Goal: Task Accomplishment & Management: Use online tool/utility

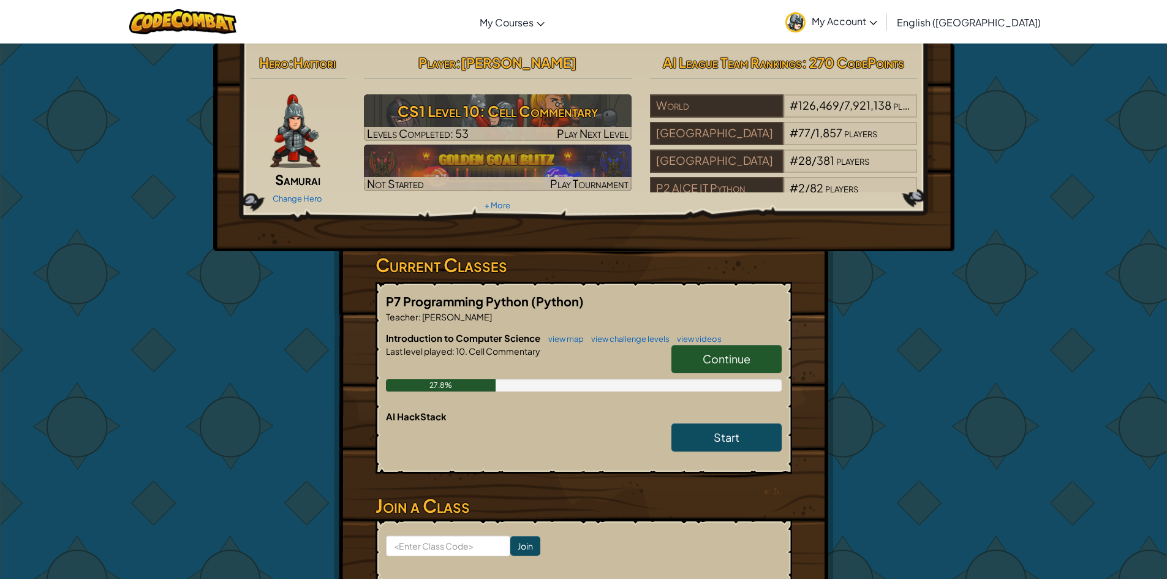
click at [720, 353] on span "Continue" at bounding box center [727, 359] width 48 height 14
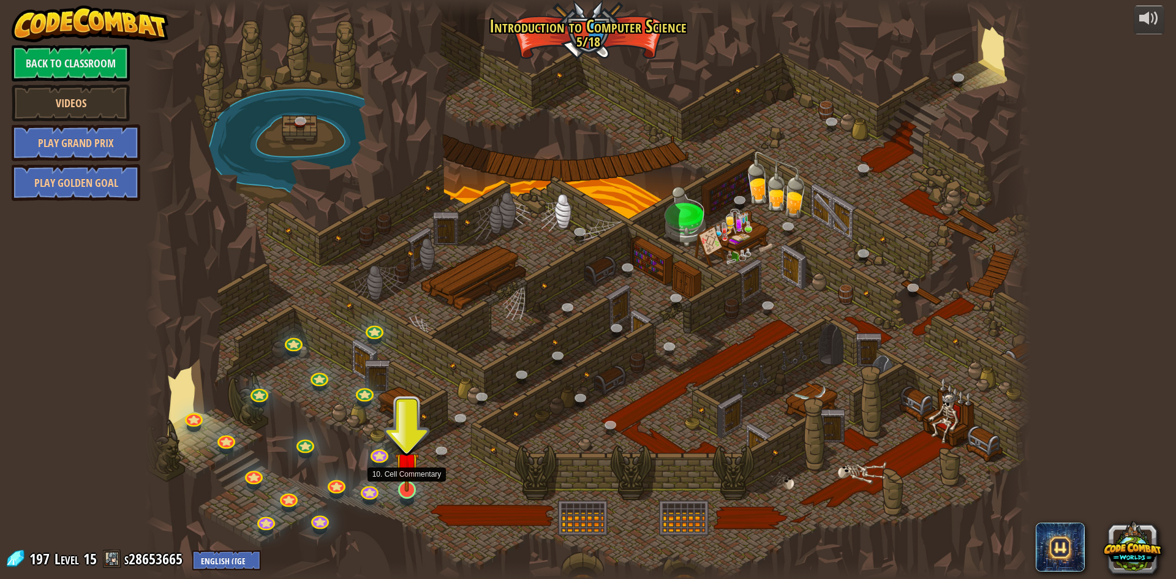
click at [406, 491] on img at bounding box center [407, 464] width 24 height 55
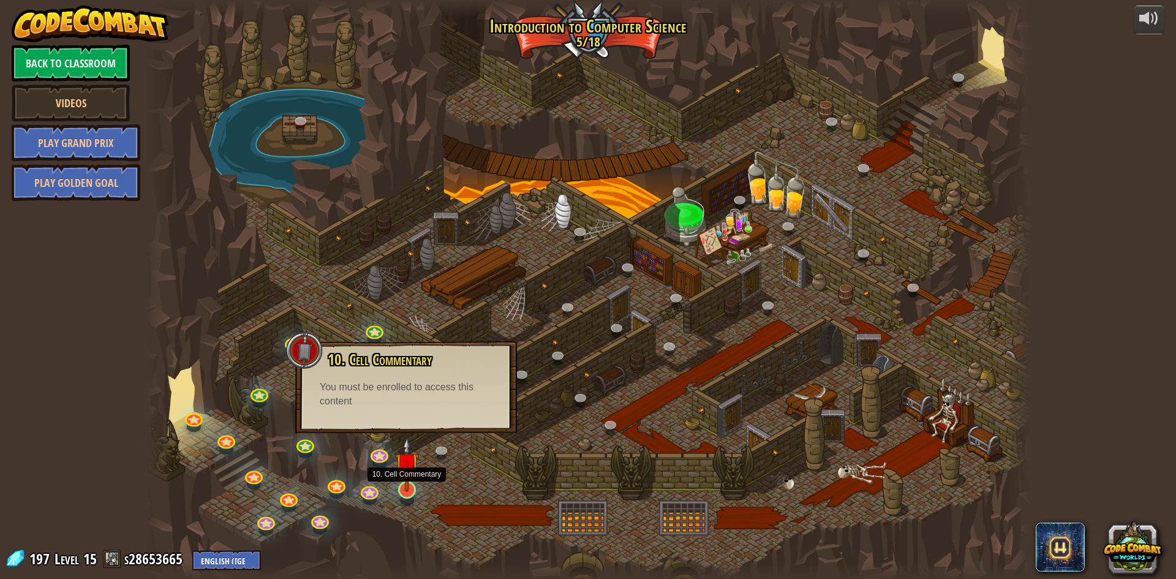
click at [408, 483] on img at bounding box center [407, 464] width 24 height 55
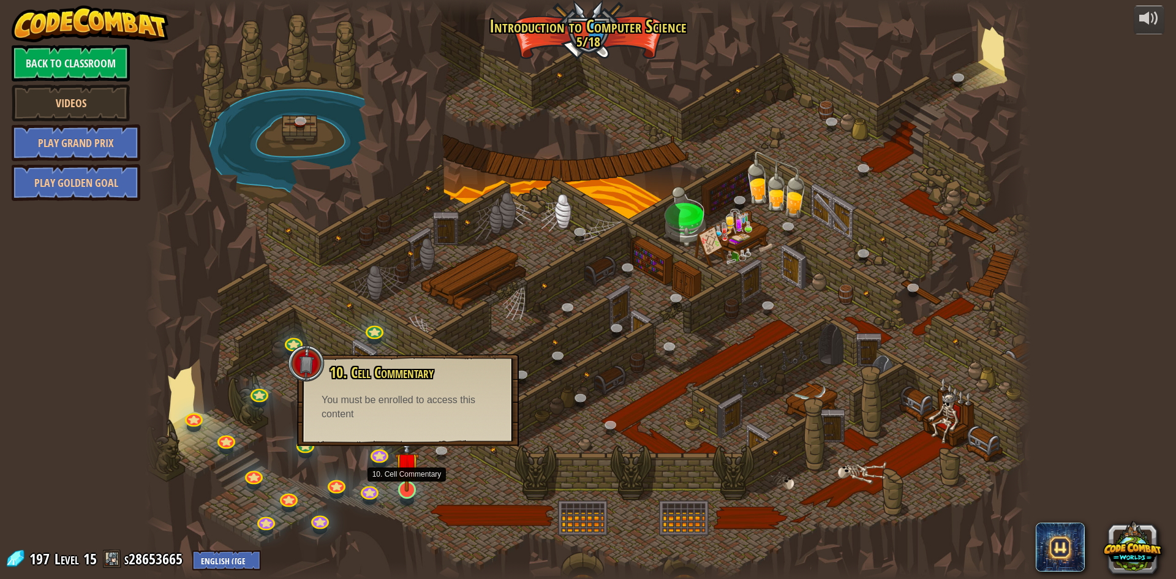
click at [408, 483] on img at bounding box center [407, 464] width 24 height 55
click at [444, 456] on link at bounding box center [443, 451] width 25 height 25
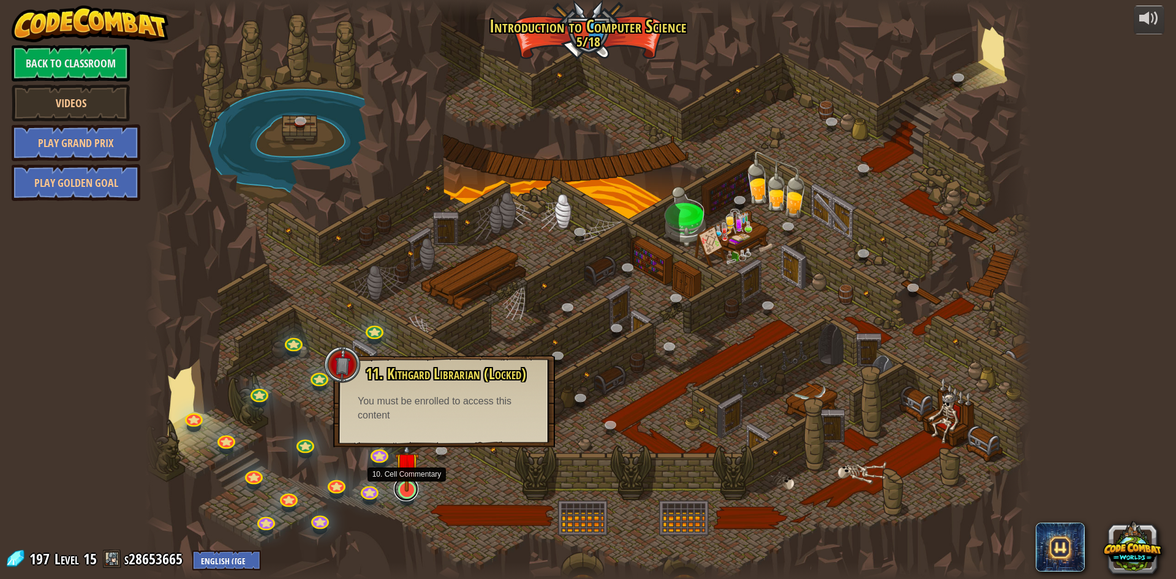
click at [406, 497] on link at bounding box center [406, 489] width 25 height 25
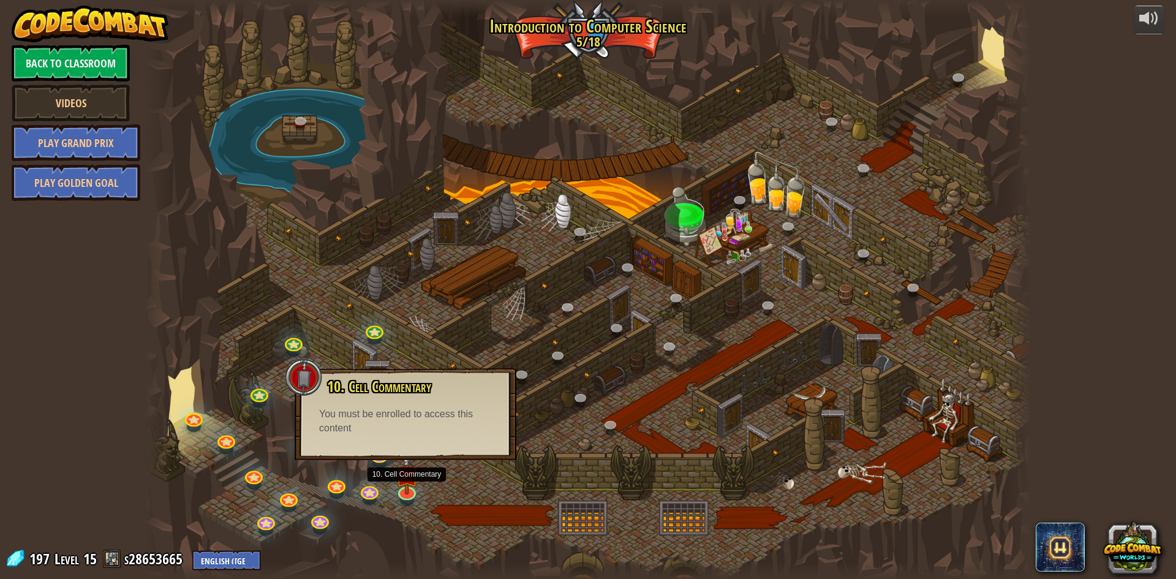
click at [446, 448] on div "10. Cell Commentary Trapped in a prison cell with the famous wizard! Say the pa…" at bounding box center [406, 414] width 222 height 92
click at [399, 492] on div at bounding box center [407, 490] width 18 height 18
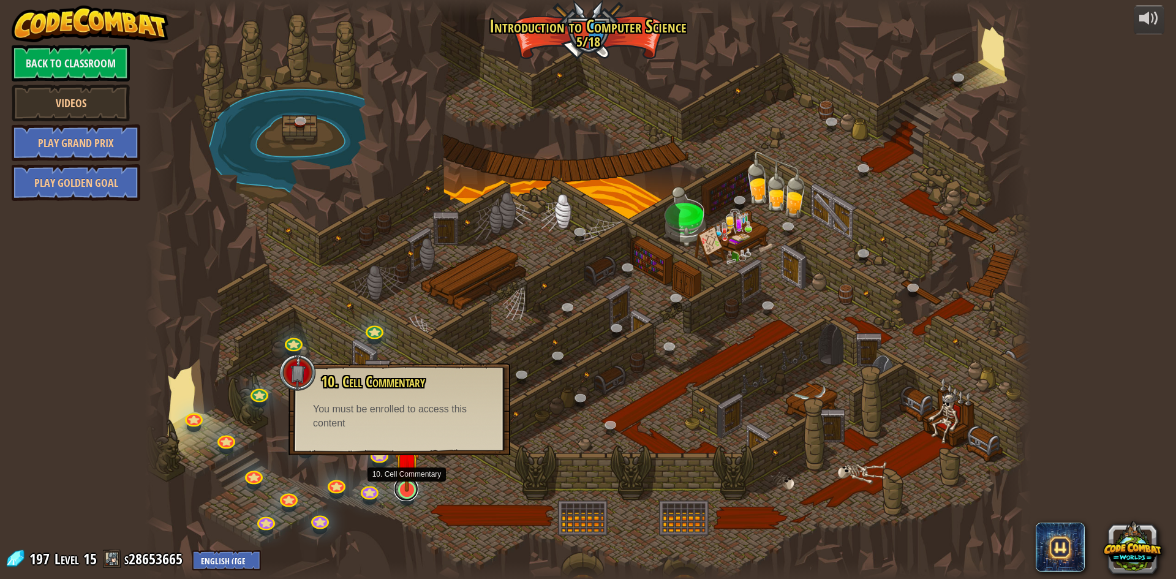
click at [399, 492] on link at bounding box center [406, 489] width 25 height 25
click at [372, 493] on link at bounding box center [369, 488] width 25 height 25
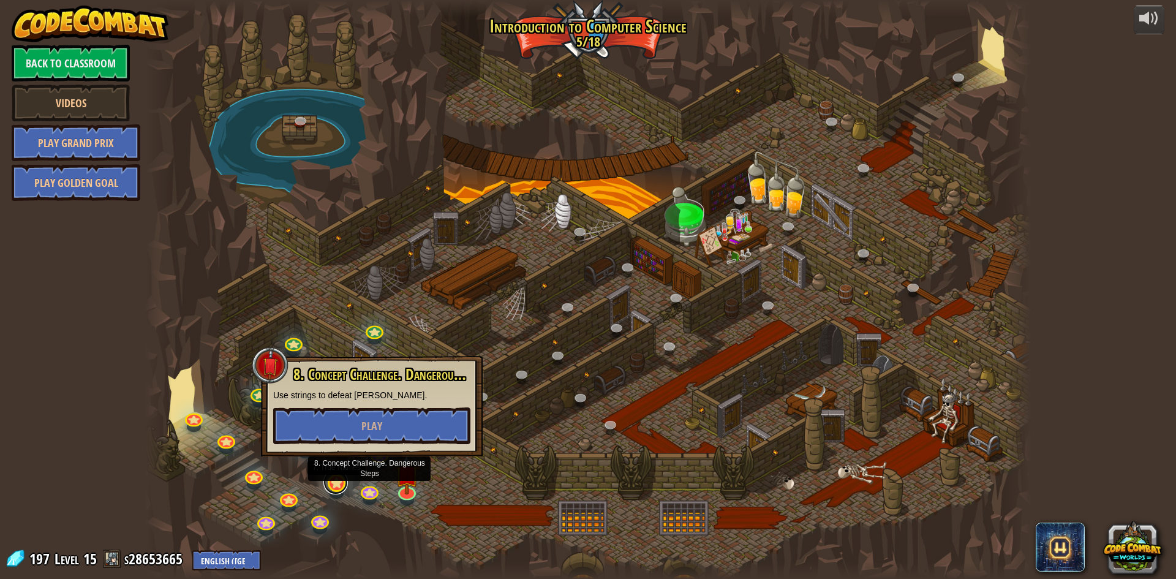
click at [330, 486] on link at bounding box center [335, 482] width 25 height 25
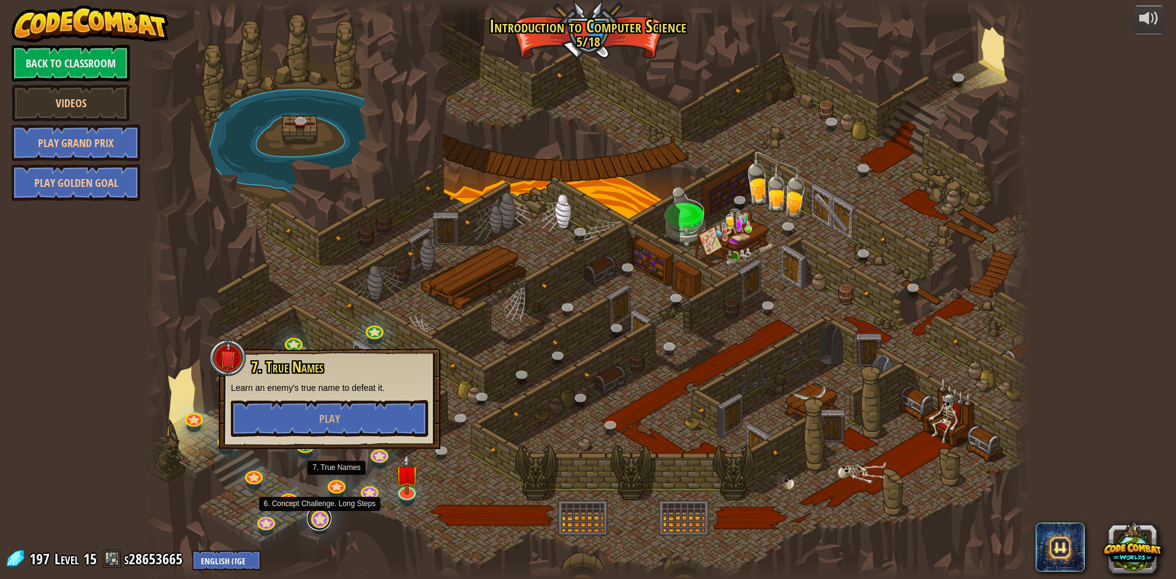
click at [322, 510] on link at bounding box center [319, 518] width 25 height 25
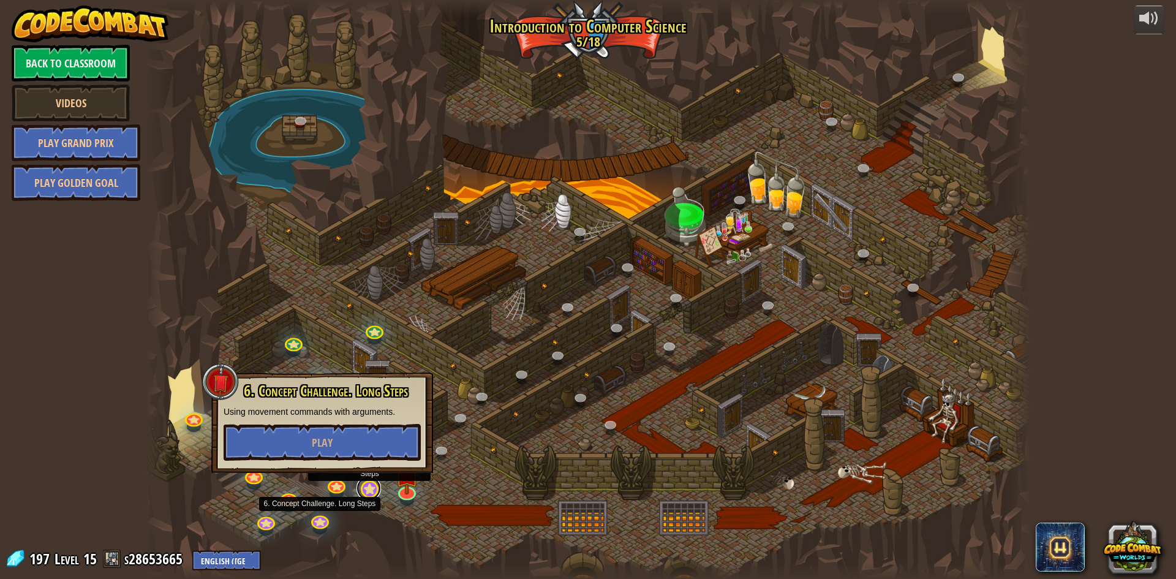
click at [376, 497] on link at bounding box center [369, 488] width 25 height 25
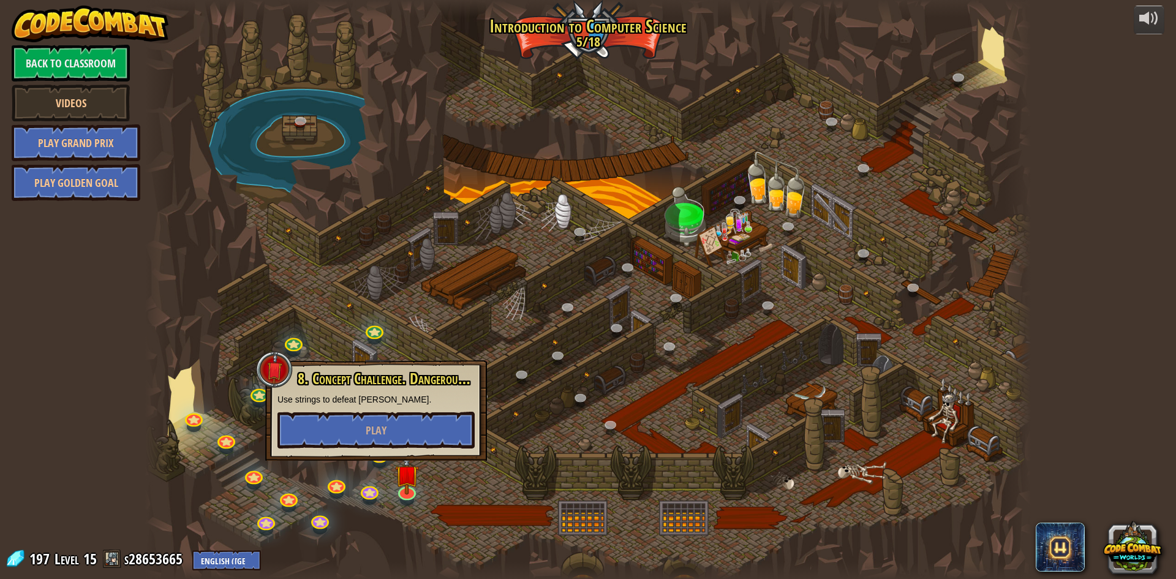
click at [497, 499] on div at bounding box center [588, 289] width 886 height 579
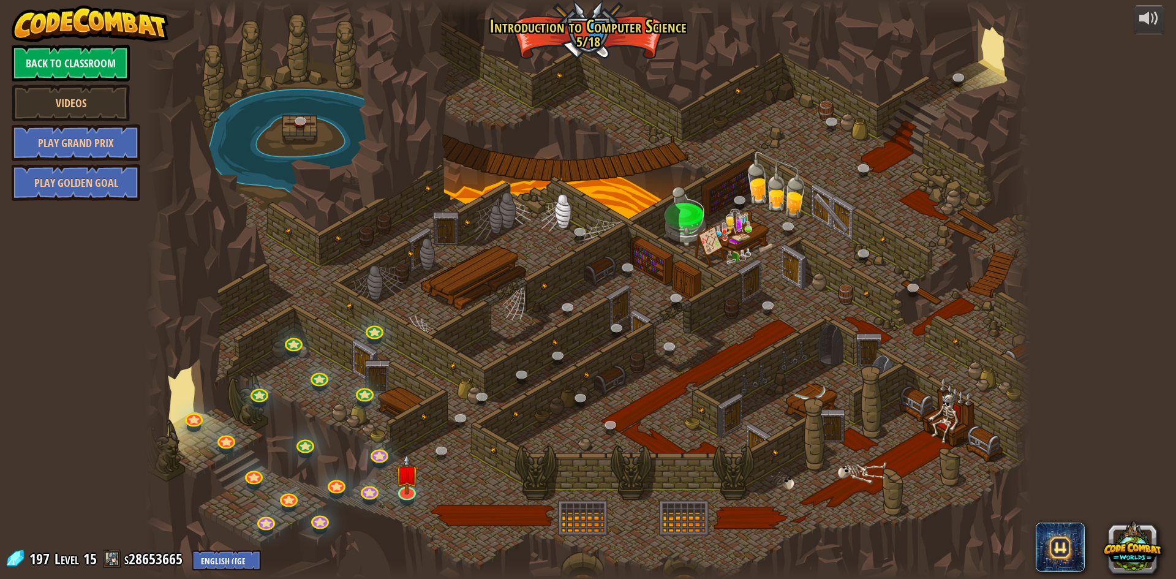
click at [390, 460] on div at bounding box center [588, 289] width 886 height 579
click at [383, 453] on link at bounding box center [378, 451] width 25 height 25
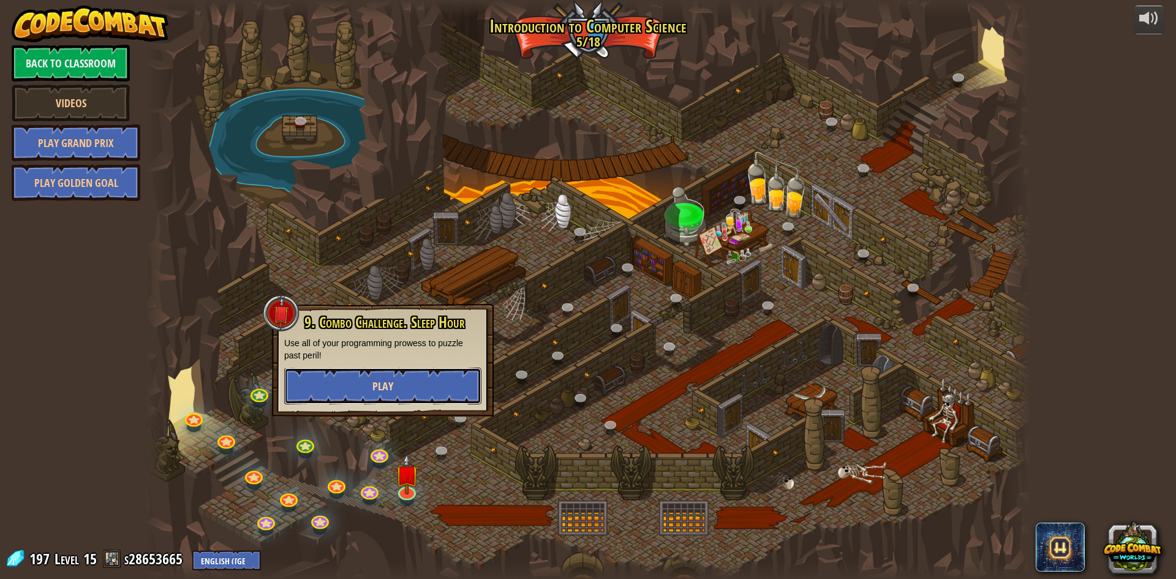
click at [404, 387] on button "Play" at bounding box center [382, 386] width 197 height 37
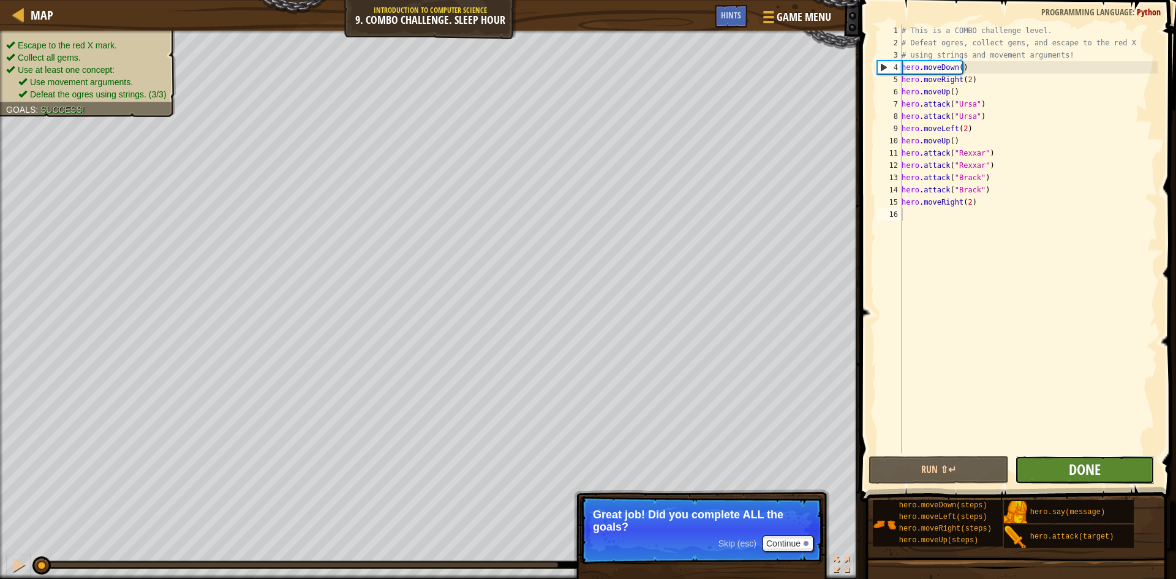
click at [1073, 475] on span "Done" at bounding box center [1085, 469] width 32 height 20
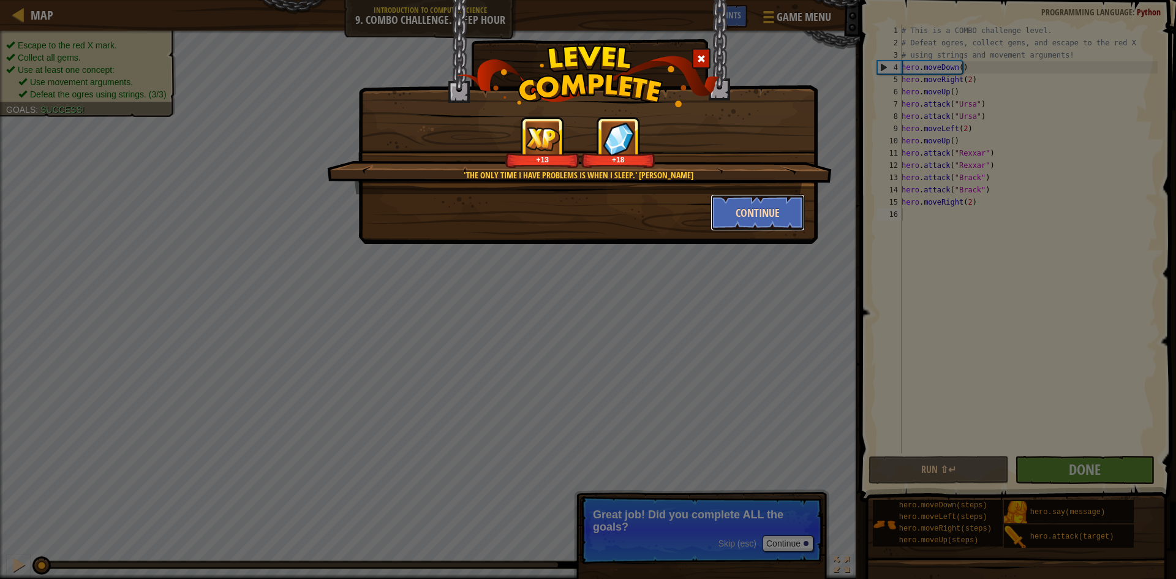
click at [738, 227] on button "Continue" at bounding box center [758, 212] width 95 height 37
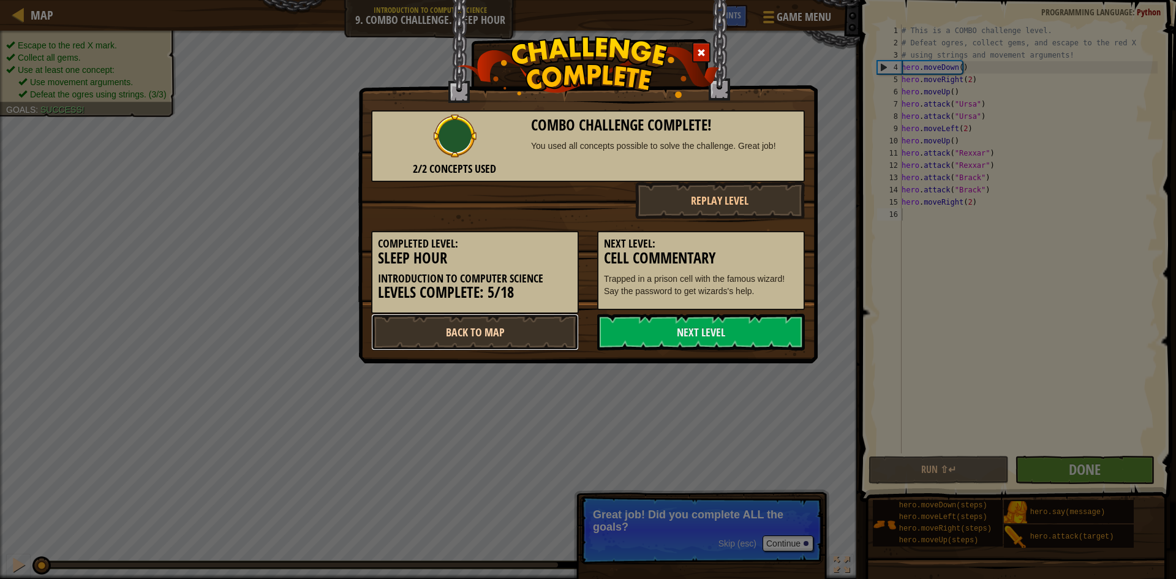
click at [551, 340] on link "Back to Map" at bounding box center [475, 332] width 208 height 37
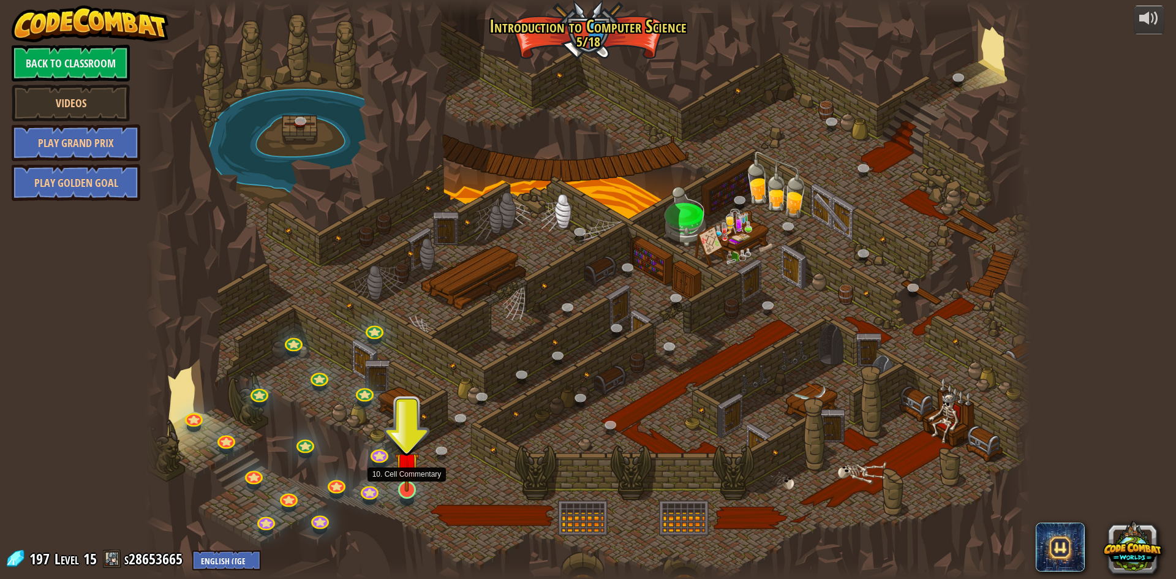
click at [406, 490] on img at bounding box center [407, 464] width 24 height 55
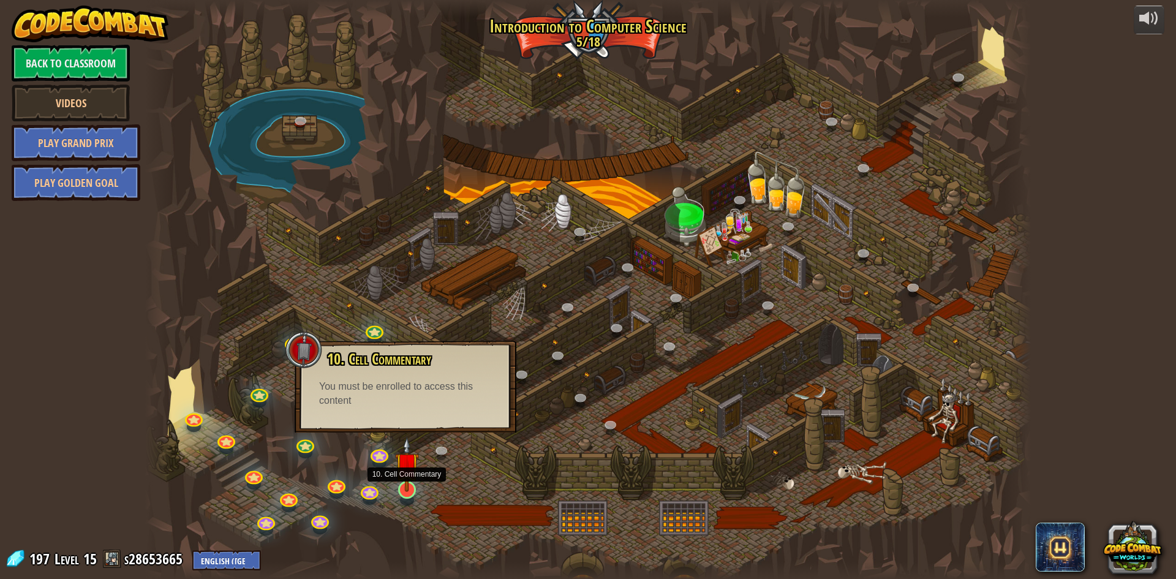
click at [406, 490] on img at bounding box center [407, 464] width 24 height 55
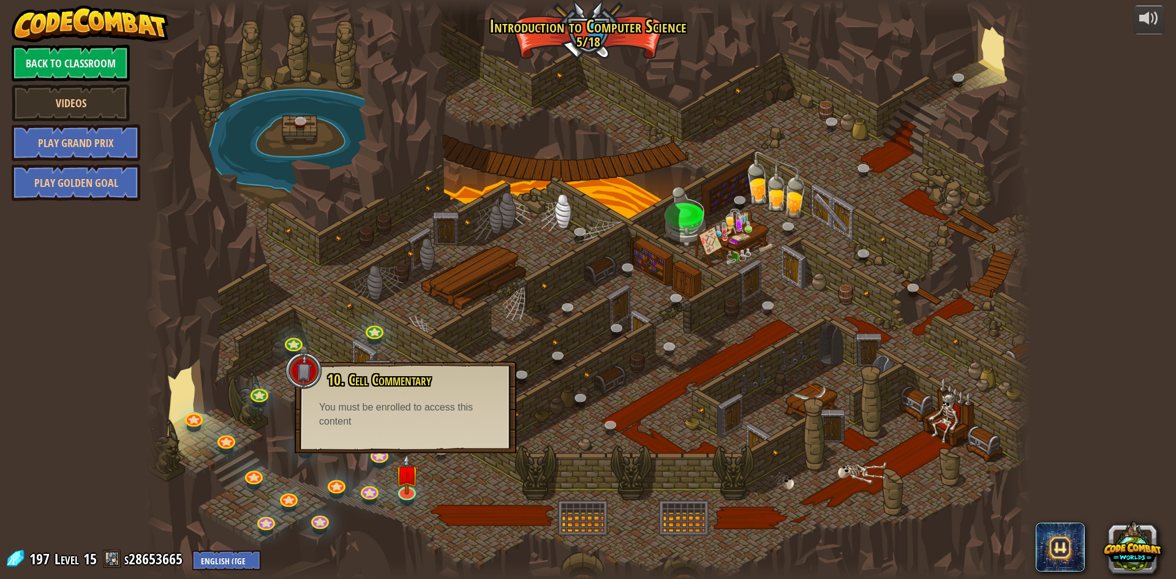
click at [393, 458] on div at bounding box center [588, 289] width 886 height 579
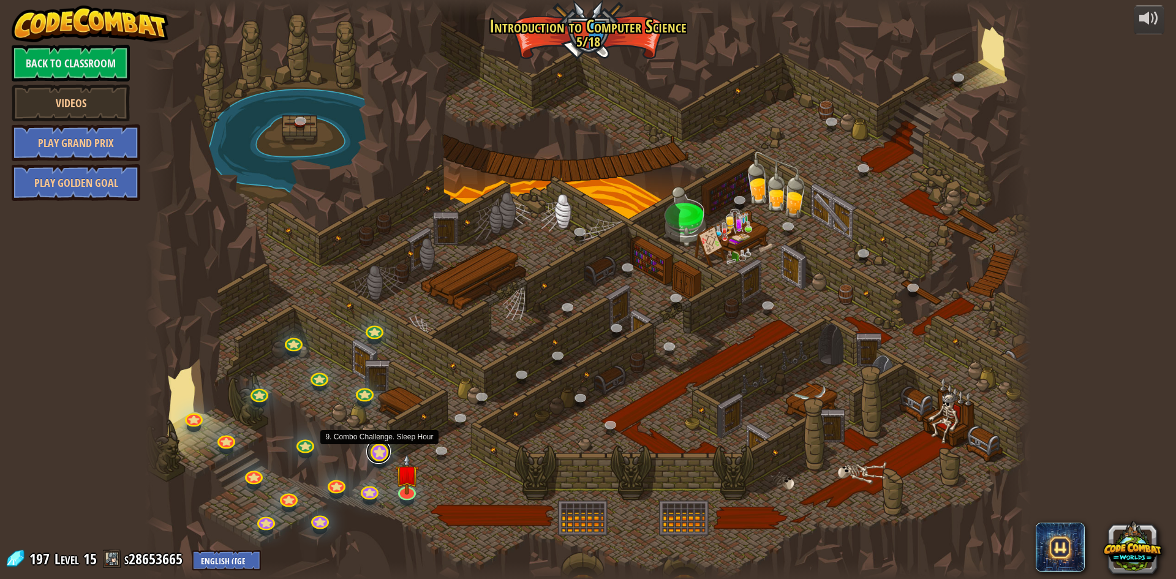
click at [385, 458] on link at bounding box center [378, 451] width 25 height 25
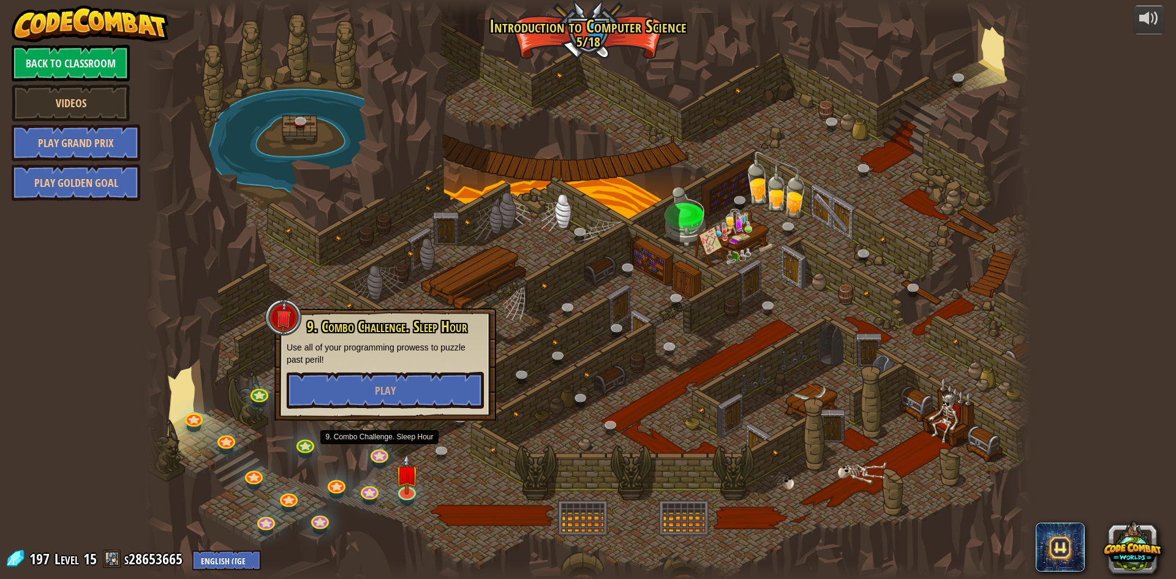
click at [547, 451] on div at bounding box center [588, 289] width 886 height 579
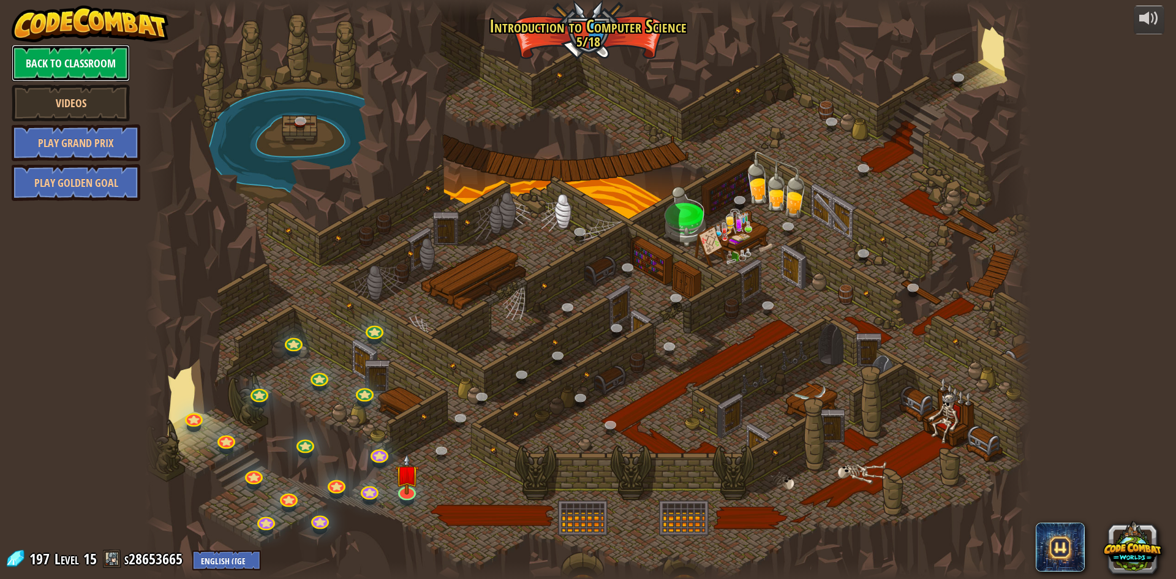
click at [42, 58] on link "Back to Classroom" at bounding box center [71, 63] width 118 height 37
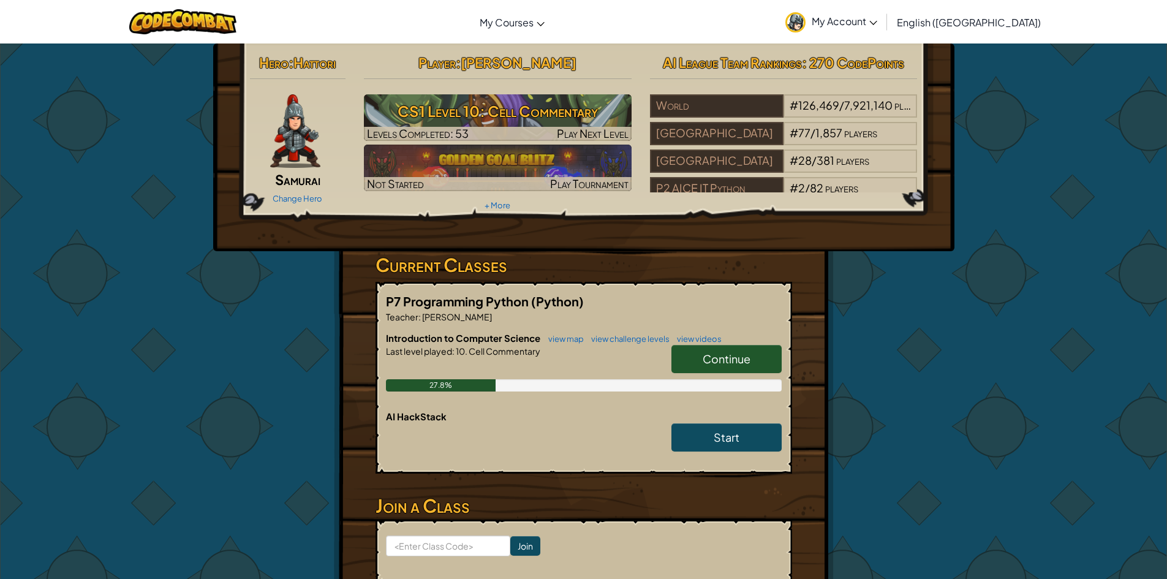
click at [705, 360] on span "Continue" at bounding box center [727, 359] width 48 height 14
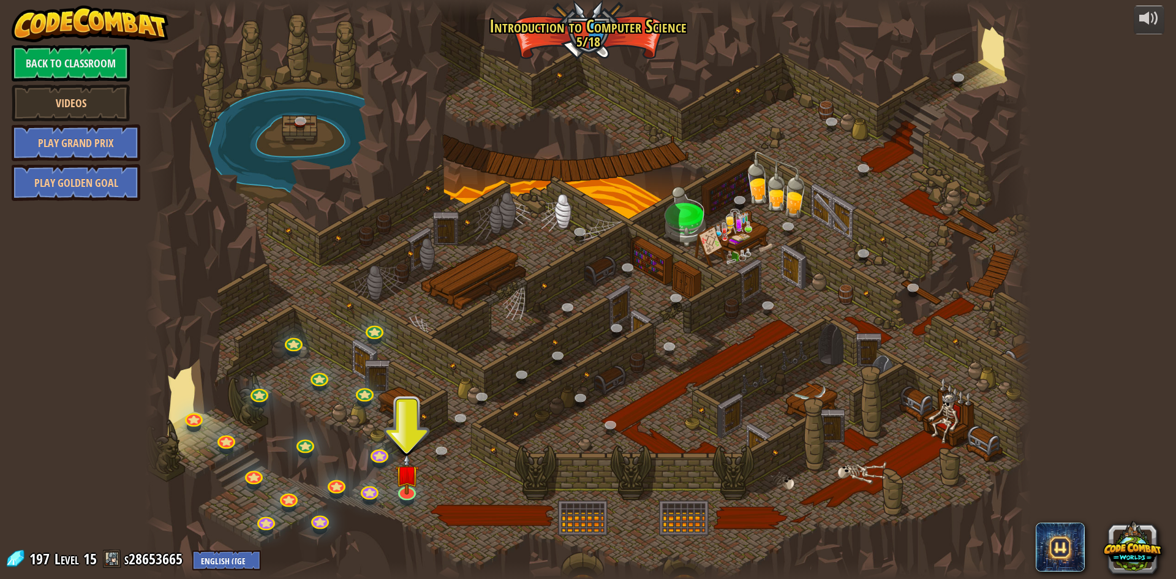
click at [419, 482] on div at bounding box center [588, 289] width 886 height 579
click at [409, 493] on link at bounding box center [406, 489] width 25 height 25
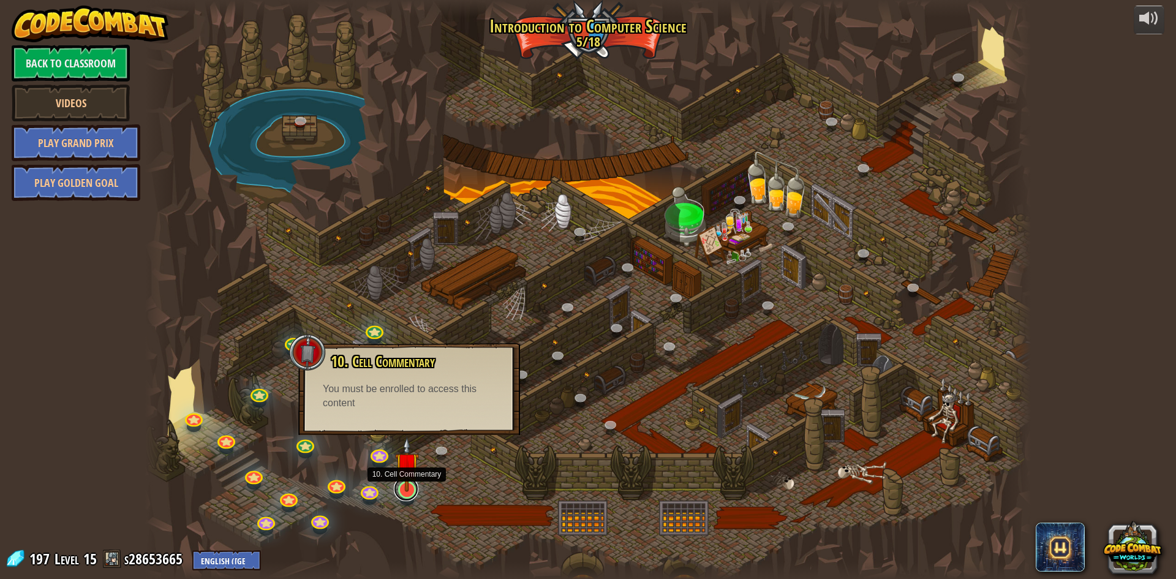
click at [409, 493] on link at bounding box center [406, 489] width 25 height 25
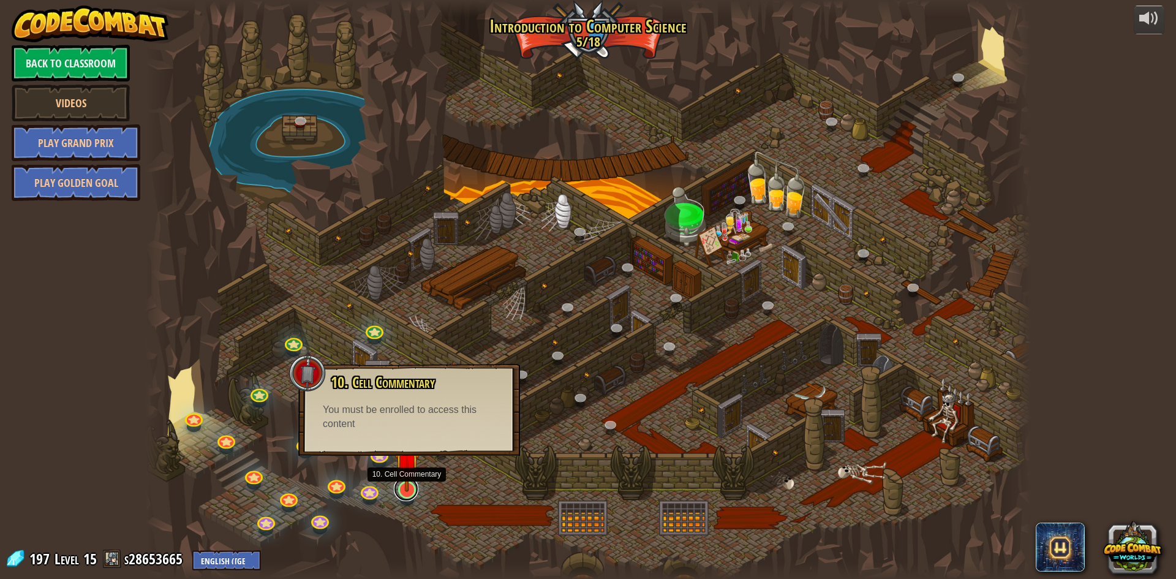
click at [409, 493] on link at bounding box center [406, 489] width 25 height 25
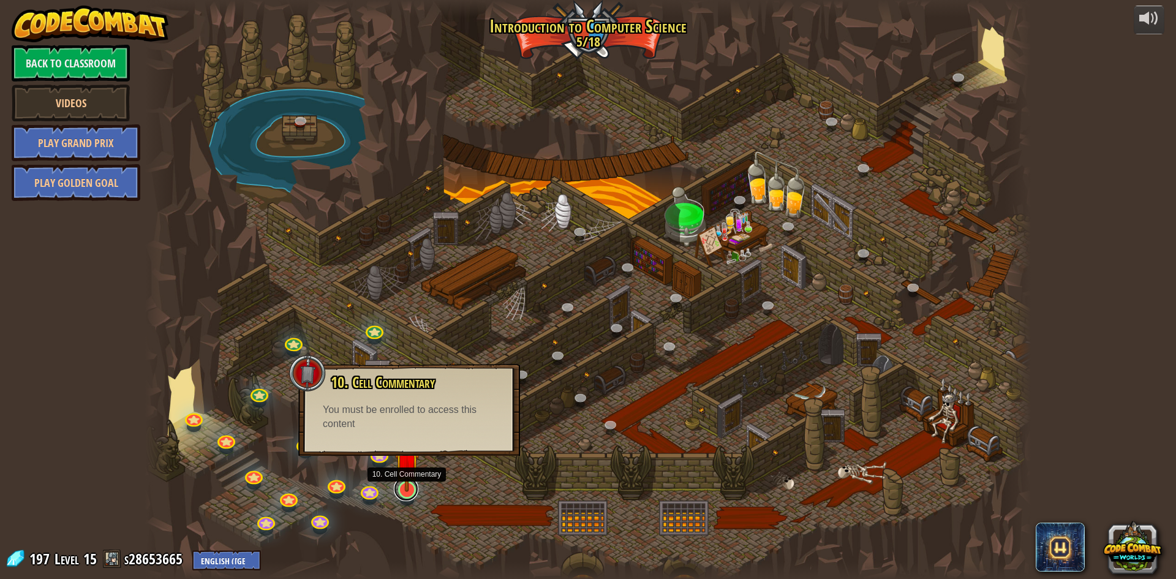
click at [409, 493] on link at bounding box center [406, 489] width 25 height 25
click at [535, 481] on div at bounding box center [588, 289] width 886 height 579
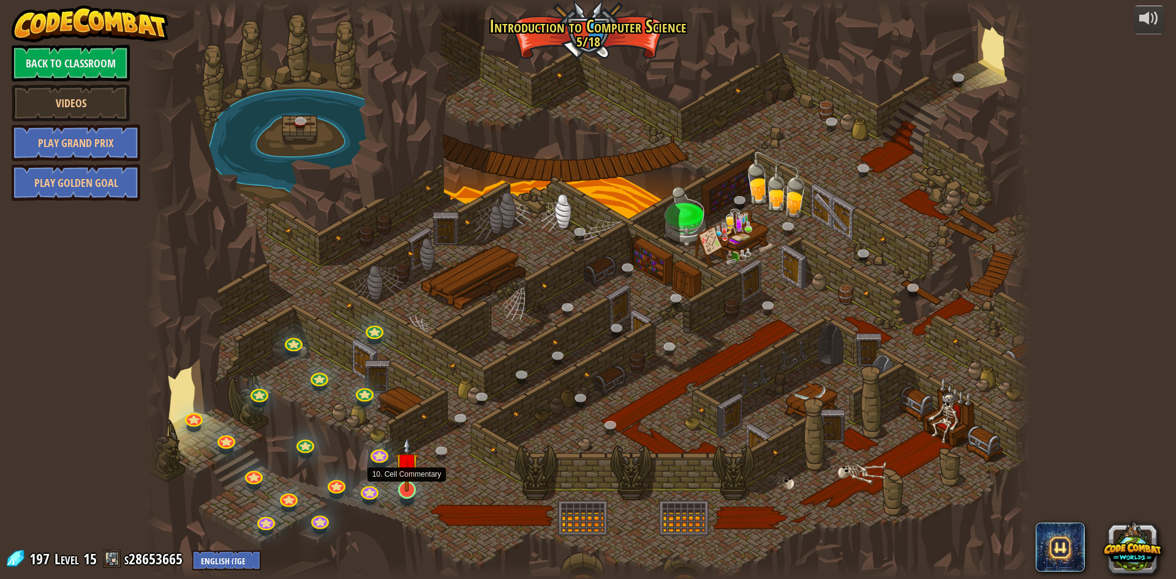
click at [418, 489] on img at bounding box center [407, 464] width 24 height 55
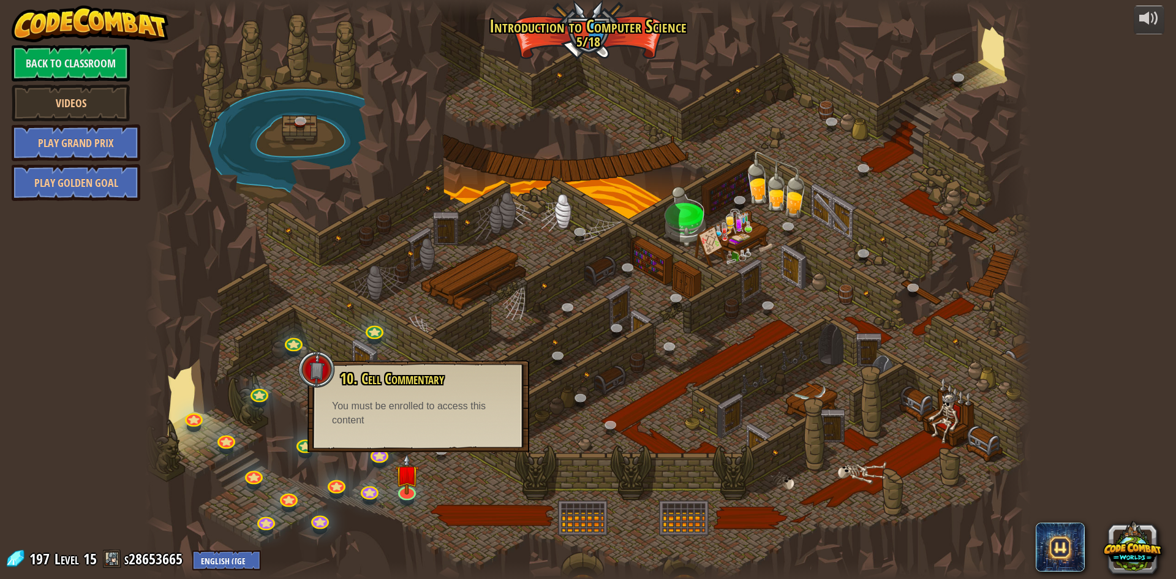
click at [458, 469] on div at bounding box center [588, 289] width 886 height 579
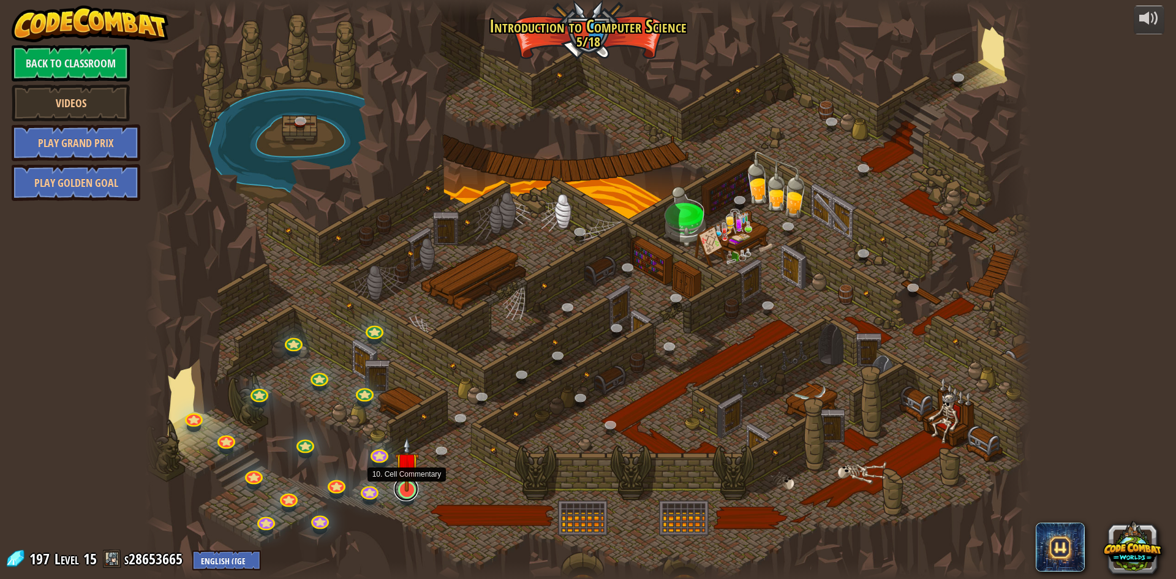
click at [403, 494] on link at bounding box center [406, 489] width 25 height 25
click at [413, 485] on img at bounding box center [407, 464] width 24 height 55
click at [414, 488] on img at bounding box center [407, 464] width 24 height 55
click at [413, 495] on link at bounding box center [406, 489] width 25 height 25
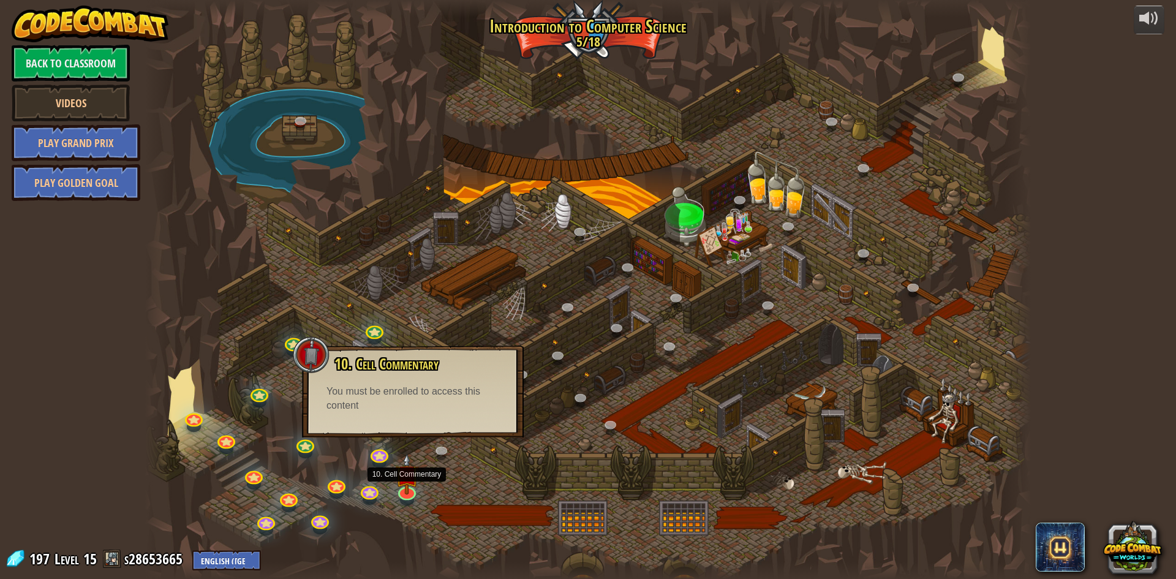
click at [406, 313] on div at bounding box center [588, 289] width 886 height 579
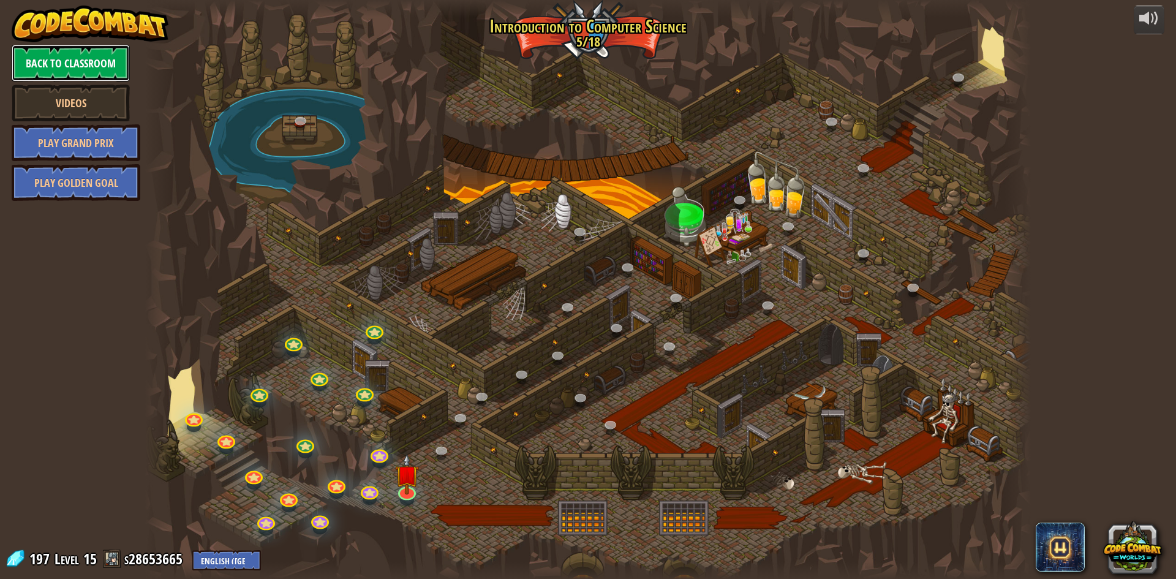
click at [31, 50] on link "Back to Classroom" at bounding box center [71, 63] width 118 height 37
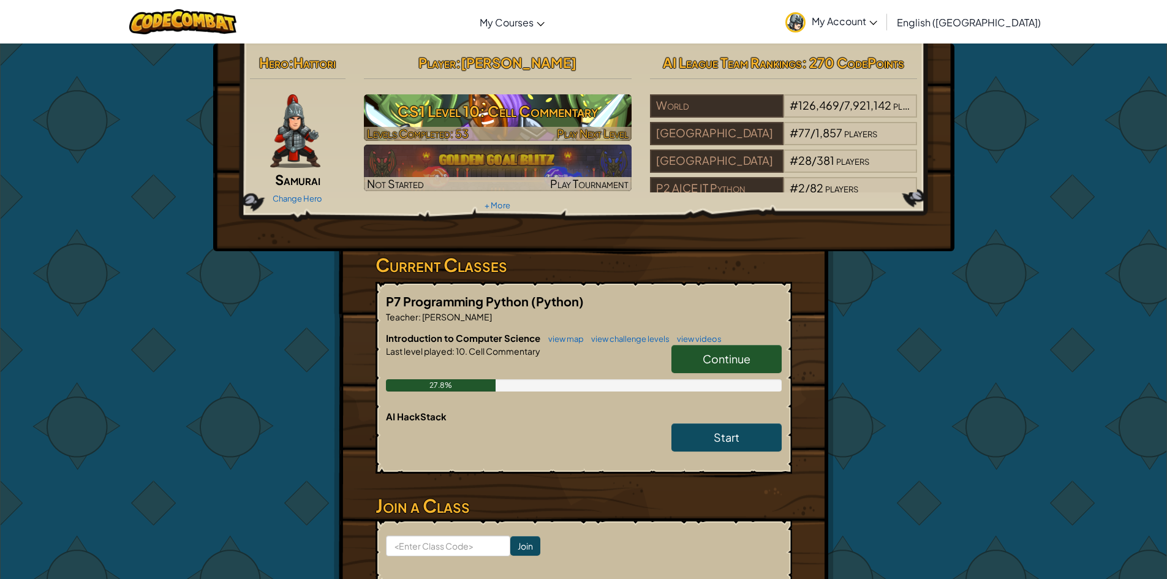
click at [422, 132] on span "Levels Completed: 53" at bounding box center [418, 133] width 102 height 14
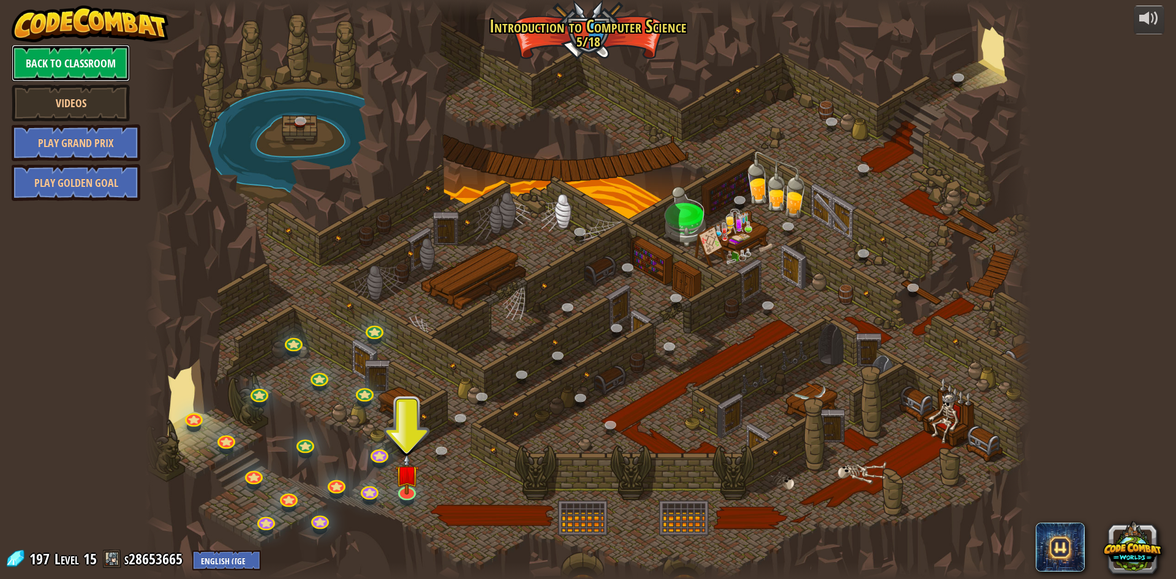
click at [62, 66] on link "Back to Classroom" at bounding box center [71, 63] width 118 height 37
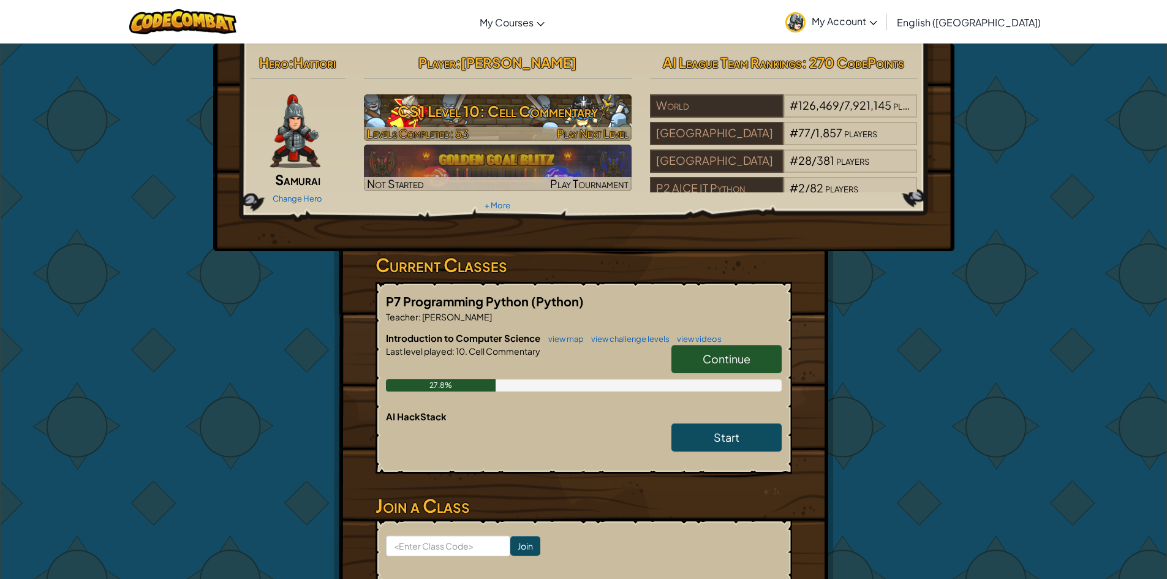
click at [444, 101] on h3 "CS1 Level 10: Cell Commentary" at bounding box center [498, 111] width 268 height 28
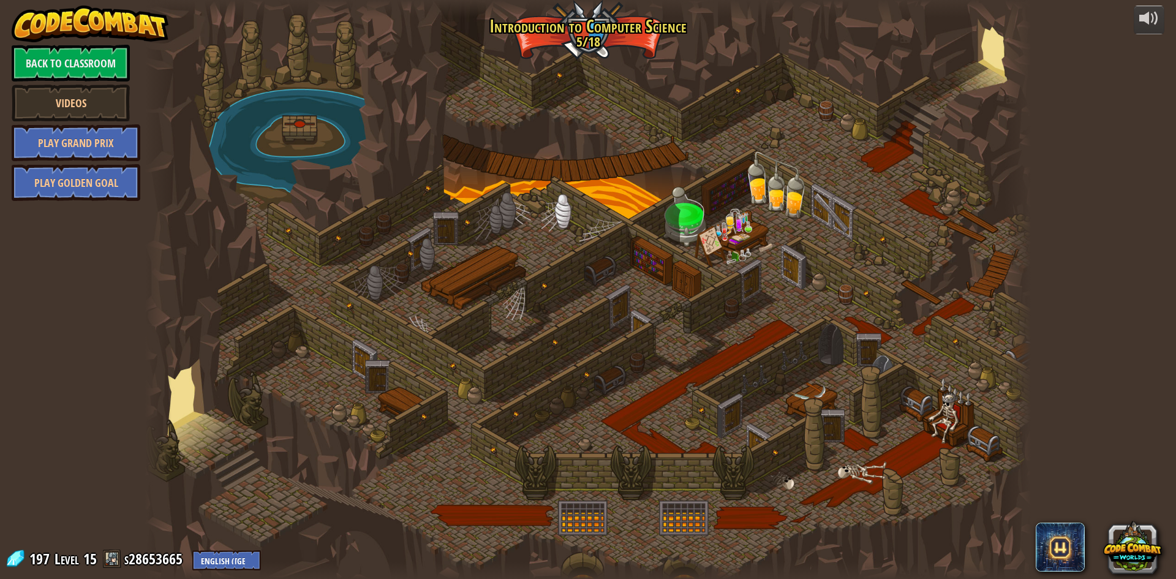
drag, startPoint x: 412, startPoint y: 447, endPoint x: 407, endPoint y: 485, distance: 38.9
click at [404, 493] on div at bounding box center [588, 289] width 886 height 579
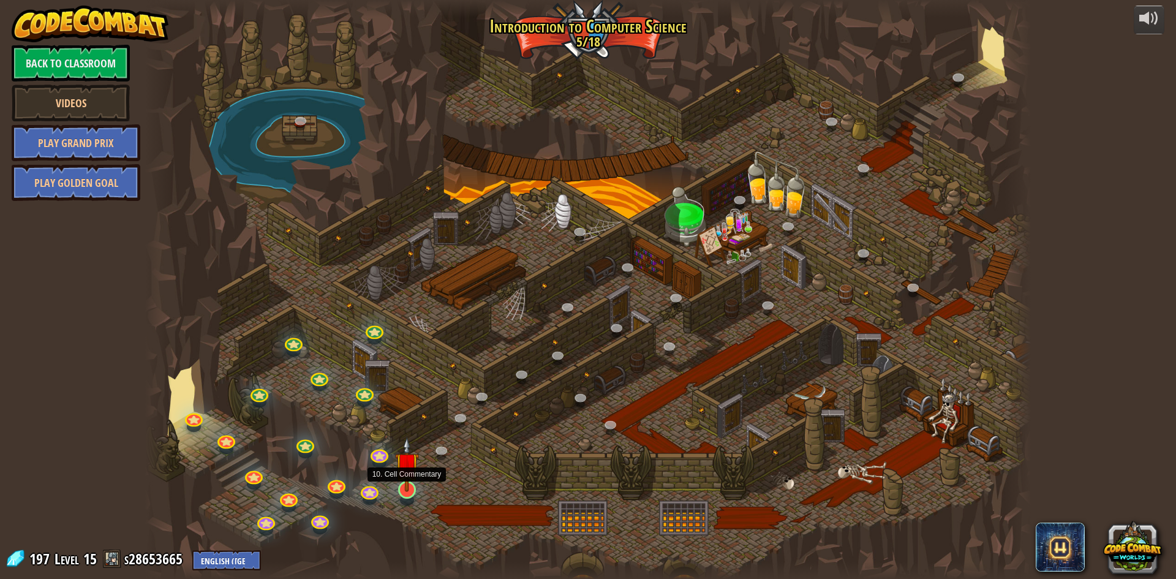
click at [406, 485] on img at bounding box center [407, 464] width 24 height 55
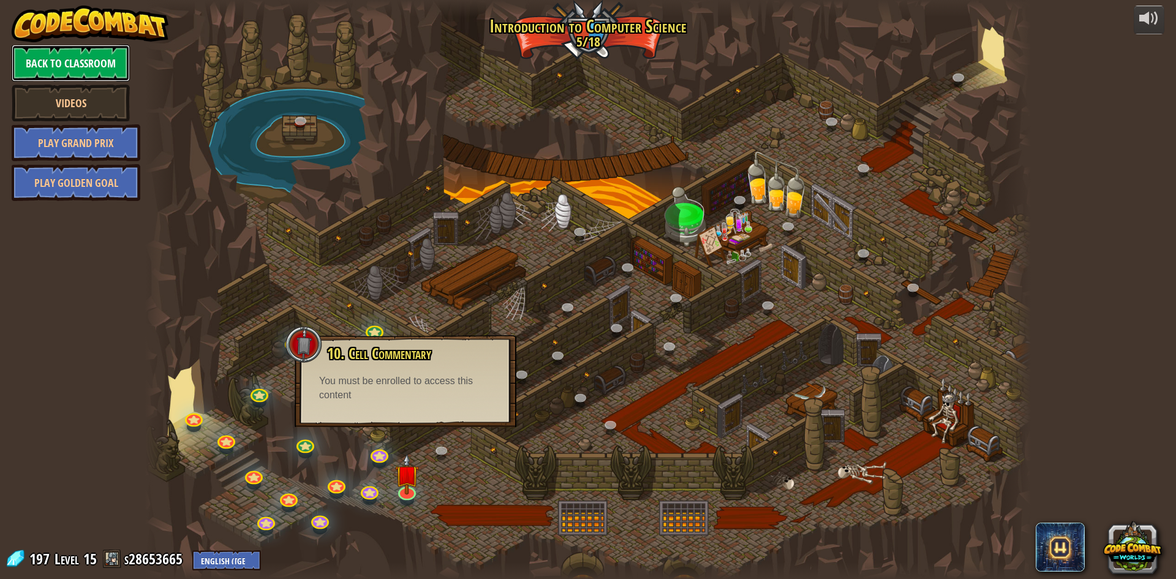
click at [51, 56] on link "Back to Classroom" at bounding box center [71, 63] width 118 height 37
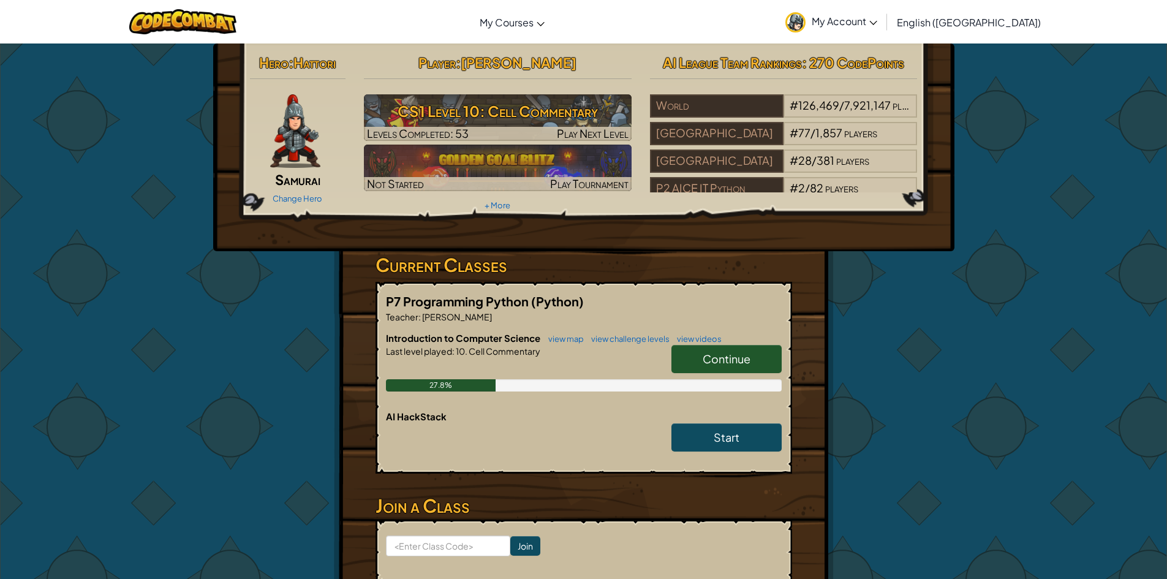
click at [521, 94] on div "Player : [PERSON_NAME] CS1 Level 10: Cell Commentary Levels Completed: 53 Play …" at bounding box center [498, 132] width 286 height 165
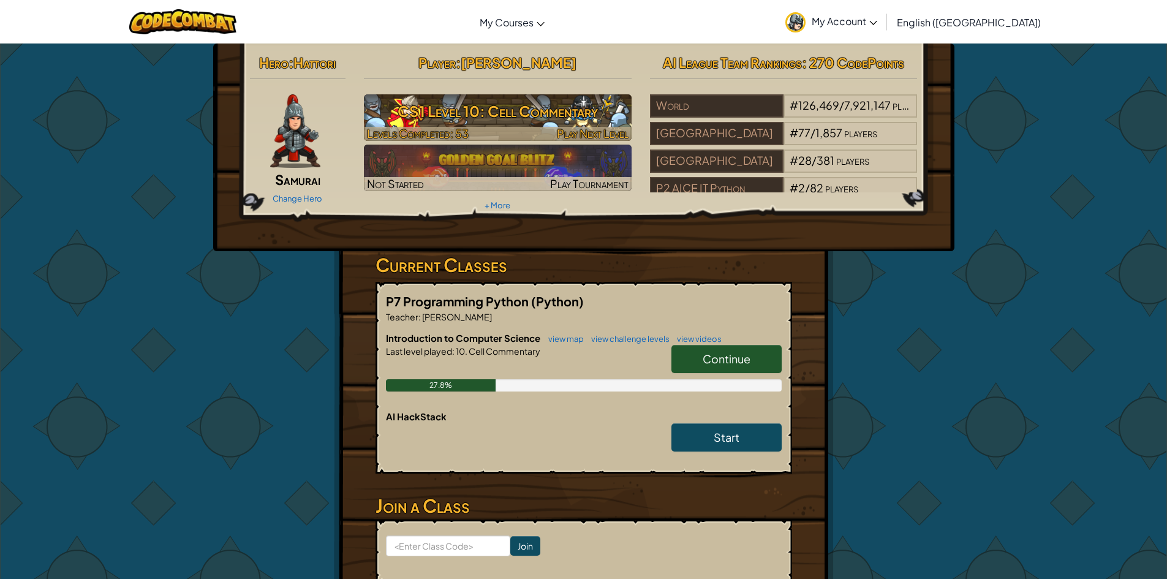
click at [518, 103] on h3 "CS1 Level 10: Cell Commentary" at bounding box center [498, 111] width 268 height 28
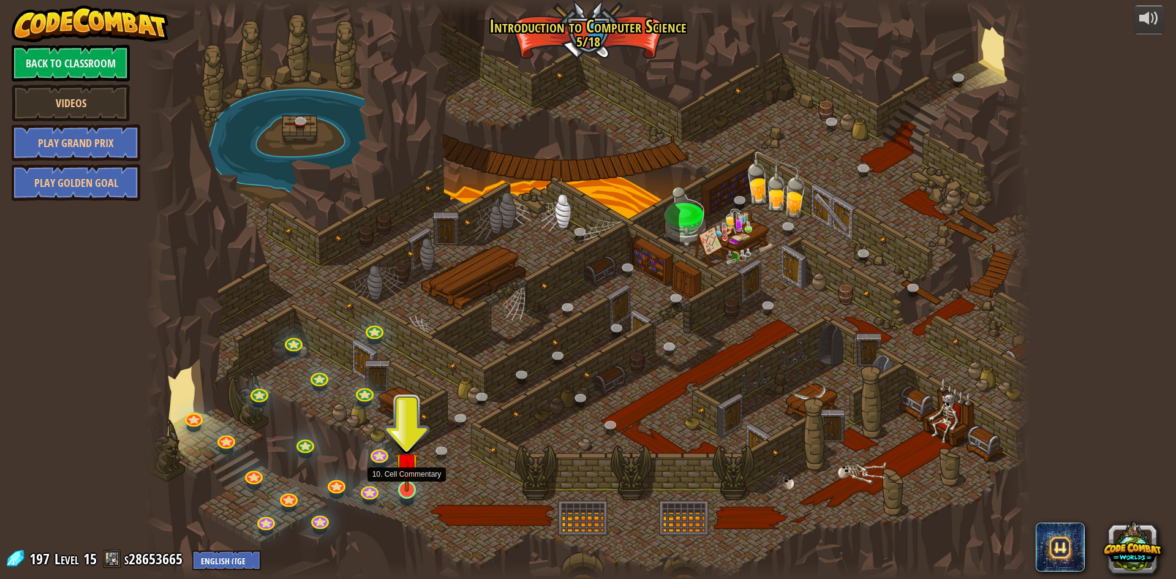
click at [412, 491] on img at bounding box center [407, 464] width 24 height 55
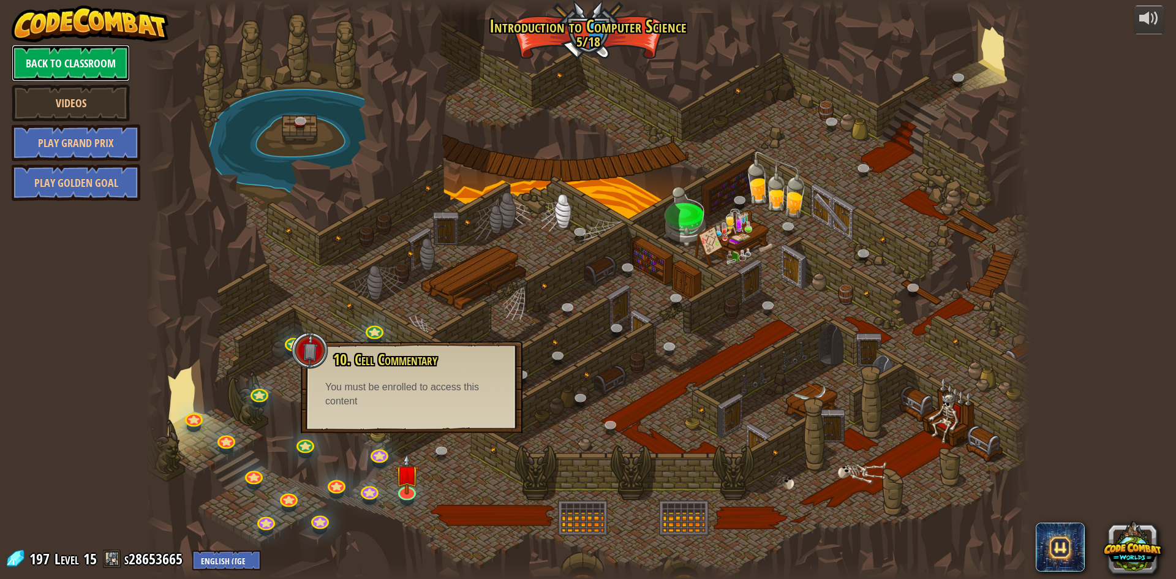
click at [57, 51] on link "Back to Classroom" at bounding box center [71, 63] width 118 height 37
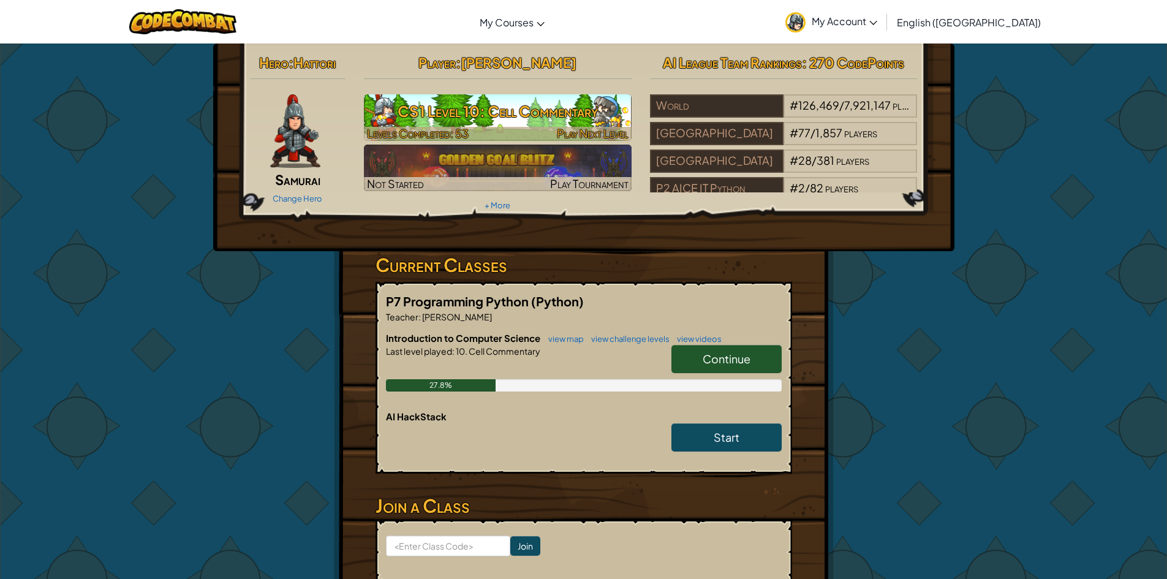
click at [618, 130] on span "Play Next Level" at bounding box center [593, 133] width 72 height 14
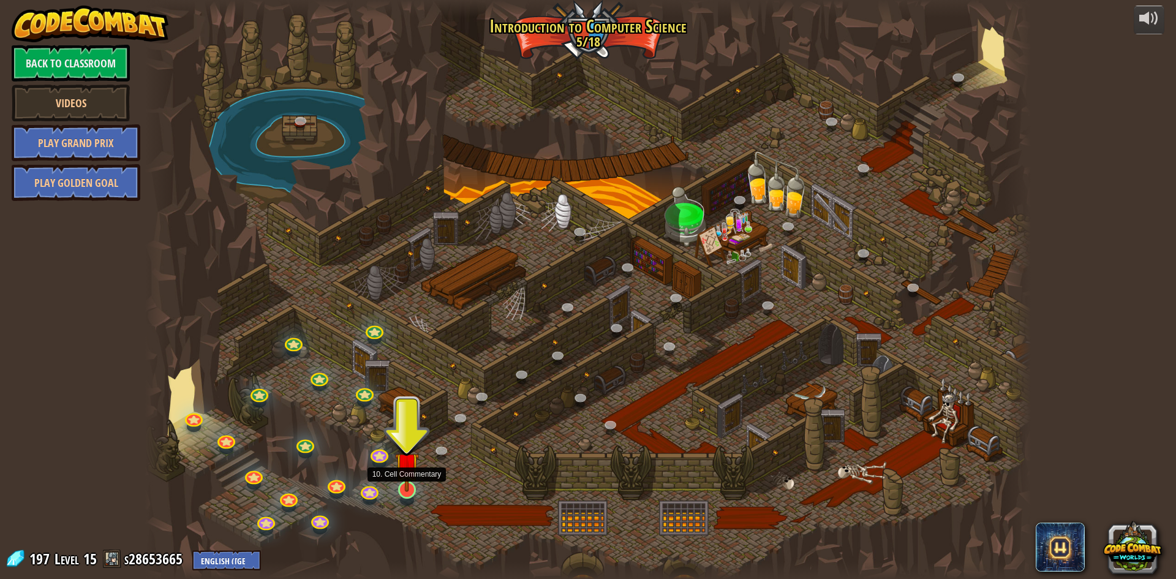
click at [410, 487] on img at bounding box center [407, 464] width 24 height 55
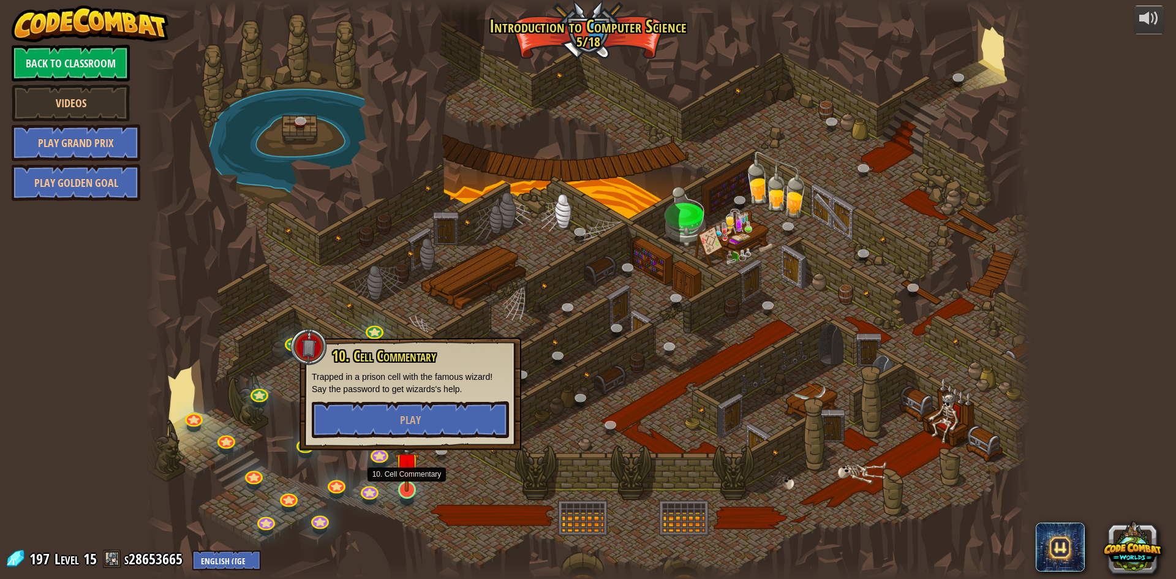
click at [410, 487] on img at bounding box center [407, 464] width 24 height 55
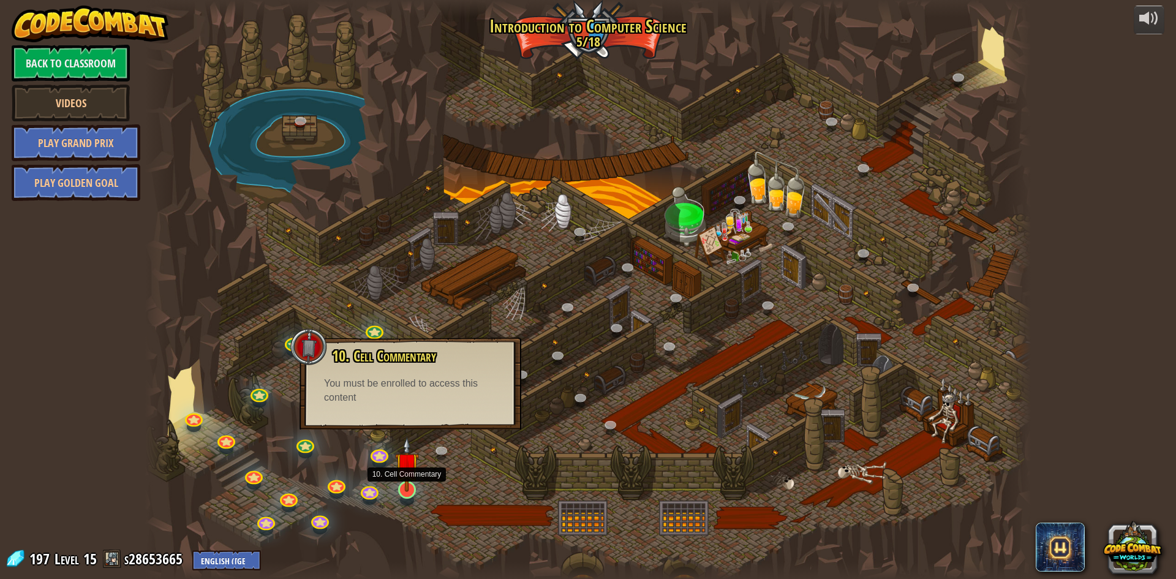
click at [410, 487] on img at bounding box center [407, 464] width 24 height 55
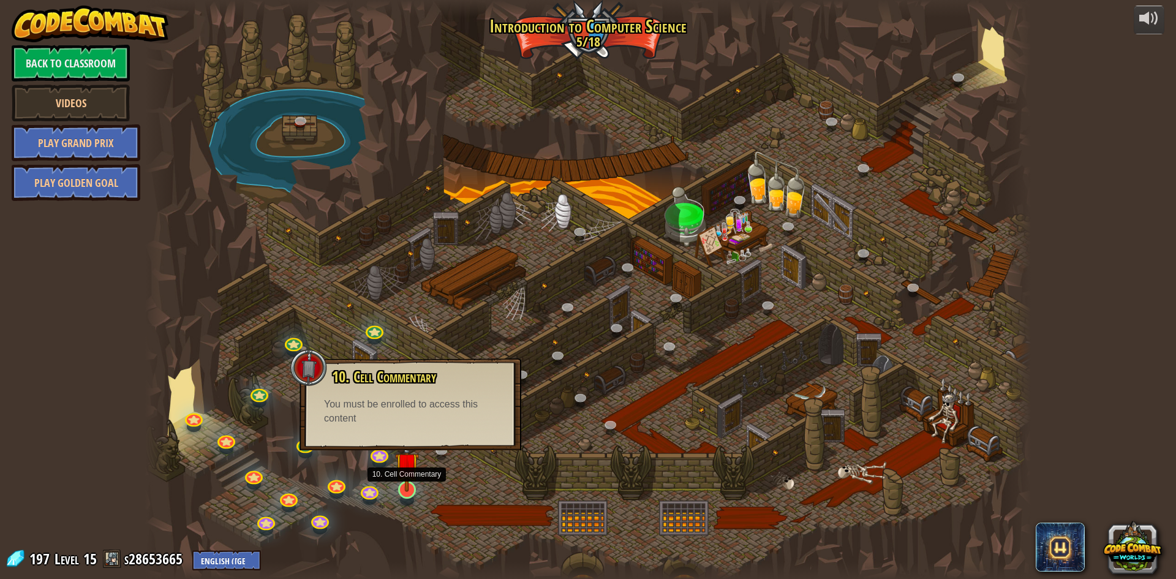
click at [410, 487] on img at bounding box center [407, 464] width 24 height 55
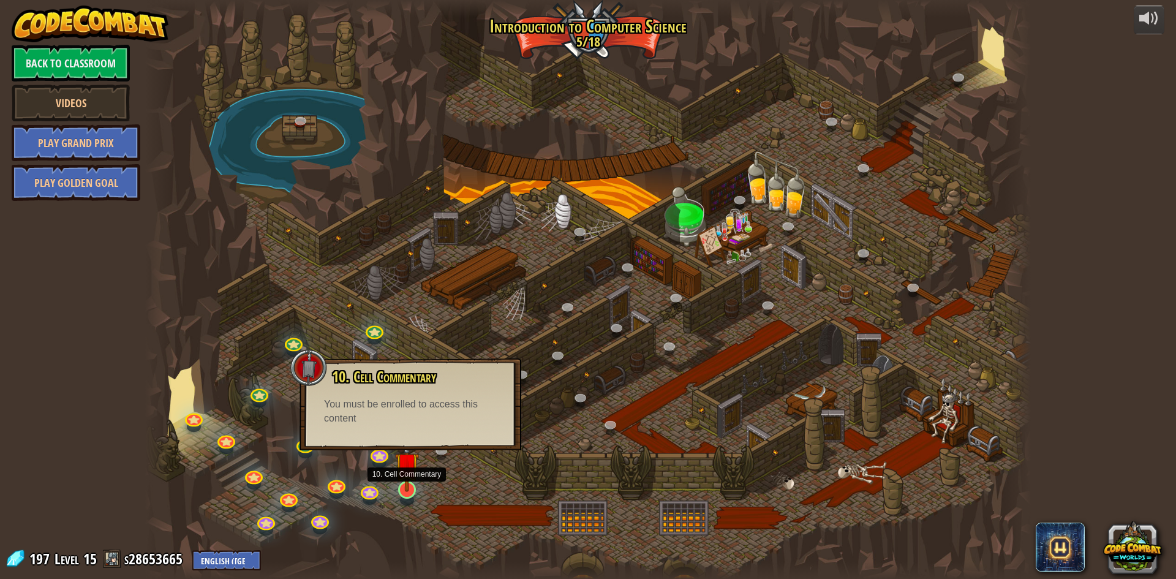
click at [410, 487] on img at bounding box center [407, 464] width 24 height 55
drag, startPoint x: 410, startPoint y: 487, endPoint x: 403, endPoint y: 487, distance: 8.0
click at [724, 398] on div at bounding box center [588, 289] width 886 height 579
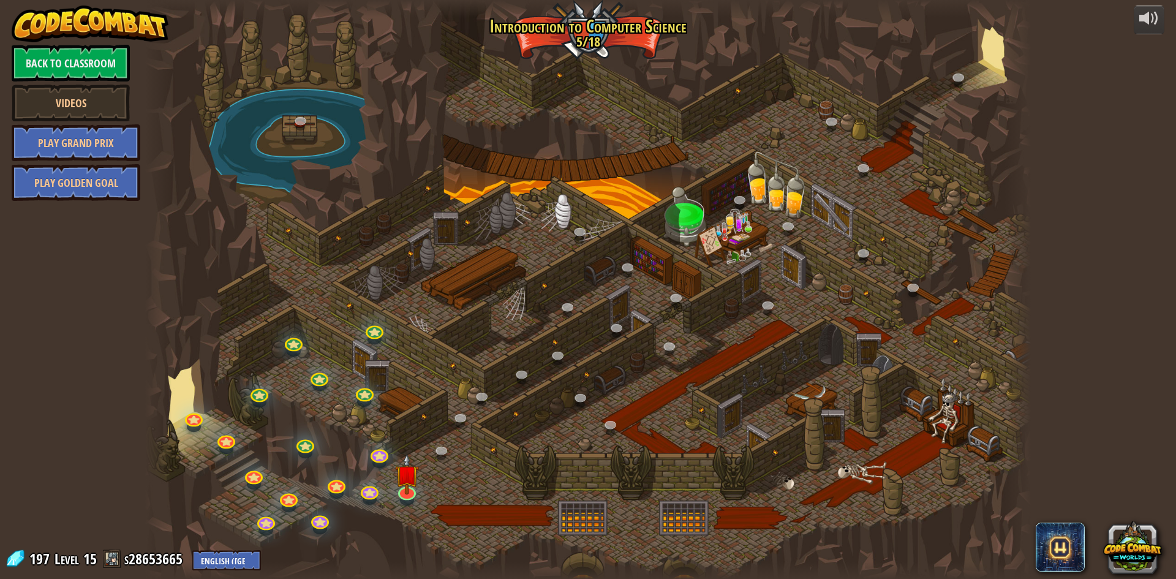
click at [474, 346] on div at bounding box center [588, 289] width 886 height 579
click at [581, 390] on link at bounding box center [582, 398] width 25 height 25
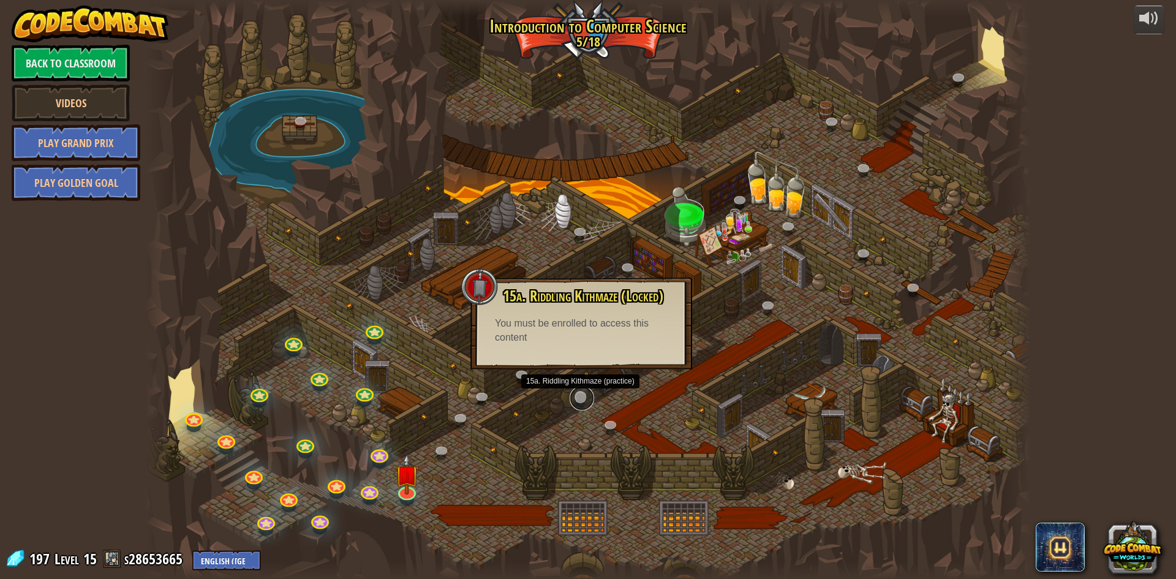
click at [581, 390] on link at bounding box center [582, 398] width 25 height 25
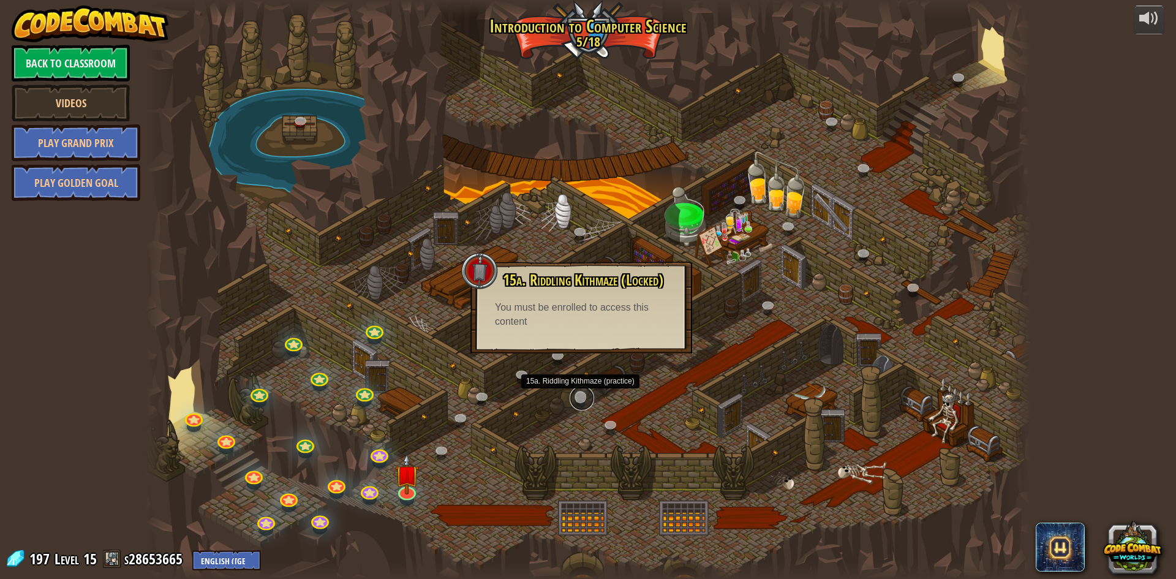
click at [581, 390] on link at bounding box center [582, 398] width 25 height 25
click at [411, 483] on img at bounding box center [407, 464] width 24 height 55
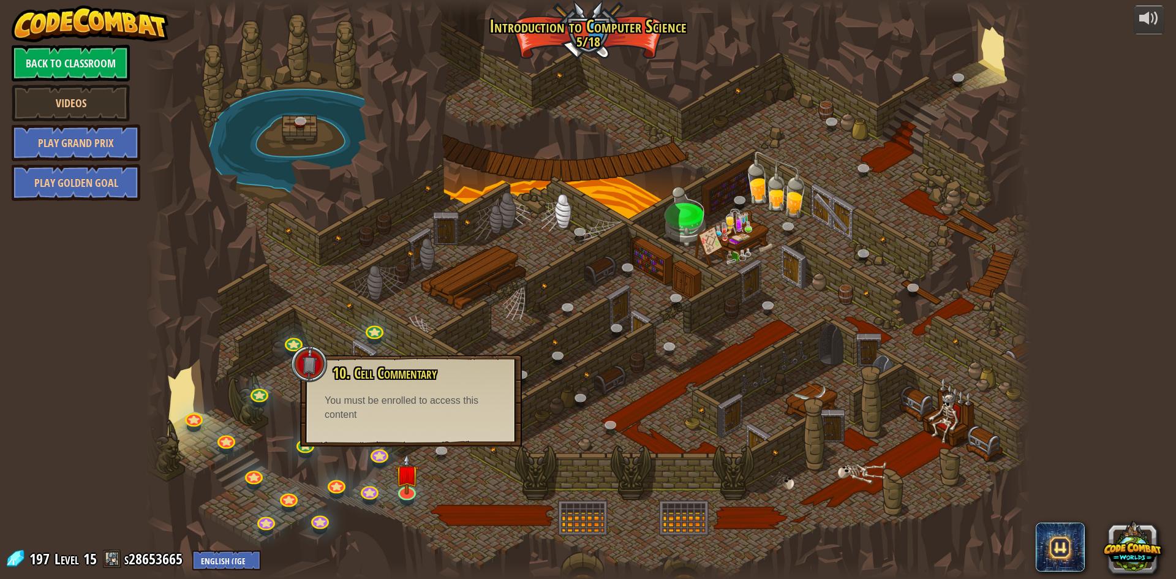
click at [412, 426] on div "10. Cell Commentary Trapped in a prison cell with the famous wizard! Say the pa…" at bounding box center [411, 401] width 222 height 92
click at [410, 493] on link at bounding box center [406, 489] width 25 height 25
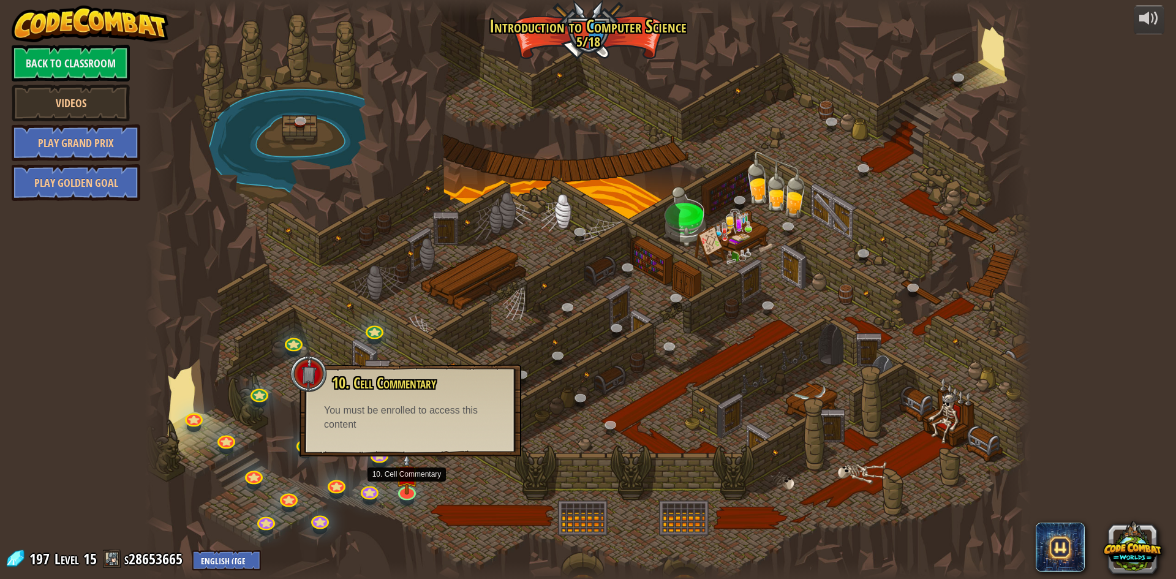
click at [436, 444] on div "10. Cell Commentary Trapped in a prison cell with the famous wizard! Say the pa…" at bounding box center [411, 411] width 222 height 92
click at [456, 453] on div "10. Cell Commentary Trapped in a prison cell with the famous wizard! Say the pa…" at bounding box center [411, 411] width 222 height 92
click at [440, 437] on div "10. Cell Commentary Trapped in a prison cell with the famous wizard! Say the pa…" at bounding box center [411, 411] width 222 height 92
click at [99, 69] on link "Back to Classroom" at bounding box center [71, 63] width 118 height 37
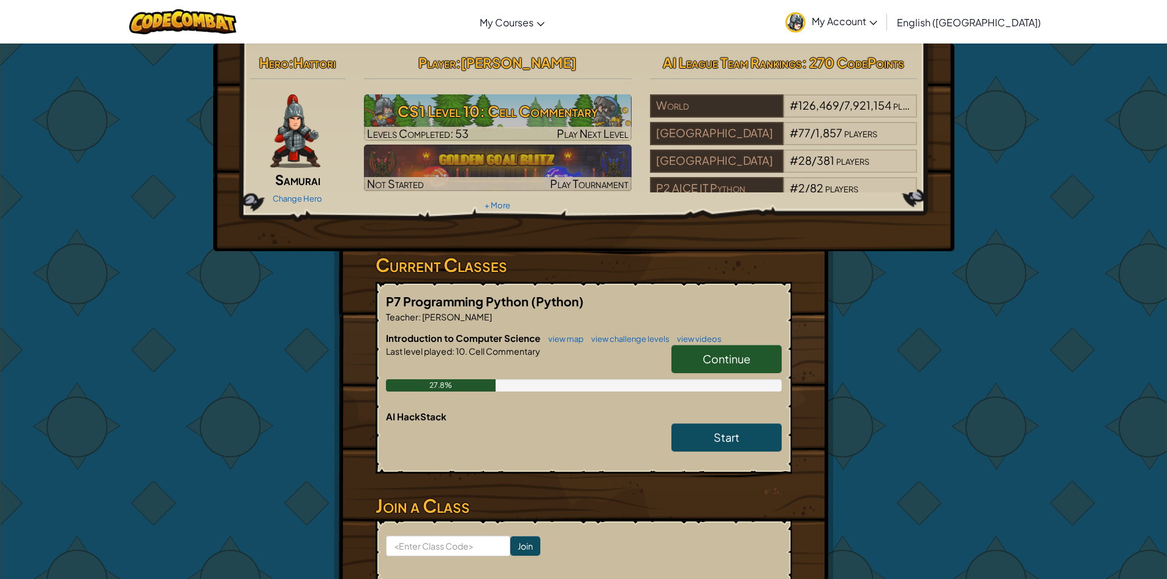
drag, startPoint x: 555, startPoint y: 126, endPoint x: 301, endPoint y: 274, distance: 294.1
click at [301, 274] on div "Hero : Hattori Samurai Change Hero Player : [PERSON_NAME] CS1 Level 10: Cell Co…" at bounding box center [583, 347] width 717 height 608
click at [883, 12] on link "My Account" at bounding box center [831, 21] width 104 height 39
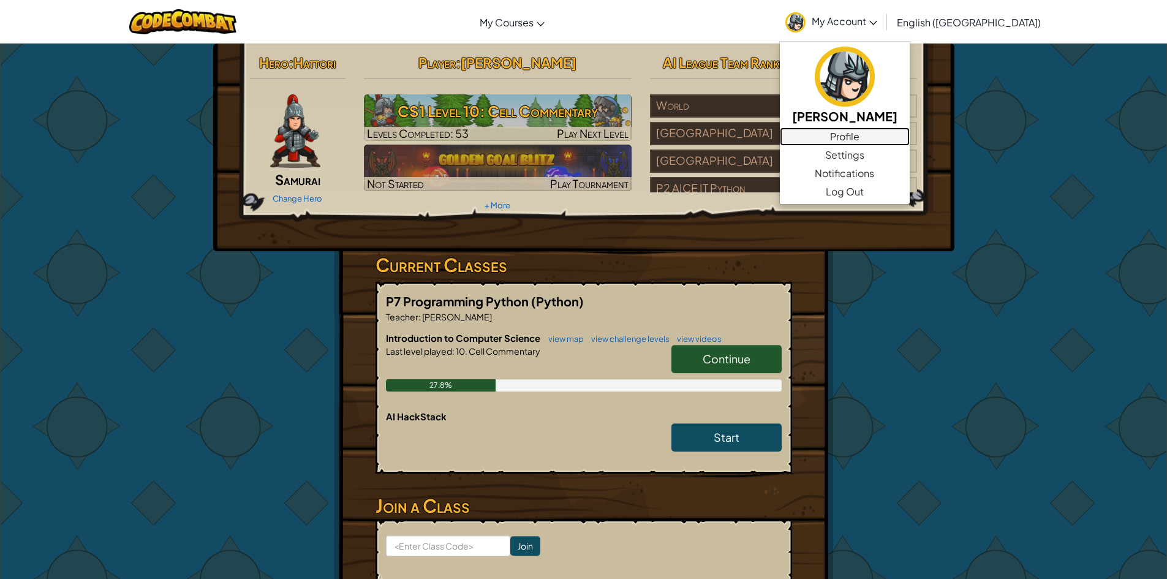
click at [909, 138] on link "Profile" at bounding box center [845, 136] width 130 height 18
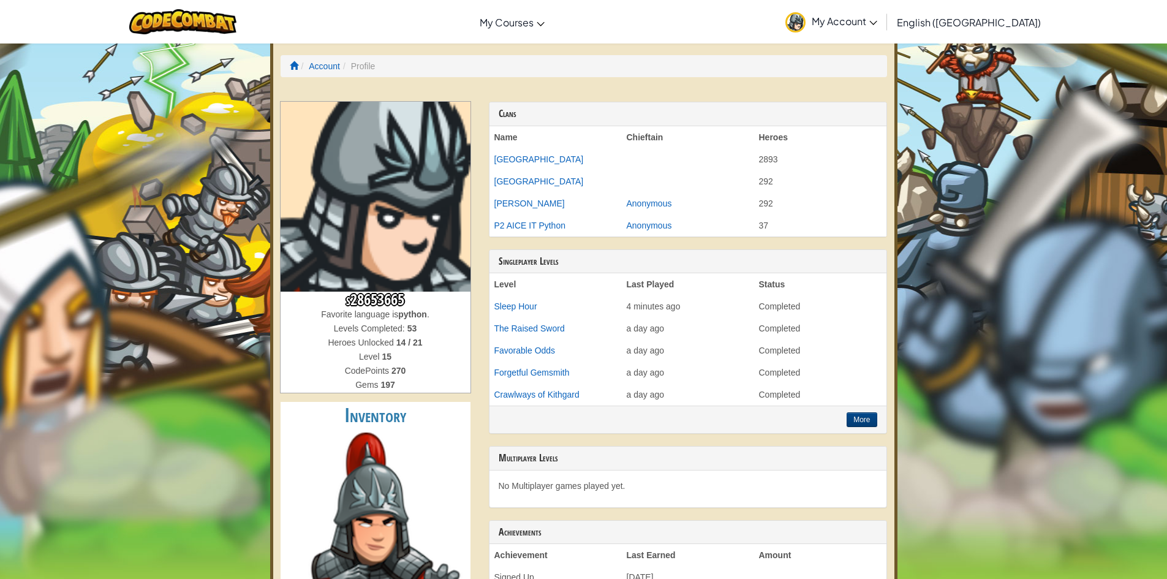
click at [877, 24] on span "My Account" at bounding box center [845, 21] width 66 height 13
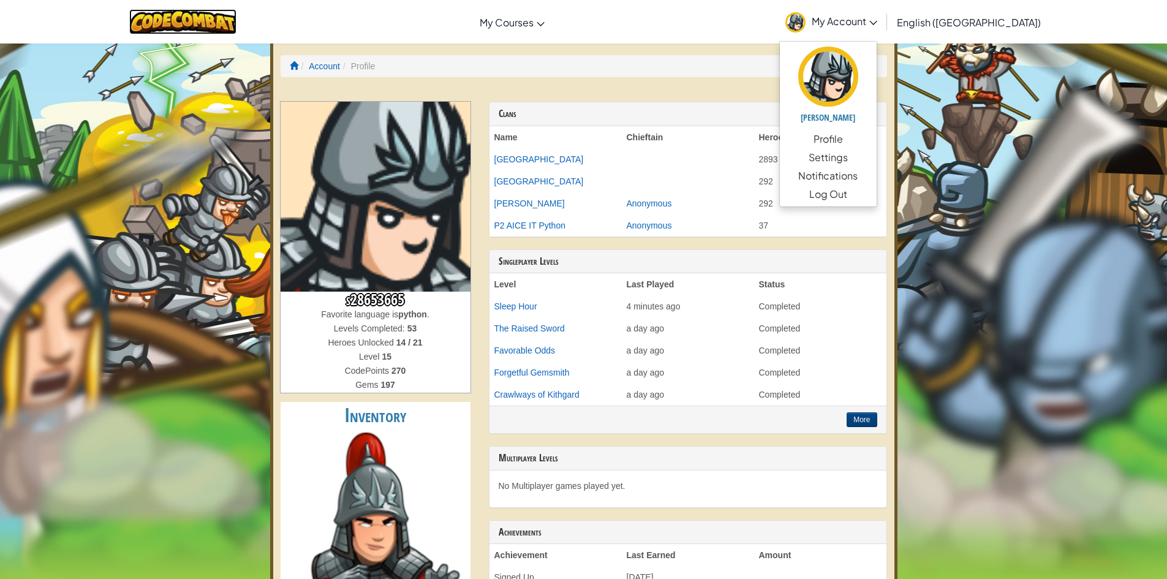
click at [190, 23] on img at bounding box center [182, 21] width 107 height 25
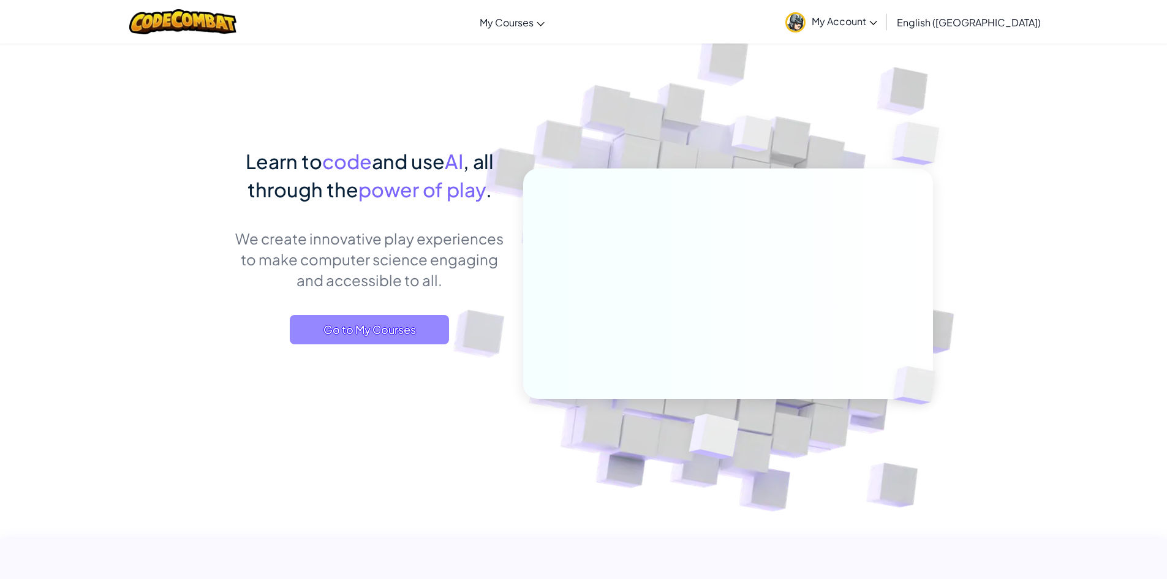
click at [355, 331] on span "Go to My Courses" at bounding box center [369, 329] width 159 height 29
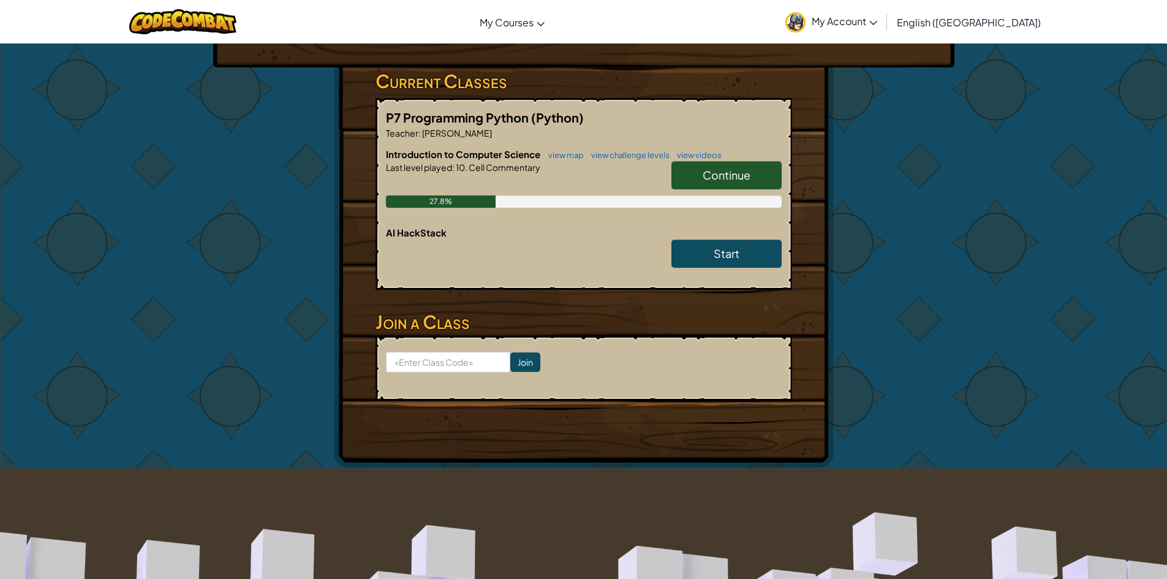
scroll to position [61, 0]
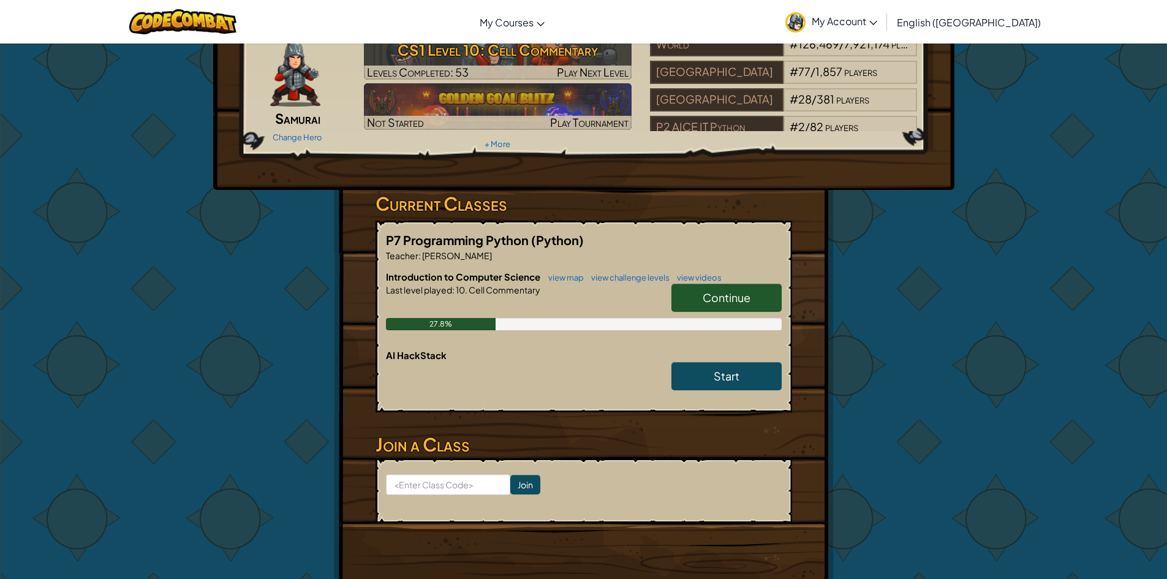
click at [715, 298] on span "Continue" at bounding box center [727, 297] width 48 height 14
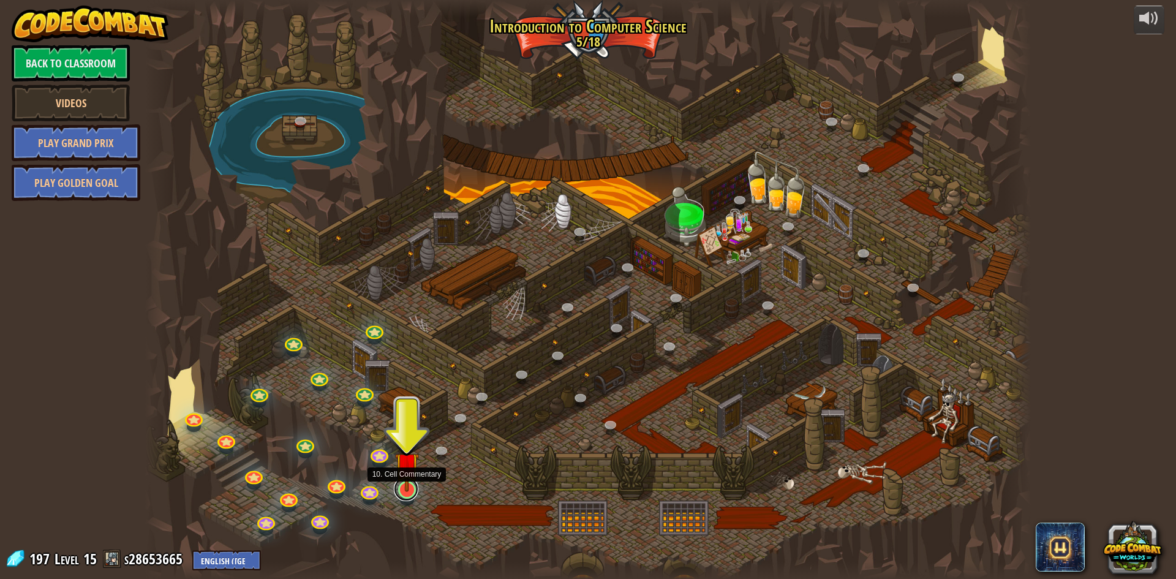
click at [407, 493] on link at bounding box center [406, 489] width 25 height 25
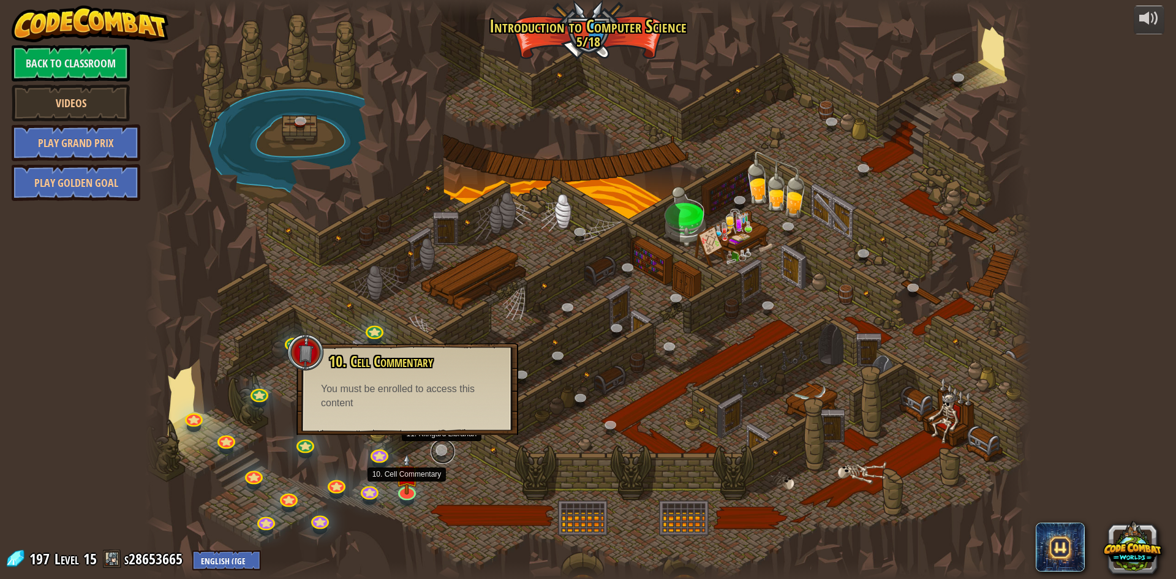
click at [446, 453] on link at bounding box center [443, 451] width 25 height 25
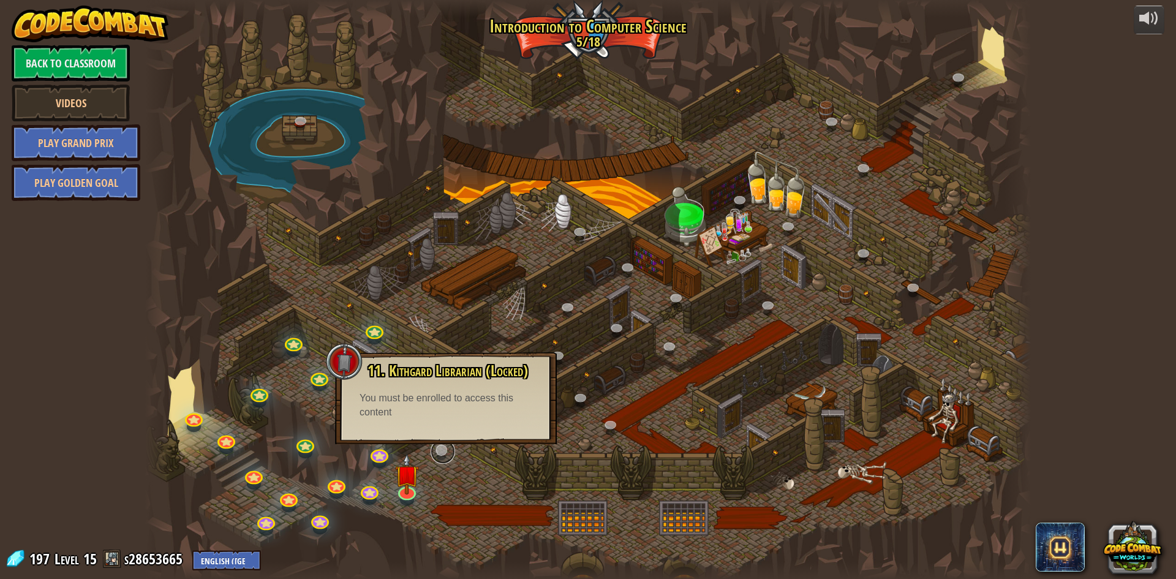
click at [441, 448] on link at bounding box center [443, 451] width 25 height 25
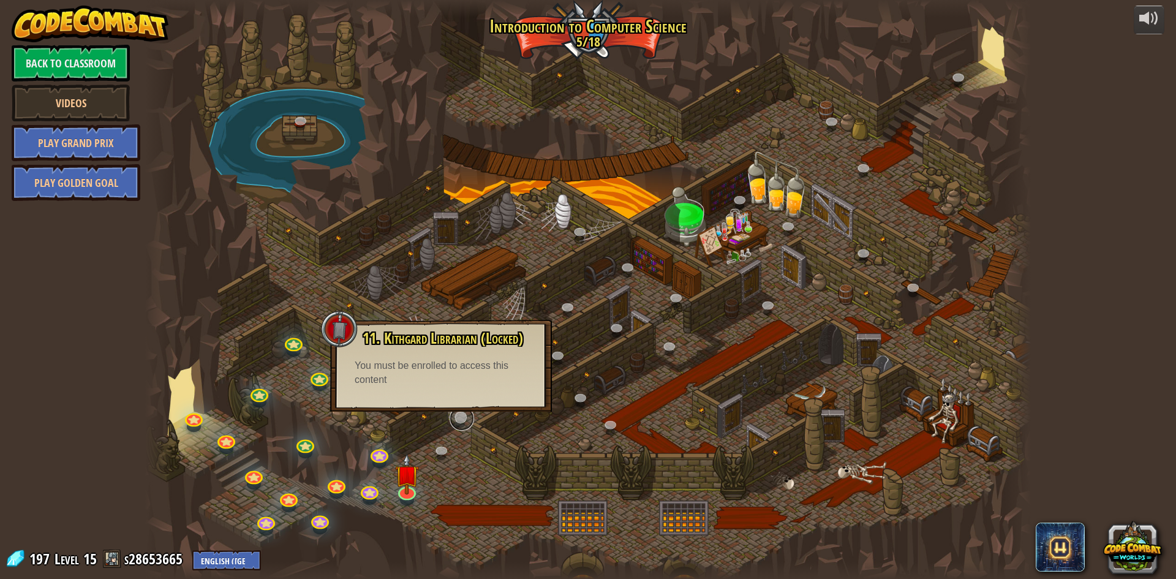
click at [463, 420] on link at bounding box center [462, 418] width 25 height 25
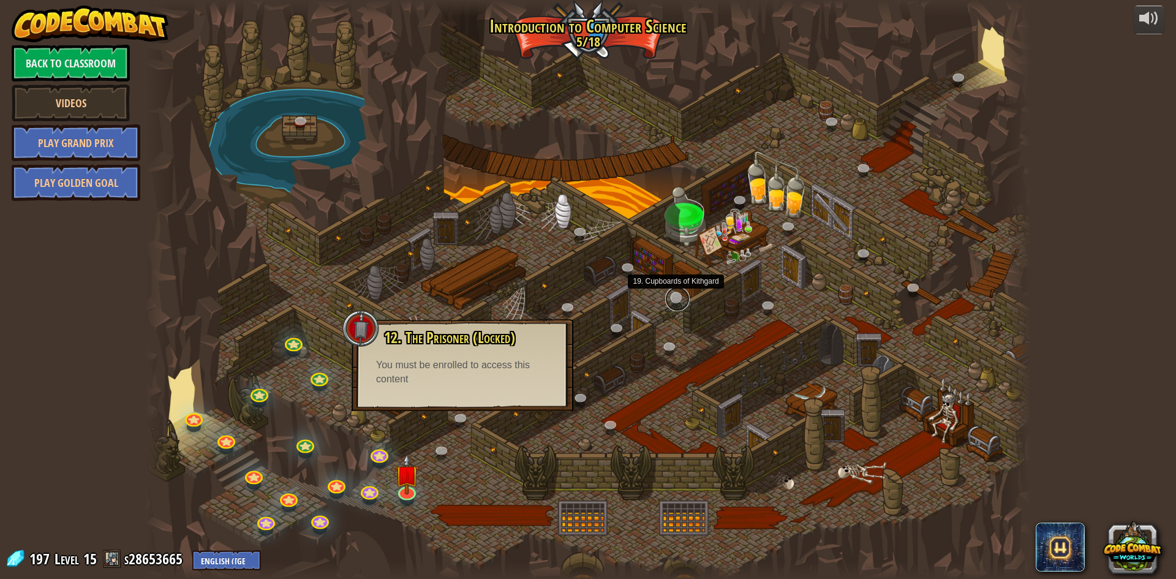
click at [673, 292] on link at bounding box center [677, 299] width 25 height 25
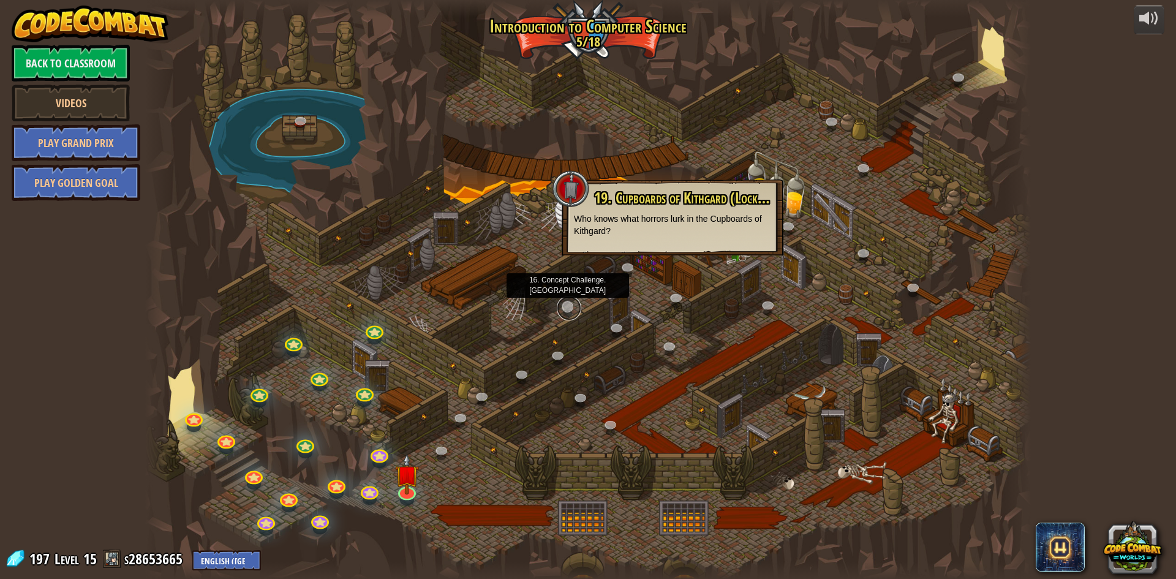
click at [564, 314] on link at bounding box center [569, 308] width 25 height 25
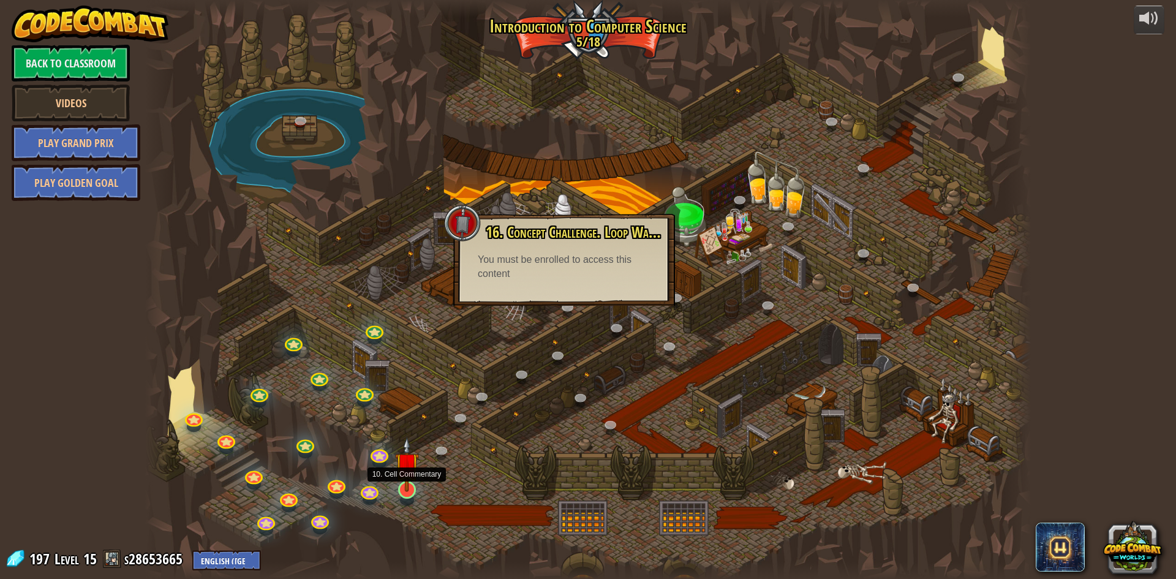
click at [404, 480] on img at bounding box center [407, 464] width 24 height 55
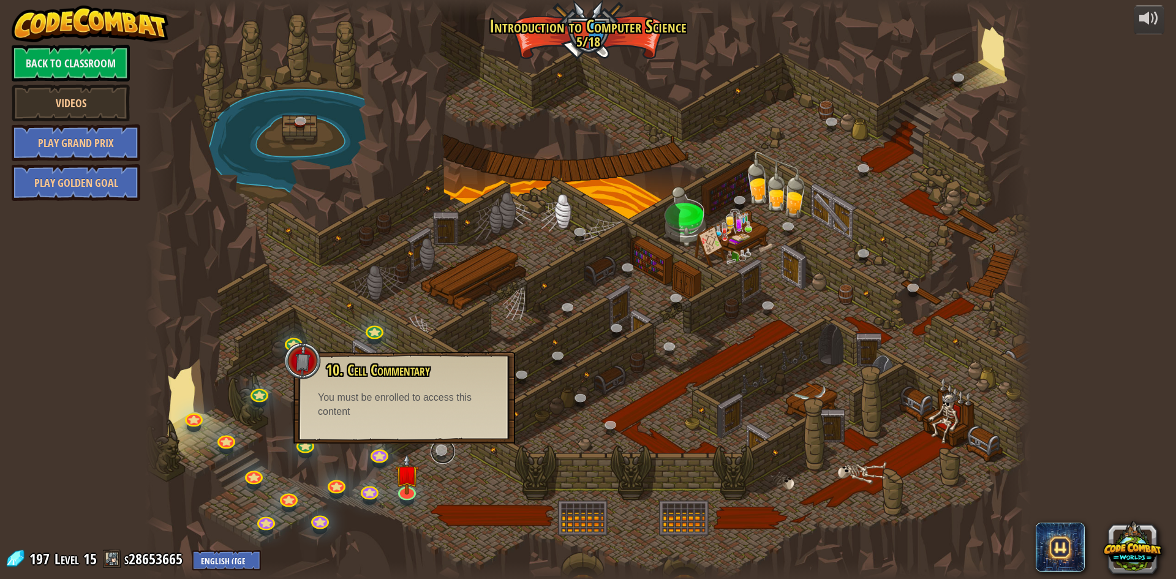
click at [437, 444] on link at bounding box center [443, 451] width 25 height 25
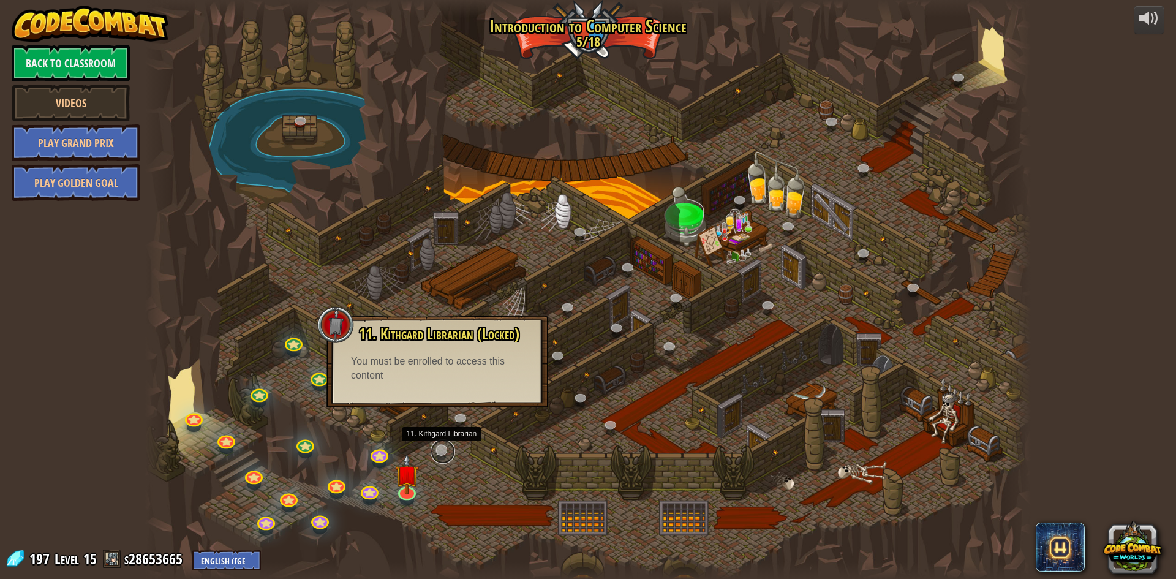
click at [437, 444] on link at bounding box center [443, 451] width 25 height 25
click at [453, 421] on link at bounding box center [462, 418] width 25 height 25
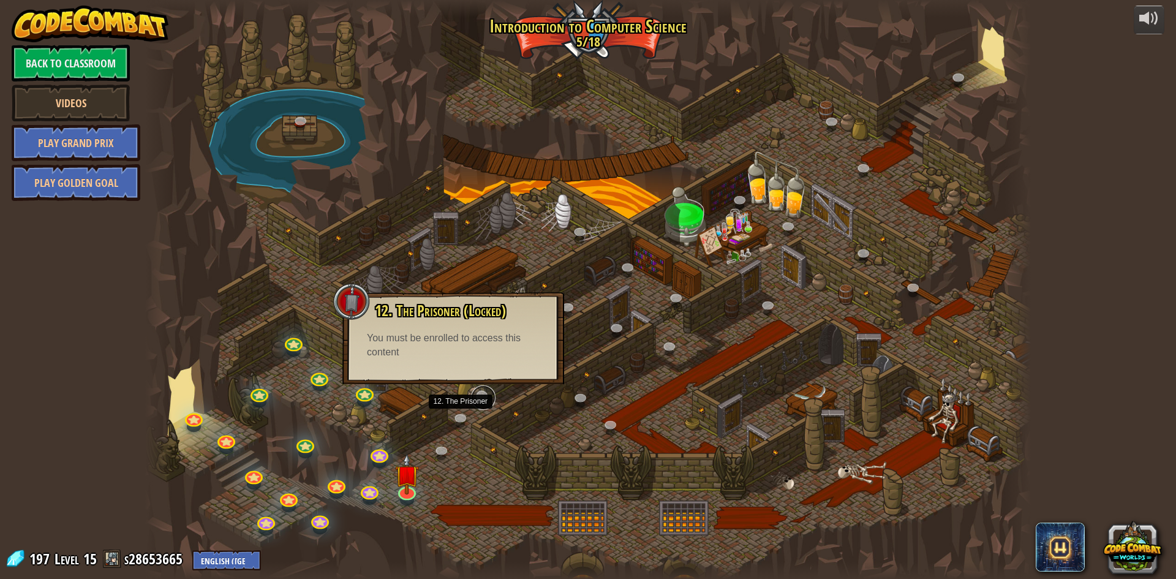
click at [478, 394] on link at bounding box center [483, 397] width 25 height 25
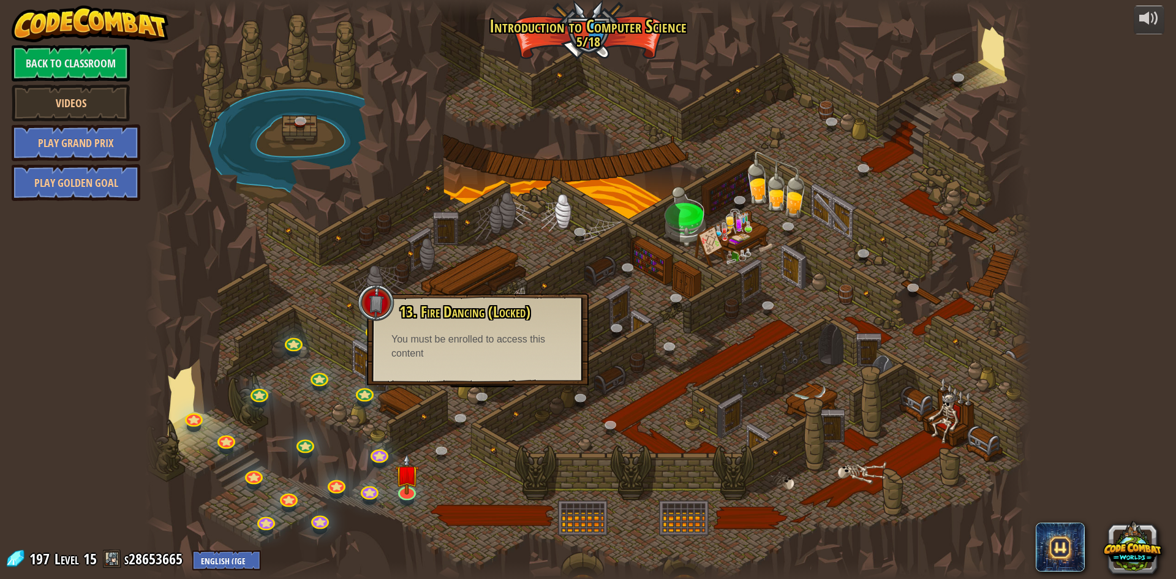
click at [518, 369] on div "13. Fire Dancing (Locked) Save typing (and your hero) with loops! You must be e…" at bounding box center [478, 339] width 222 height 92
click at [517, 374] on div "13. Fire Dancing (Locked) Save typing (and your hero) with loops! You must be e…" at bounding box center [478, 339] width 222 height 92
click at [520, 385] on div "13. Fire Dancing (Locked) Save typing (and your hero) with loops! You must be e…" at bounding box center [478, 339] width 222 height 92
click at [573, 396] on link at bounding box center [582, 398] width 25 height 25
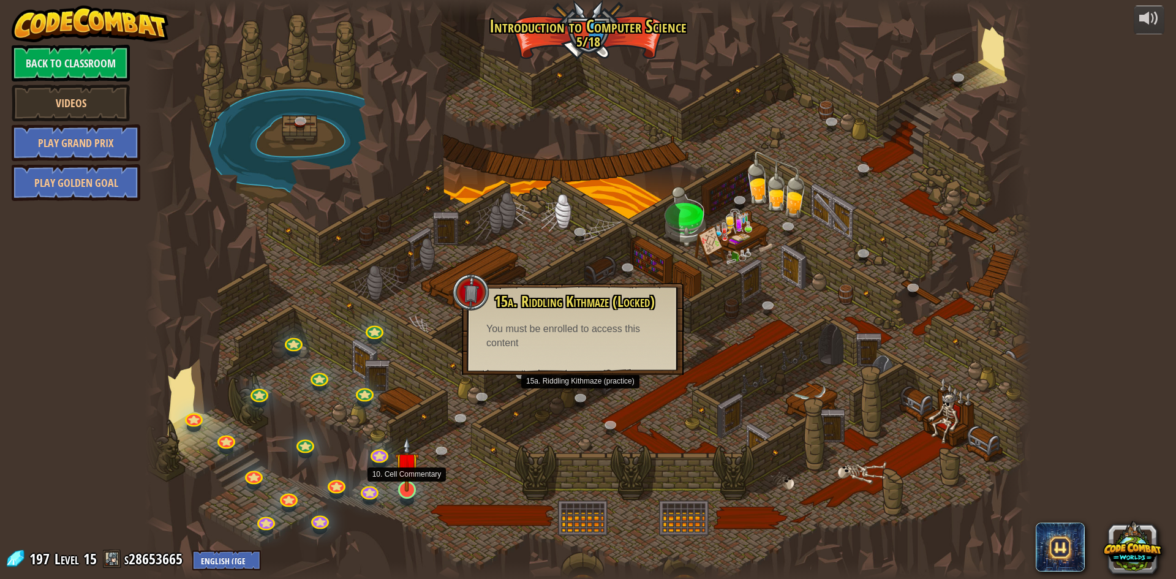
click at [408, 492] on div at bounding box center [407, 490] width 18 height 18
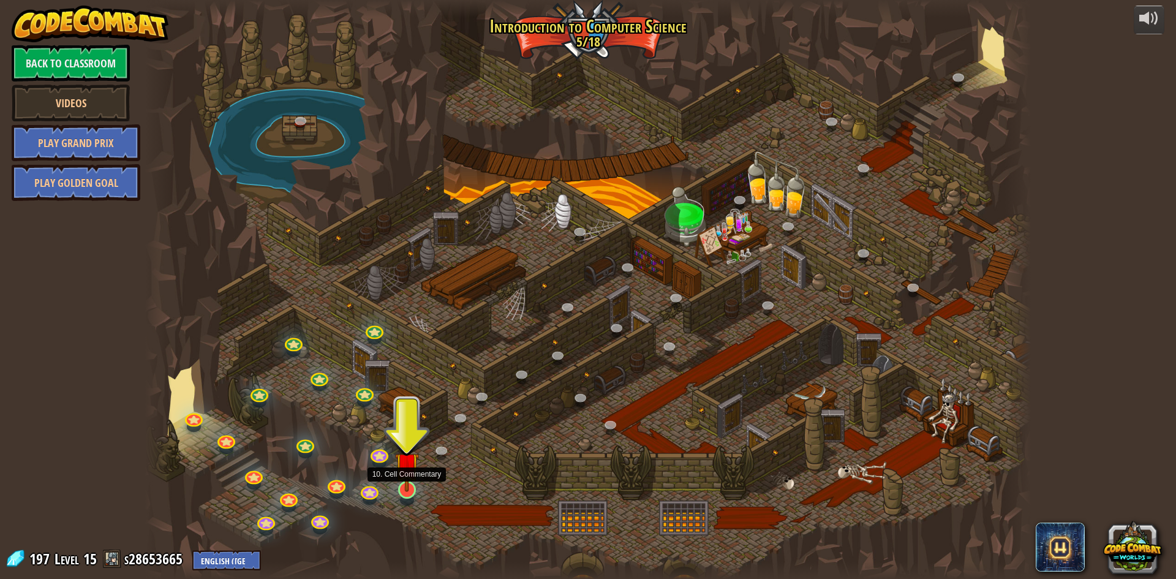
click at [415, 488] on img at bounding box center [407, 464] width 24 height 55
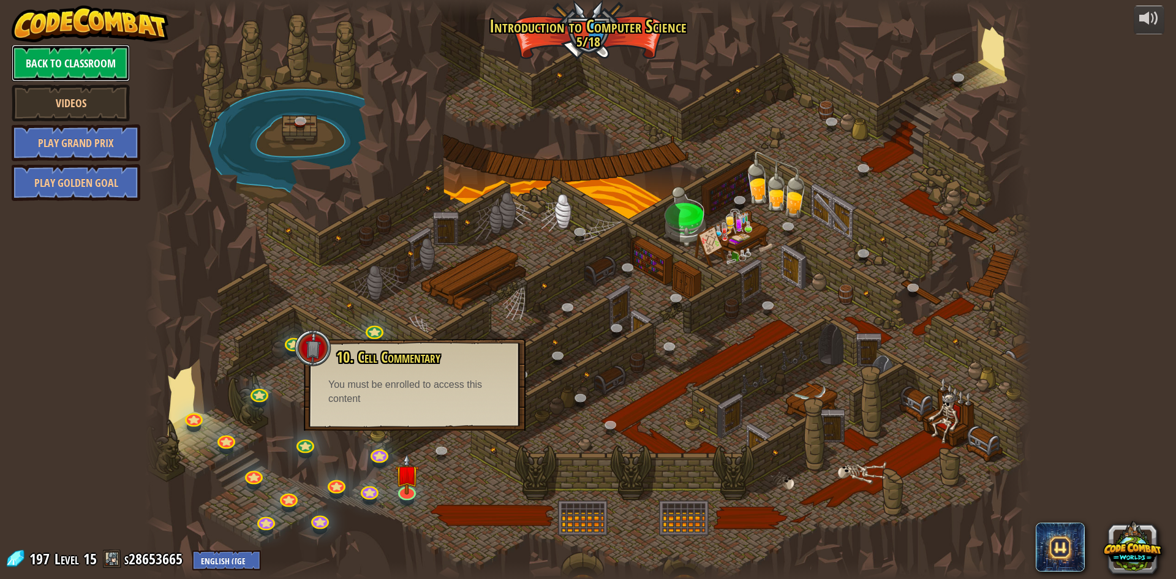
click at [69, 68] on link "Back to Classroom" at bounding box center [71, 63] width 118 height 37
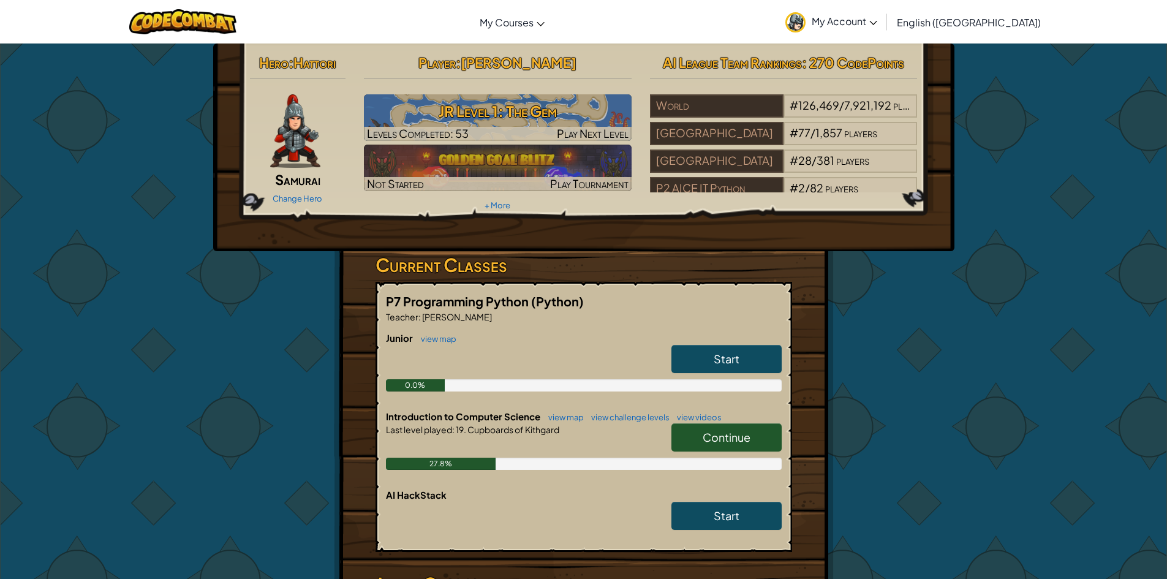
scroll to position [61, 0]
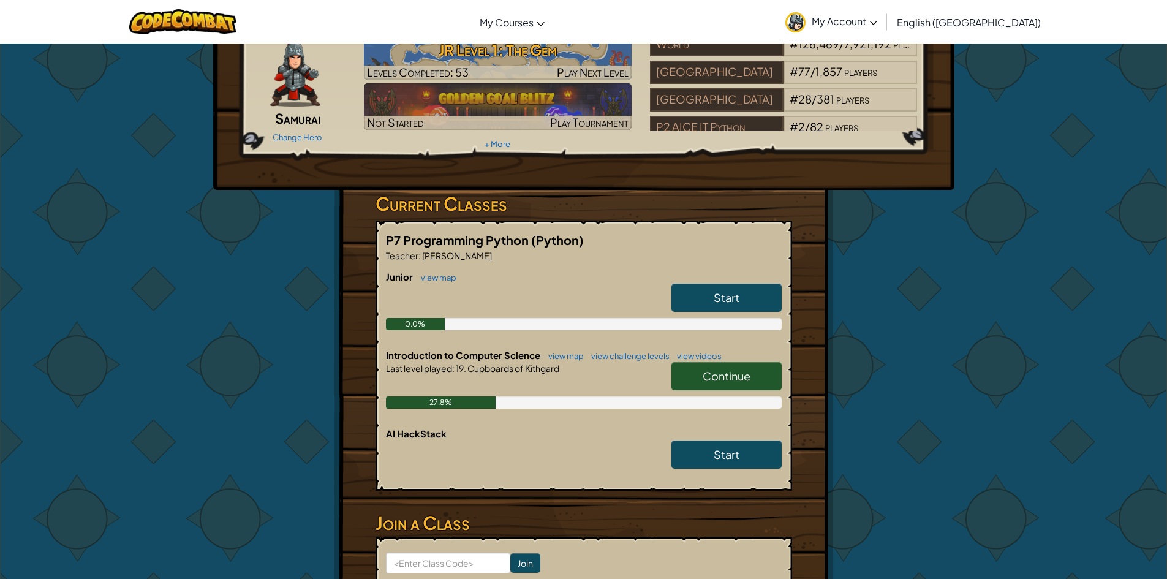
click at [707, 297] on link "Start" at bounding box center [726, 298] width 110 height 28
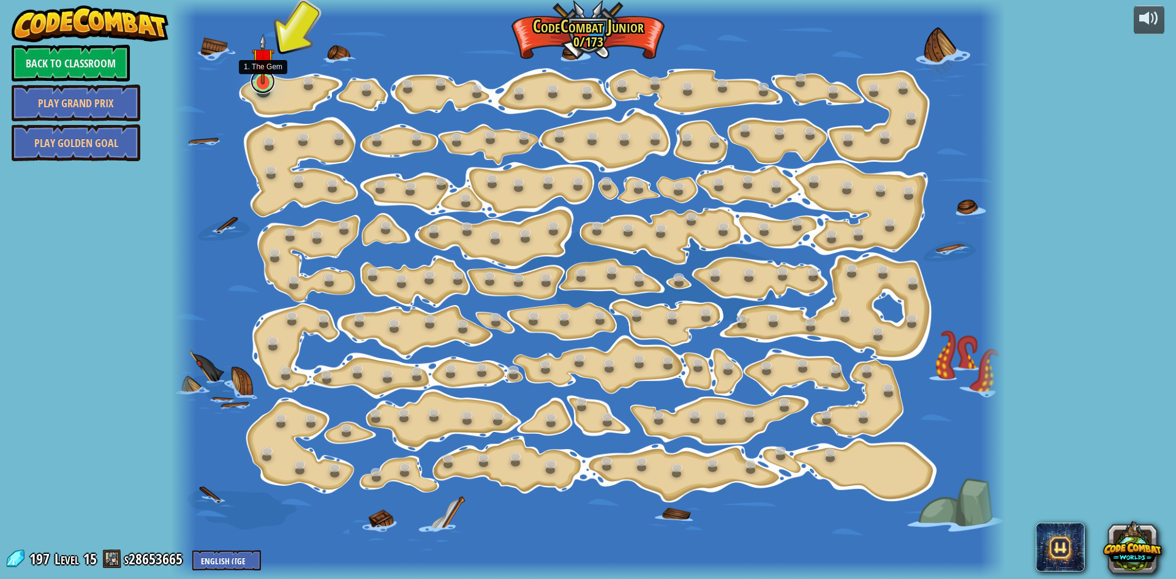
click at [250, 85] on div "15. Step Change (Locked) Change step arguments. 11. Go Smart (Locked) Now we're…" at bounding box center [588, 289] width 834 height 579
click at [259, 90] on link at bounding box center [263, 81] width 25 height 25
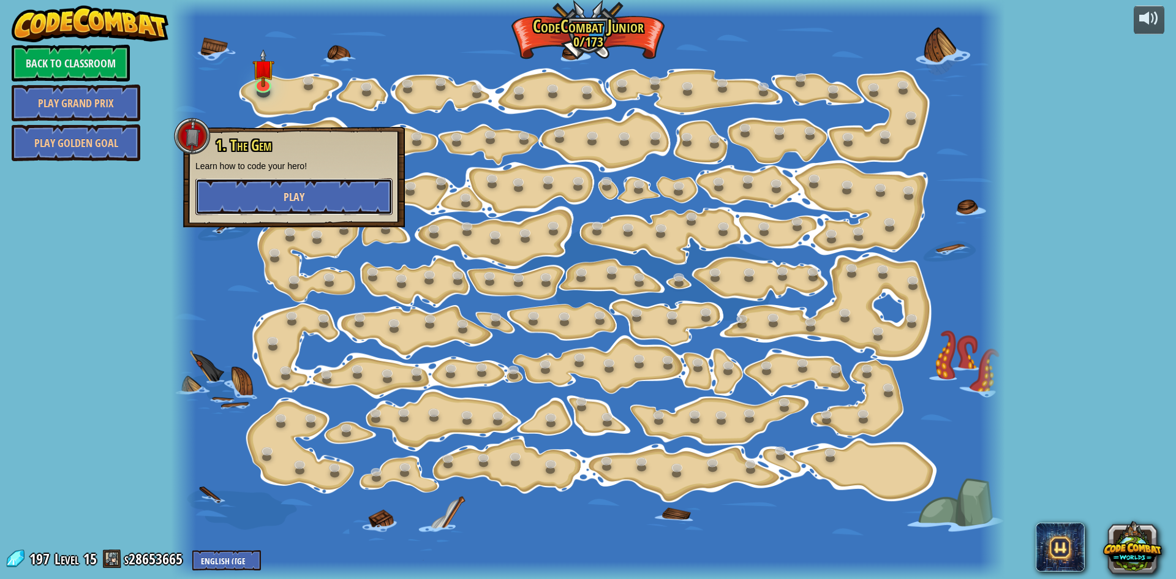
click at [311, 203] on button "Play" at bounding box center [293, 196] width 197 height 37
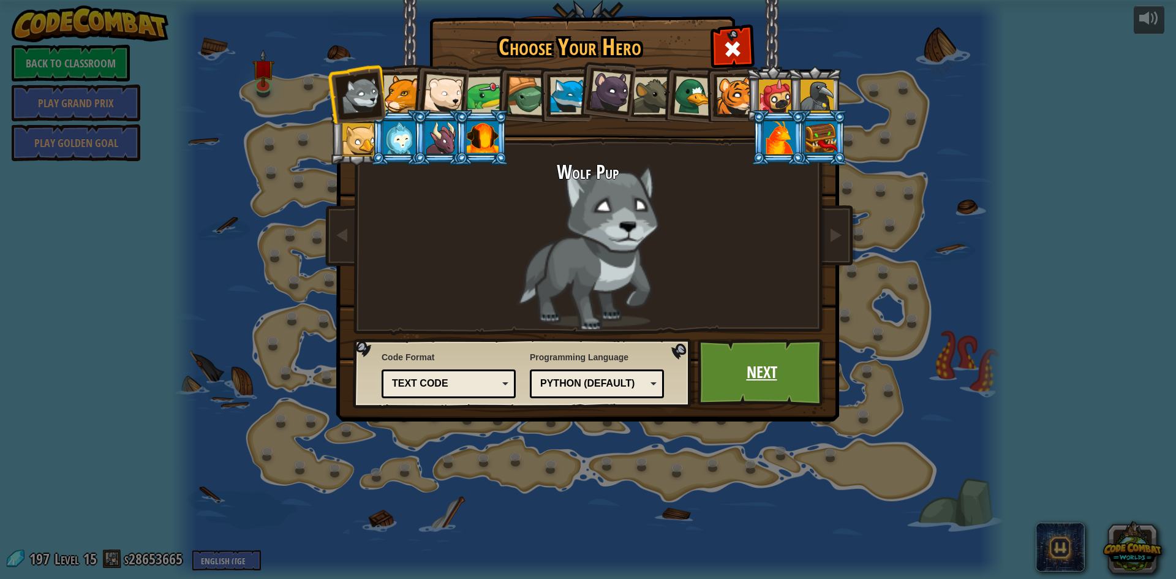
click at [760, 368] on link "Next" at bounding box center [762, 372] width 128 height 67
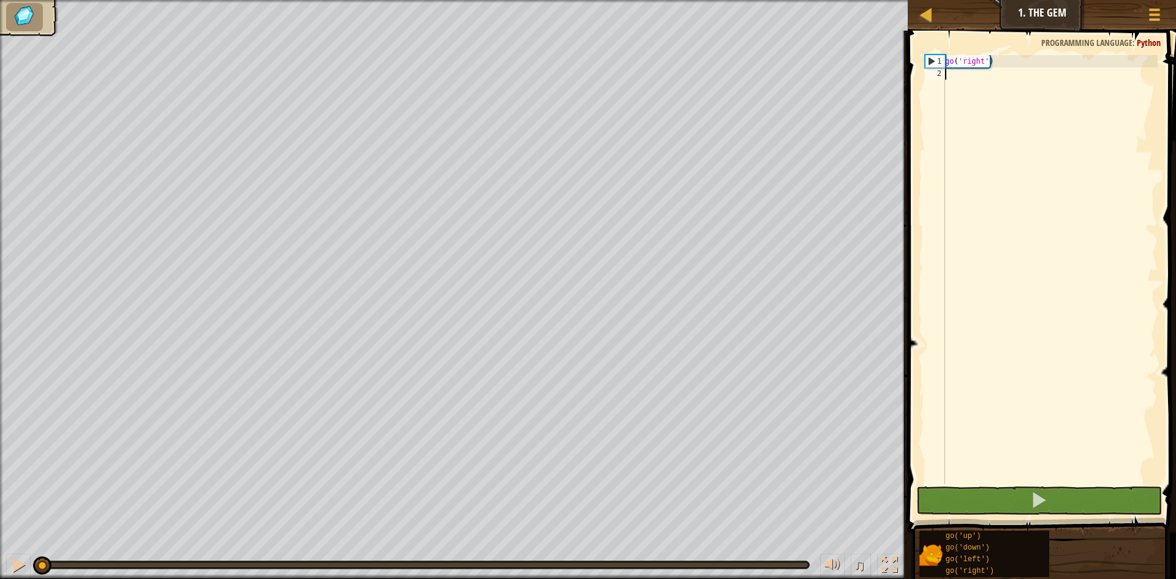
click at [964, 83] on div "go ( 'right' )" at bounding box center [1050, 281] width 215 height 453
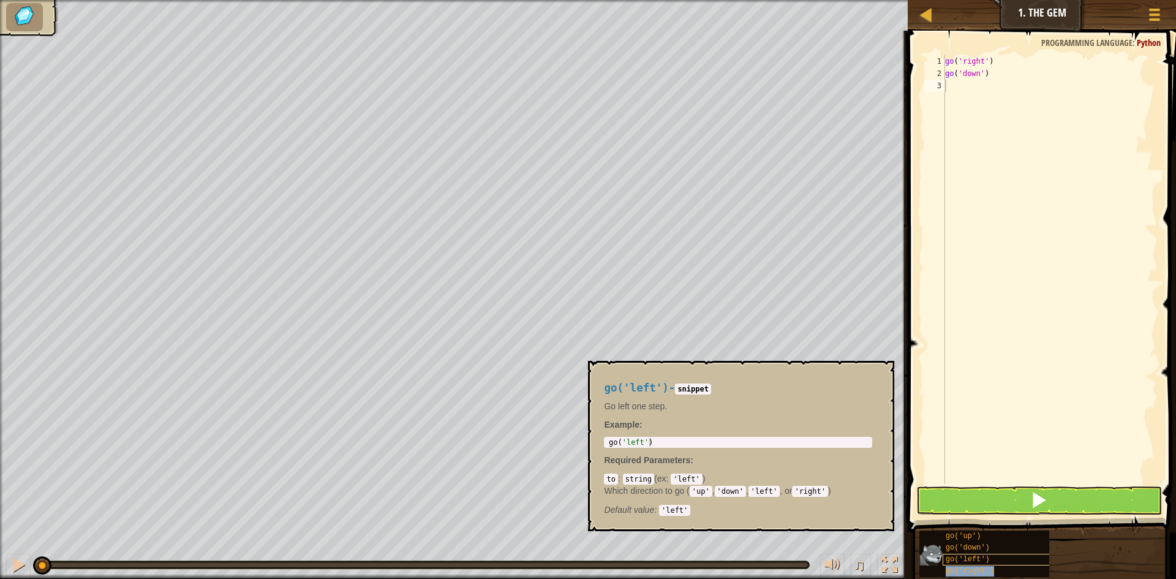
type textarea "go('right')"
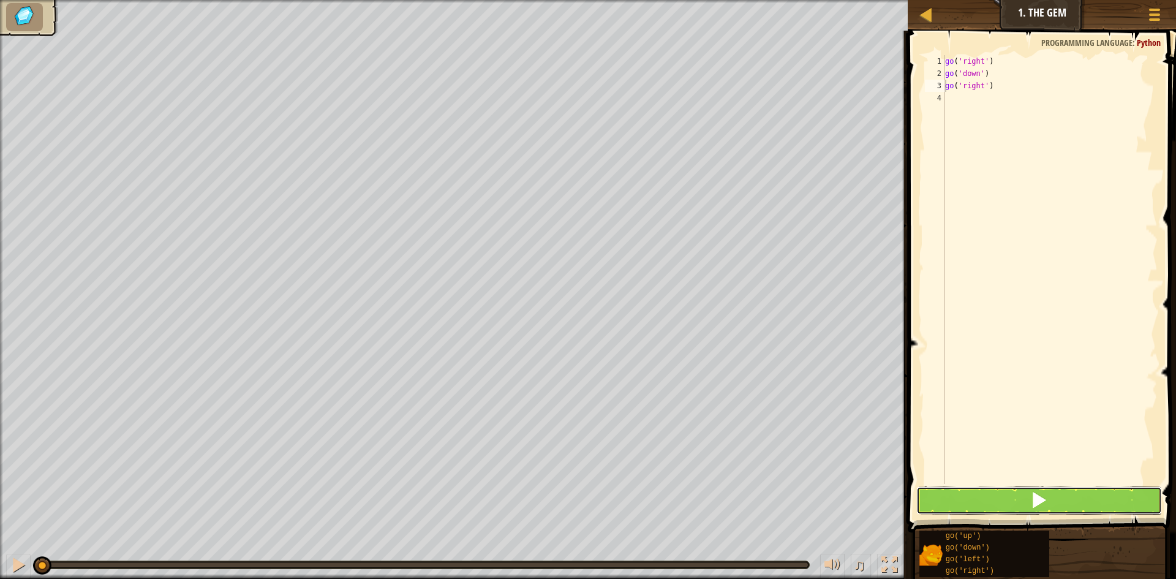
click at [1020, 496] on button at bounding box center [1040, 500] width 246 height 28
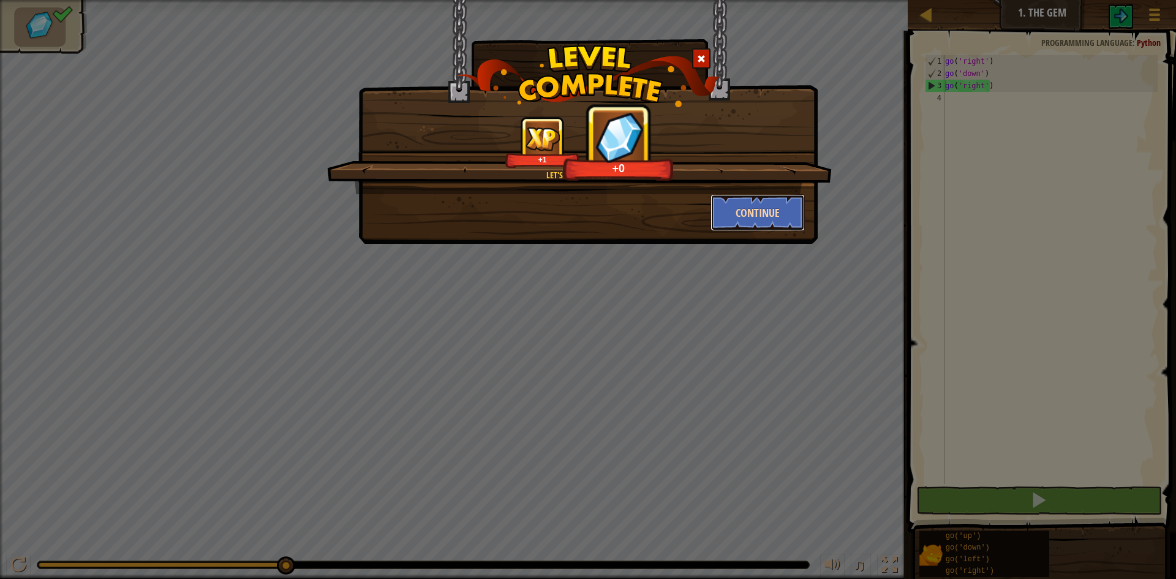
click at [743, 214] on button "Continue" at bounding box center [758, 212] width 95 height 37
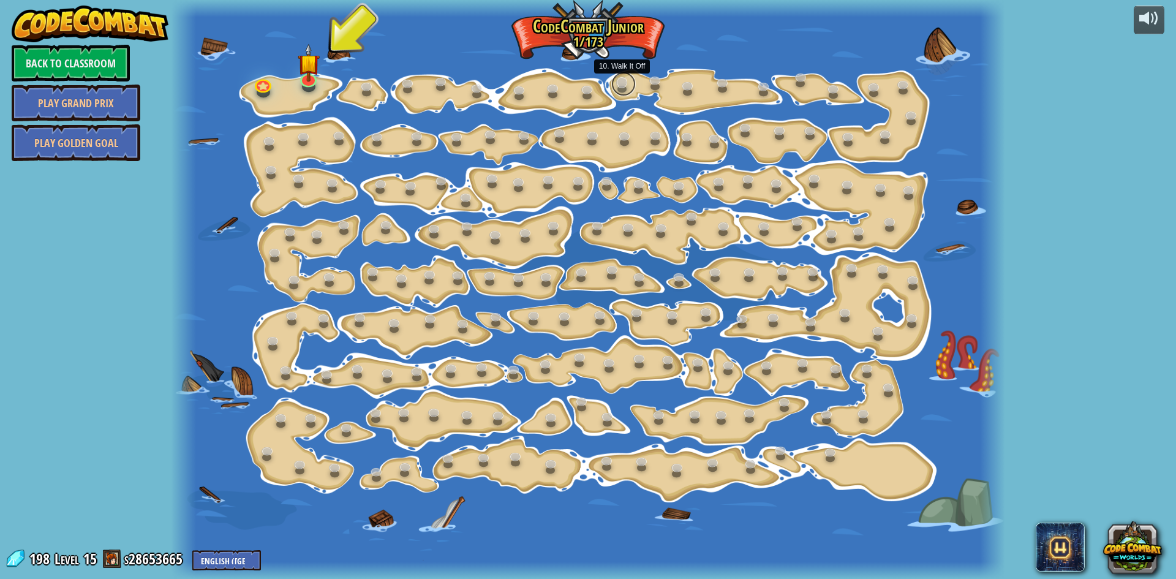
click at [622, 84] on link at bounding box center [623, 84] width 25 height 25
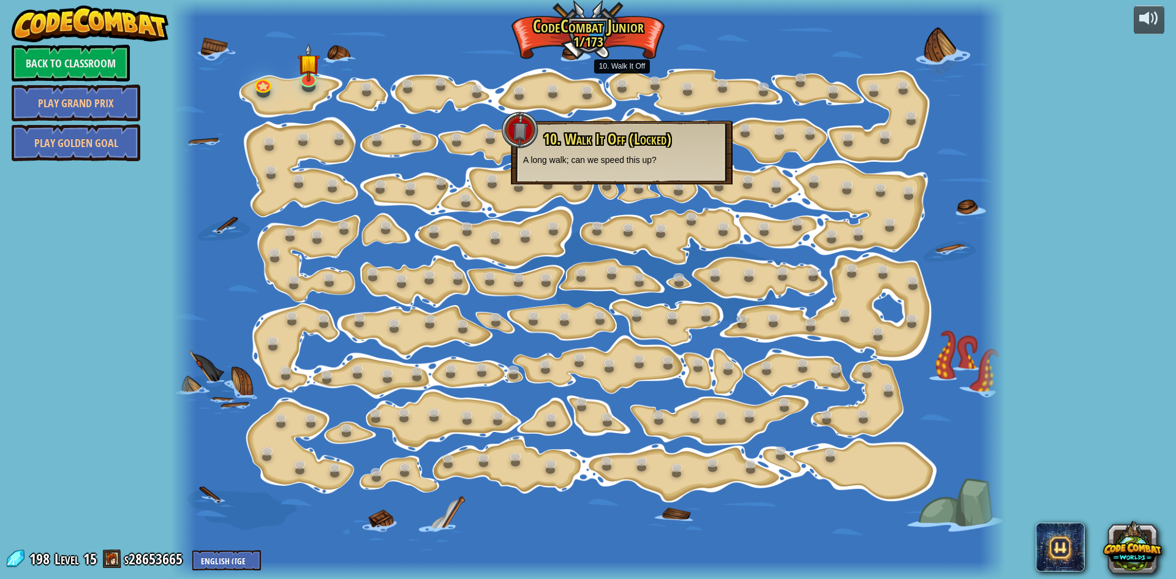
click at [603, 156] on p "A long walk; can we speed this up?" at bounding box center [621, 160] width 197 height 12
click at [619, 148] on div "10. Walk It Off (Locked) A long walk; can we speed this up?" at bounding box center [621, 148] width 197 height 35
click at [683, 93] on link at bounding box center [689, 87] width 25 height 25
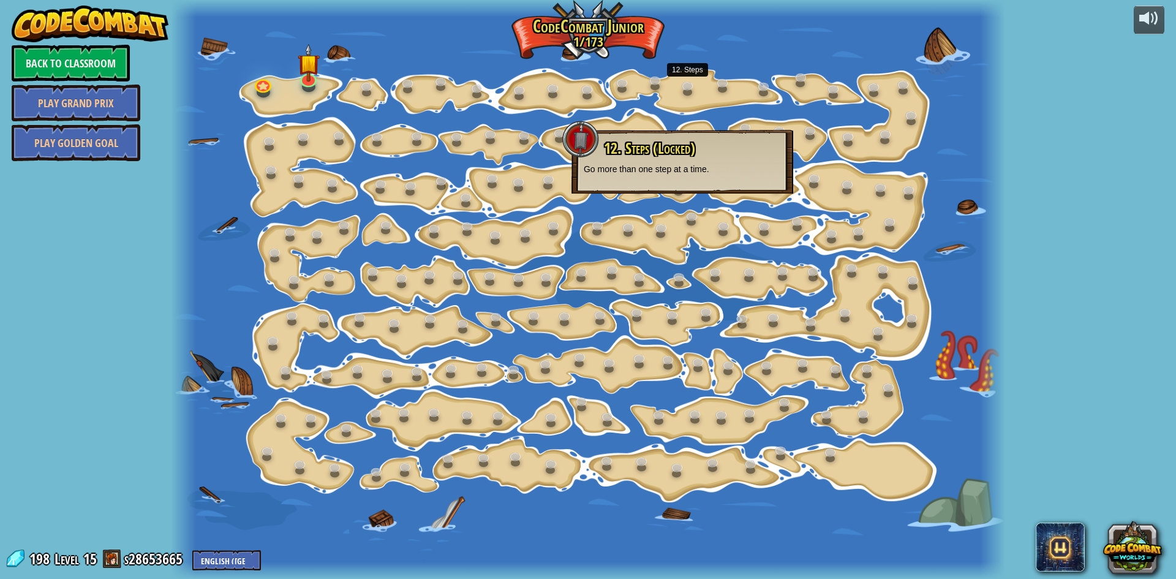
click at [642, 200] on div at bounding box center [588, 289] width 834 height 579
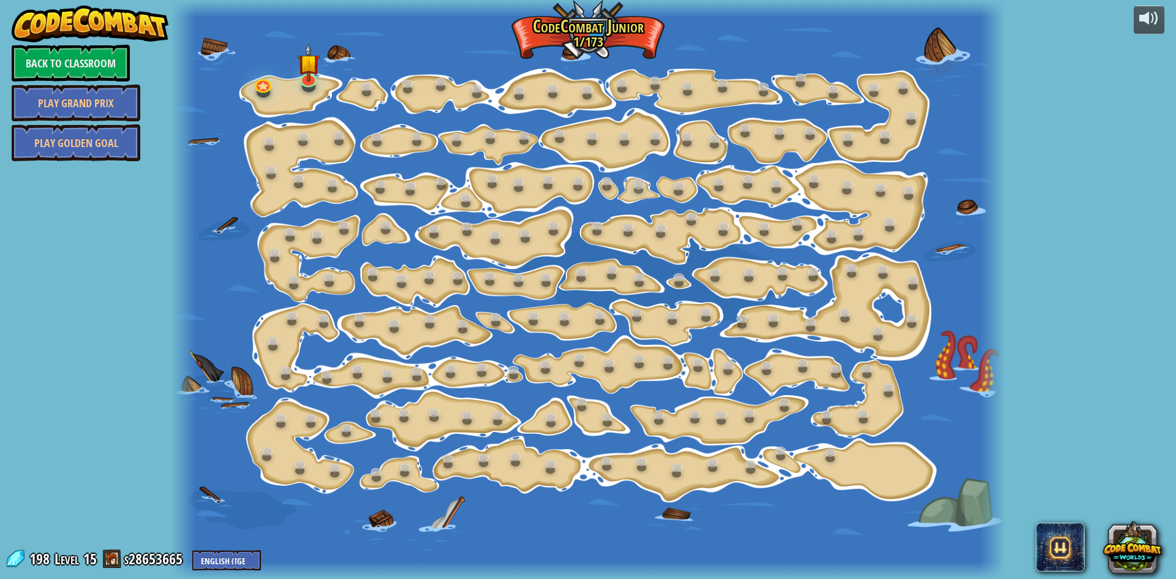
drag, startPoint x: 638, startPoint y: 173, endPoint x: 640, endPoint y: 183, distance: 9.9
click at [638, 174] on div at bounding box center [588, 289] width 834 height 579
click at [640, 188] on link at bounding box center [641, 185] width 25 height 25
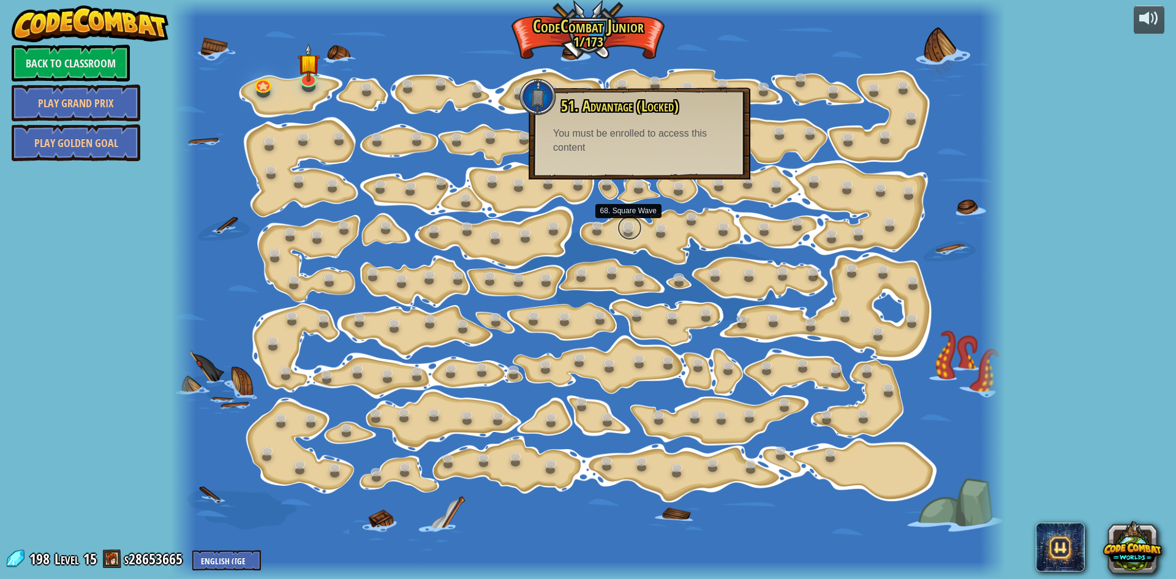
click at [620, 226] on link at bounding box center [630, 228] width 25 height 25
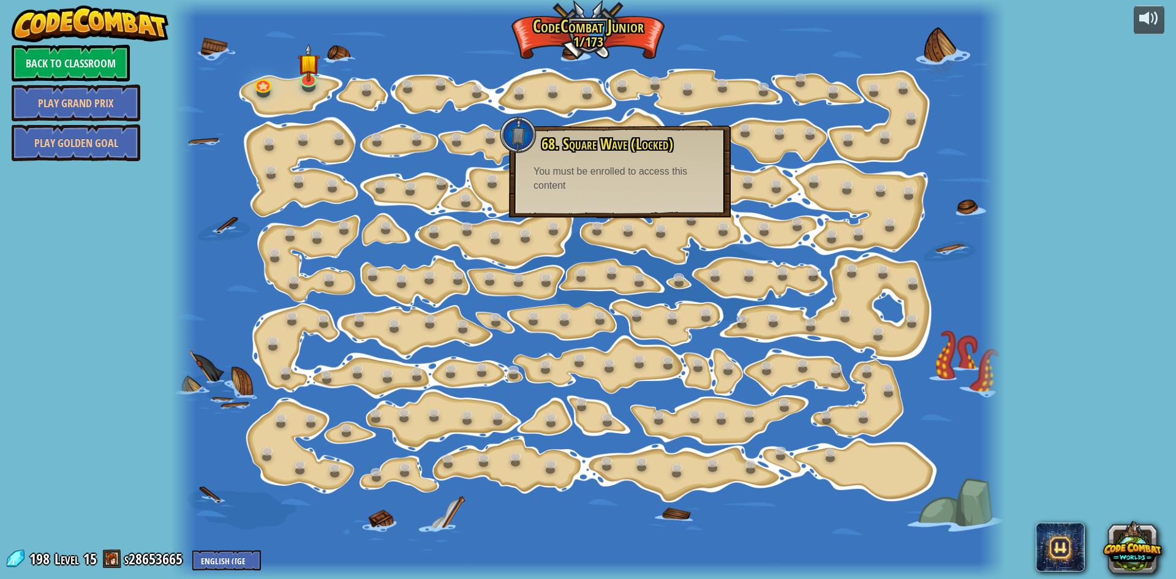
click at [627, 161] on div "68. Square Wave (Locked) Loops help simplify repeated patterns. You must be enr…" at bounding box center [619, 164] width 197 height 57
click at [621, 152] on span "68. Square Wave (Locked)" at bounding box center [608, 144] width 132 height 21
click at [616, 127] on div "68. Square Wave (Locked) Loops help simplify repeated patterns. You must be enr…" at bounding box center [620, 172] width 222 height 92
click at [611, 138] on span "68. Square Wave (Locked)" at bounding box center [608, 144] width 132 height 21
click at [497, 141] on link at bounding box center [492, 135] width 25 height 25
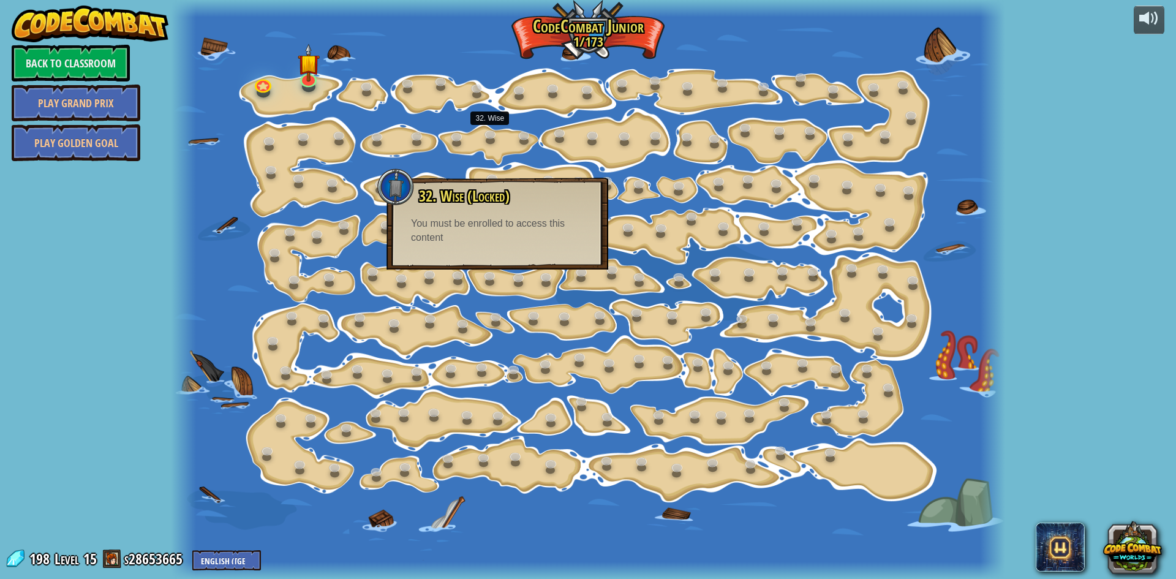
click at [577, 136] on div at bounding box center [588, 289] width 834 height 579
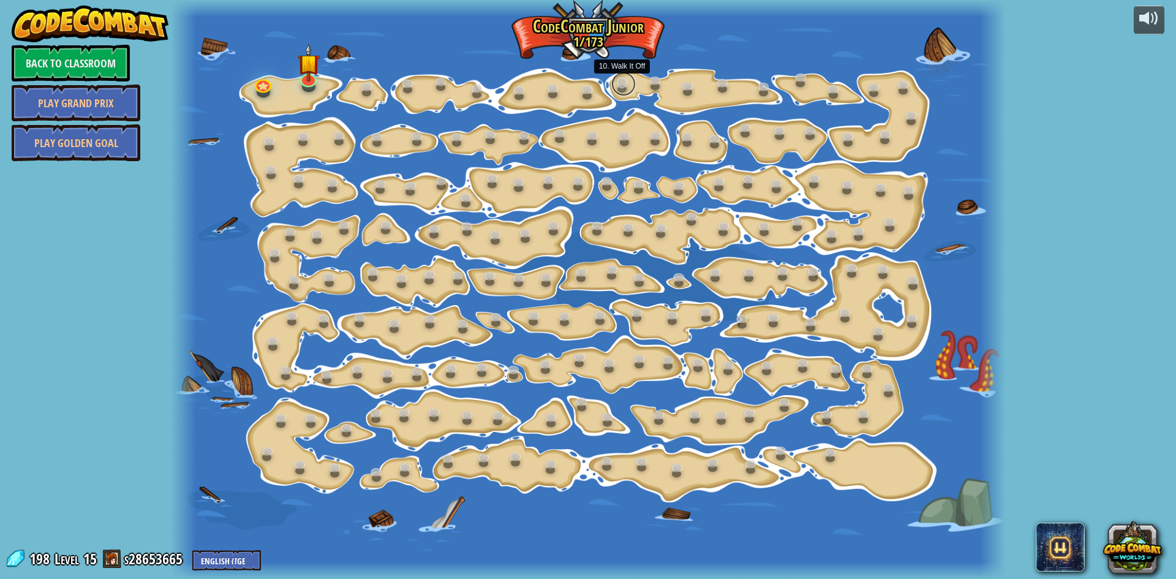
click at [622, 79] on link at bounding box center [623, 84] width 25 height 25
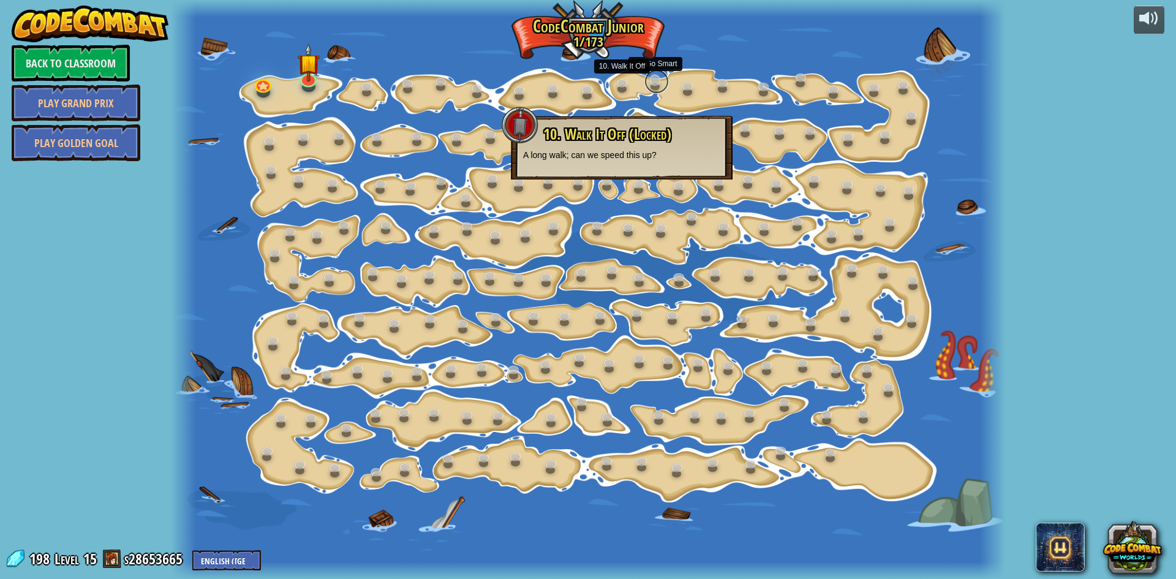
click at [667, 83] on link at bounding box center [657, 81] width 25 height 25
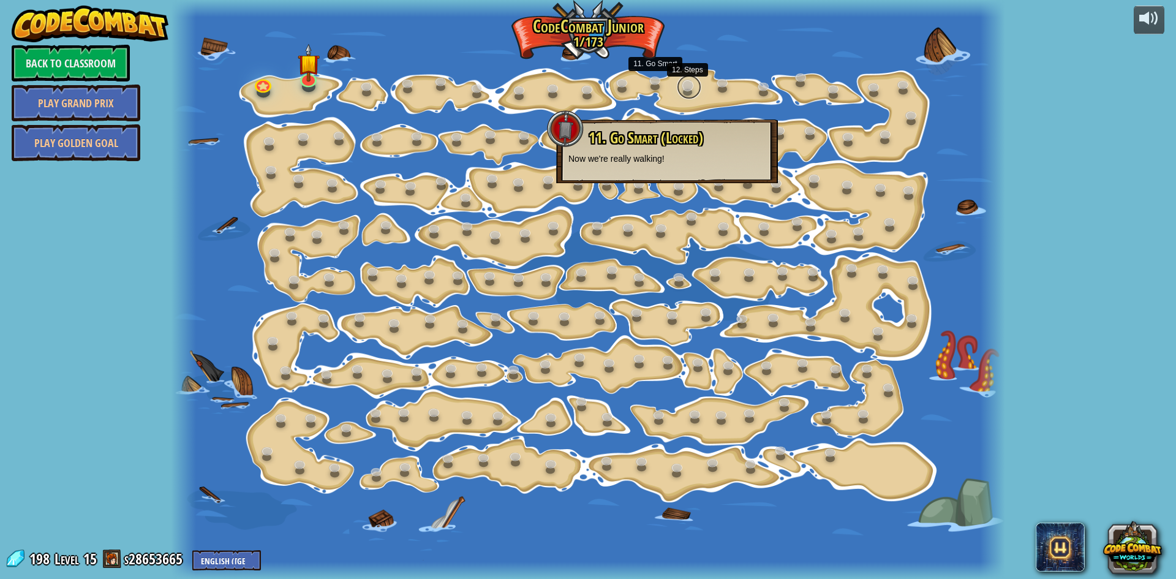
click at [697, 88] on link at bounding box center [689, 87] width 25 height 25
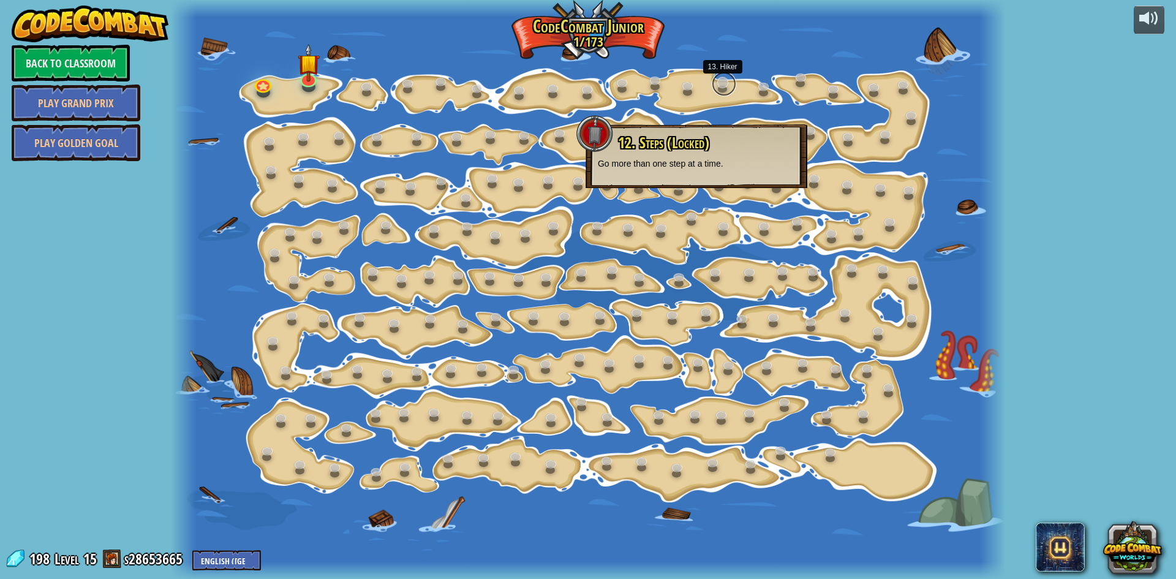
click at [725, 83] on link at bounding box center [724, 84] width 25 height 25
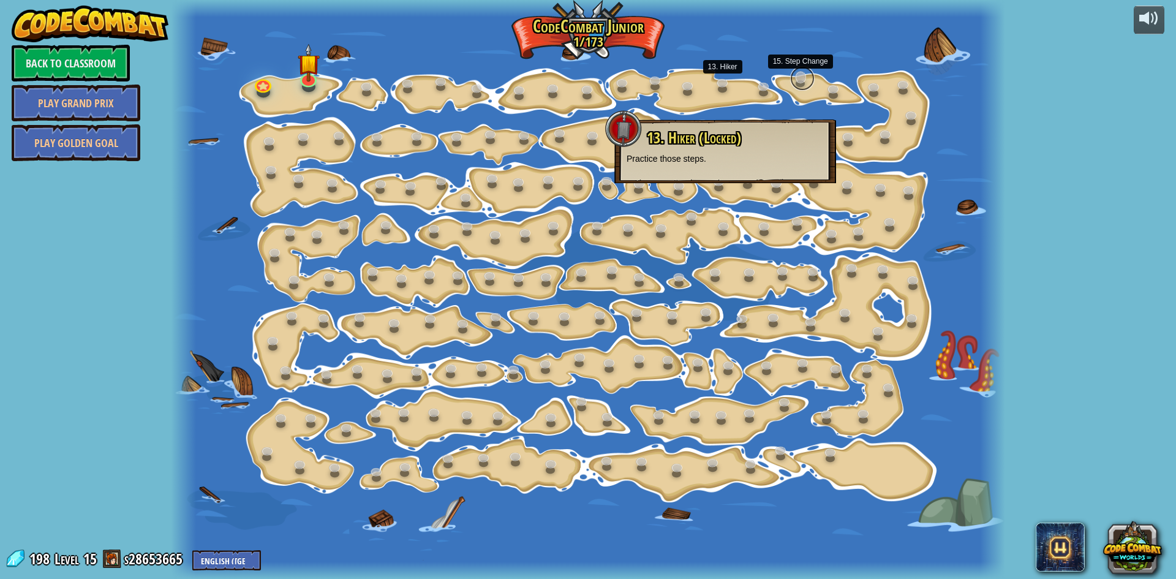
click at [800, 74] on link at bounding box center [802, 78] width 25 height 25
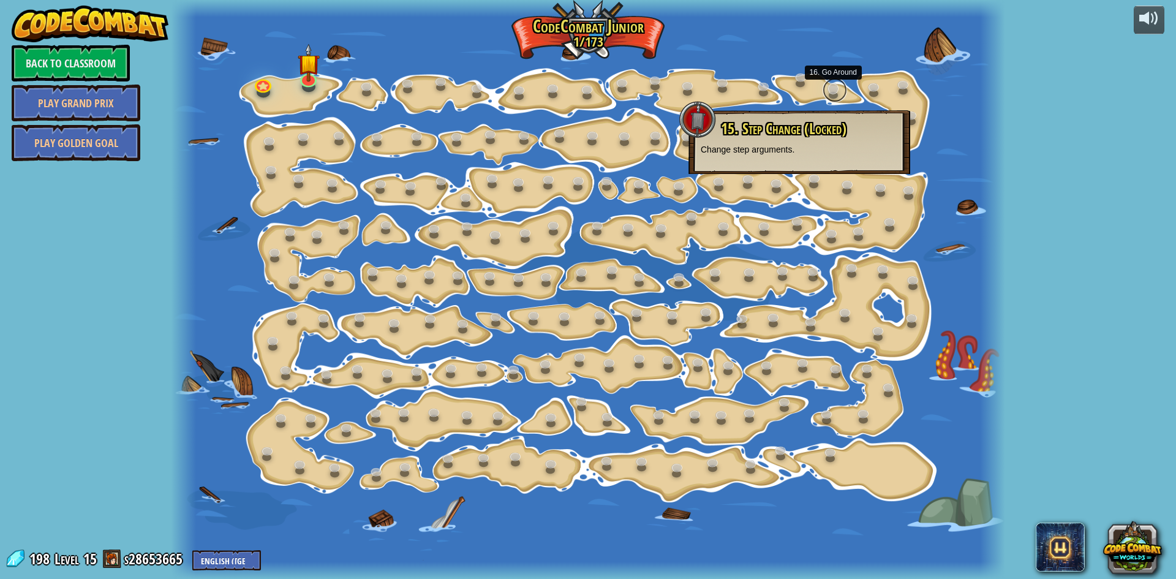
click at [831, 84] on link at bounding box center [835, 90] width 25 height 25
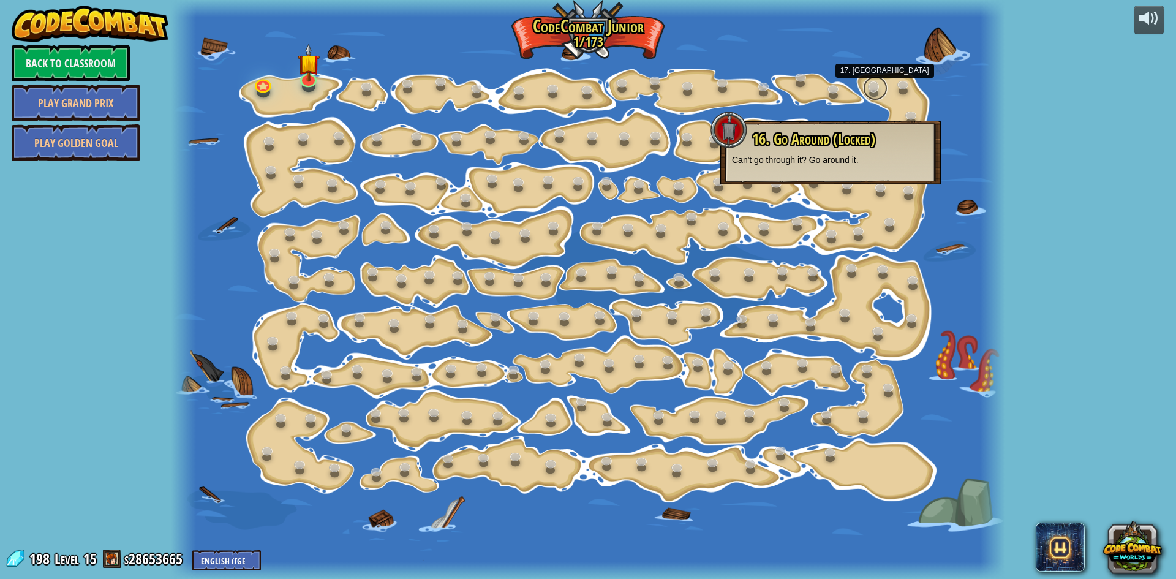
click at [872, 87] on link at bounding box center [875, 88] width 25 height 25
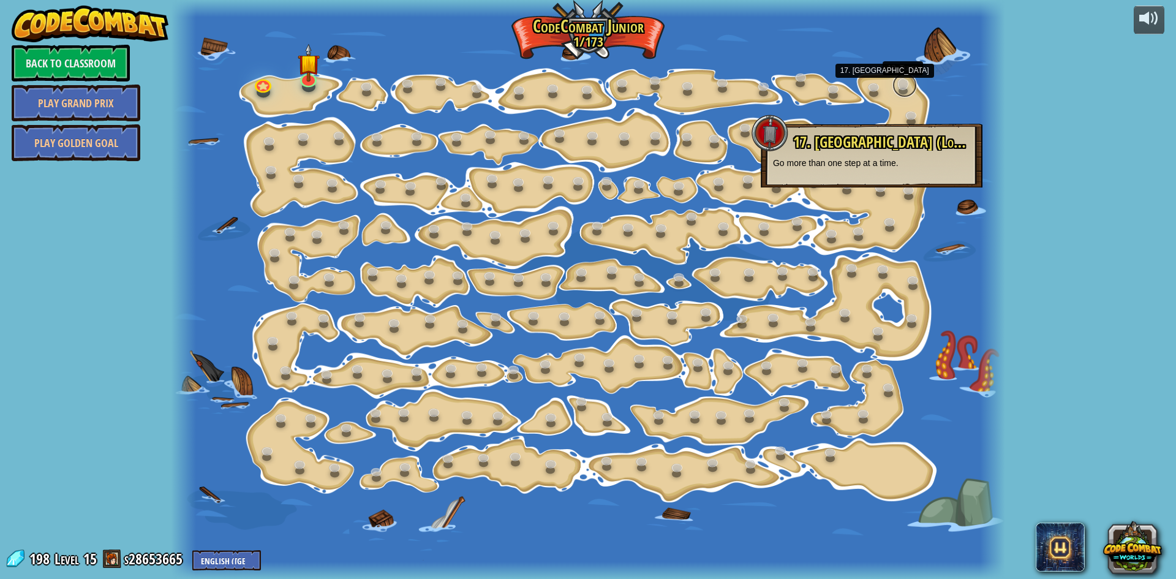
click at [895, 82] on link at bounding box center [905, 85] width 25 height 25
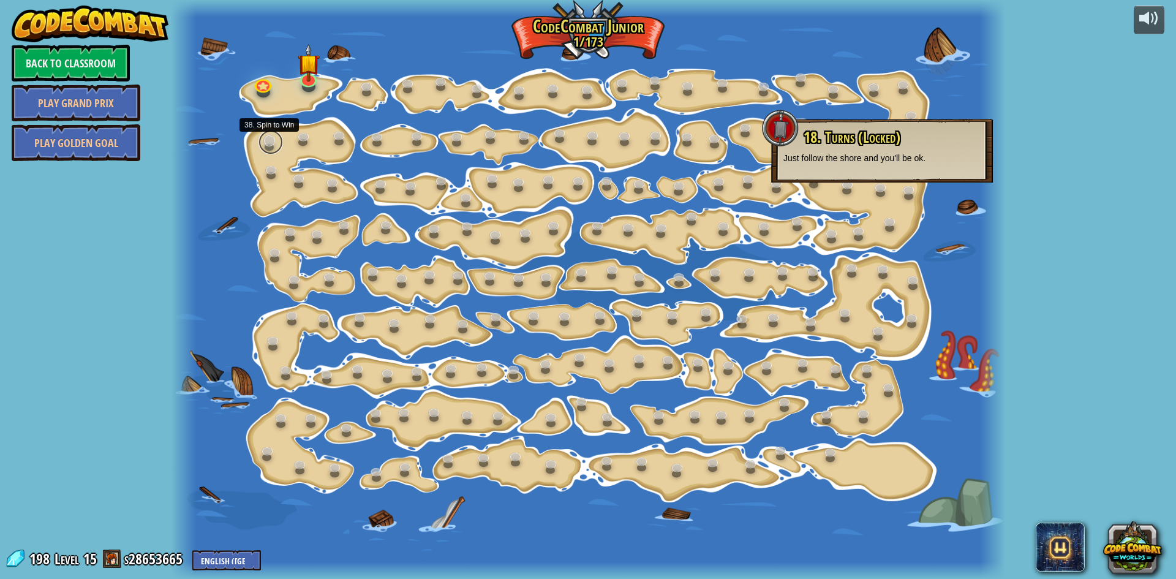
click at [270, 145] on link at bounding box center [271, 142] width 25 height 25
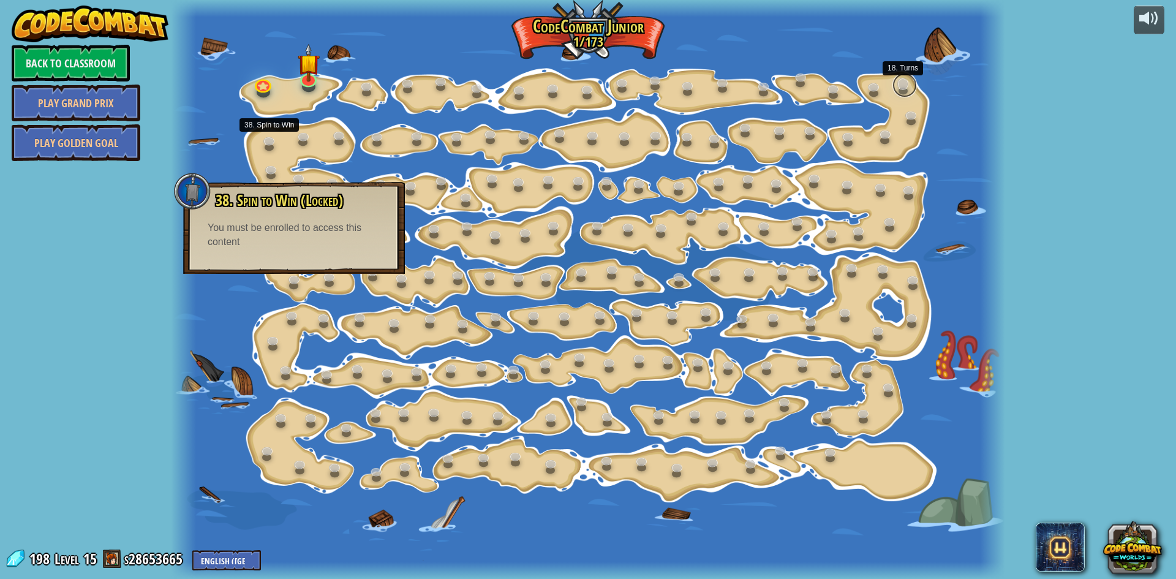
click at [906, 88] on link at bounding box center [905, 85] width 25 height 25
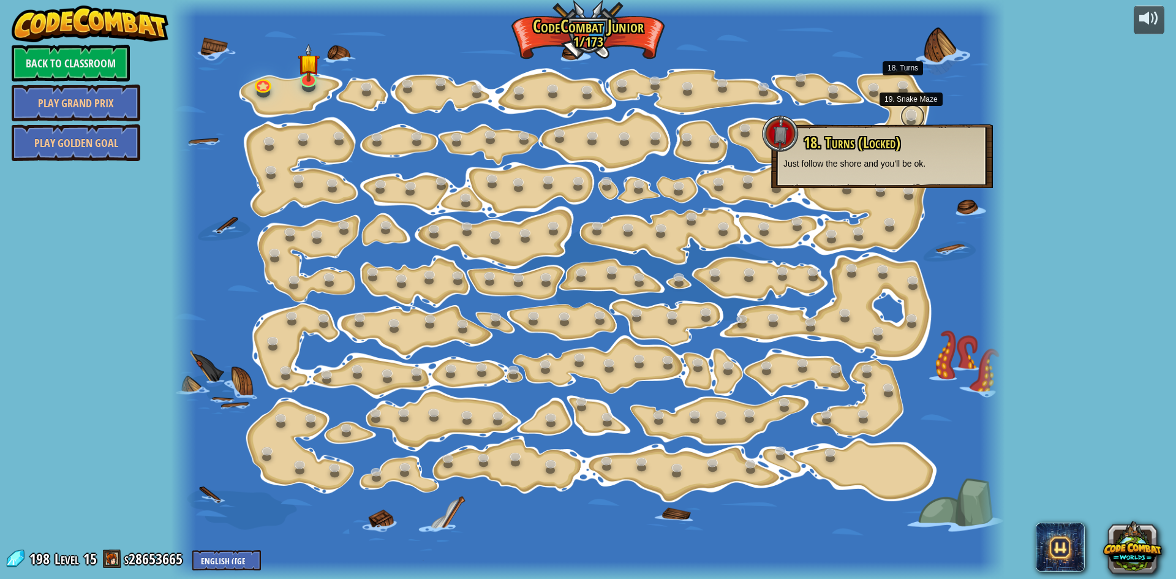
click at [920, 123] on link at bounding box center [913, 116] width 25 height 25
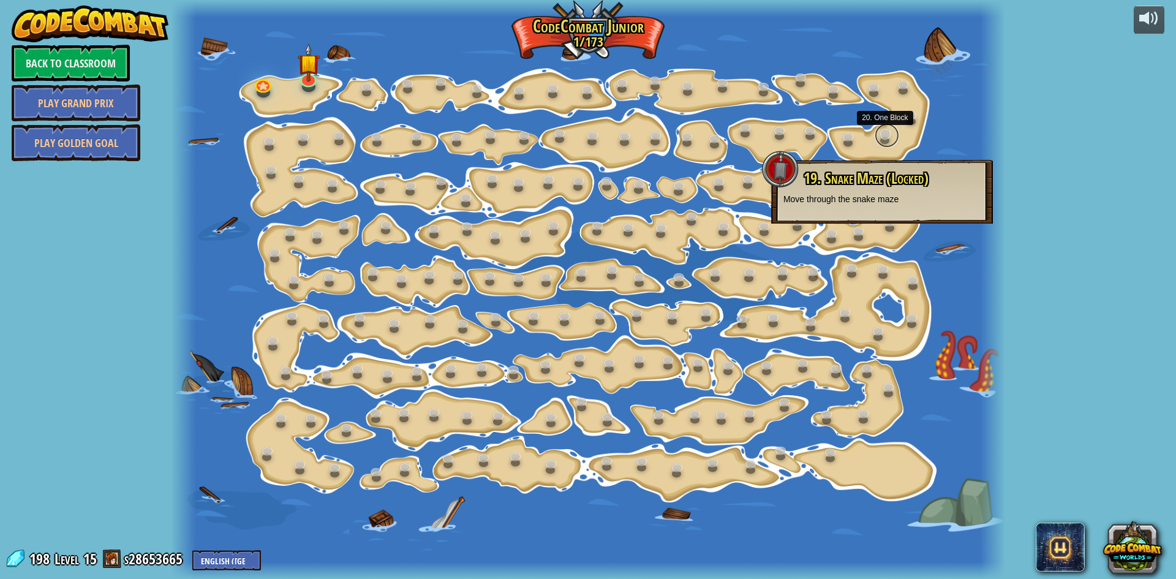
click at [892, 140] on link at bounding box center [887, 135] width 25 height 25
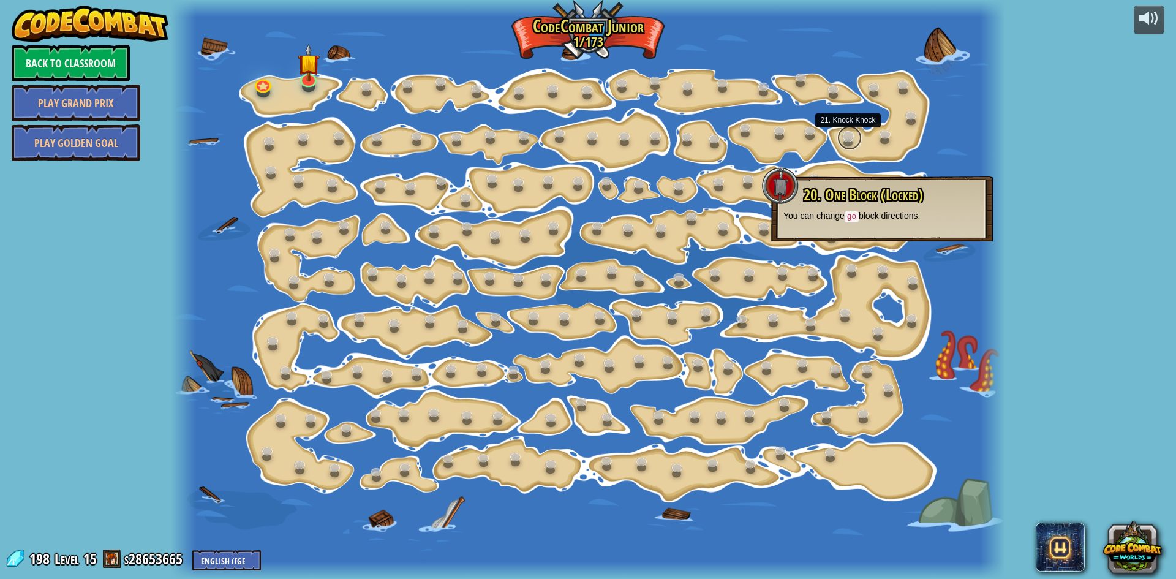
click at [852, 136] on link at bounding box center [850, 138] width 25 height 25
